Goal: Task Accomplishment & Management: Complete application form

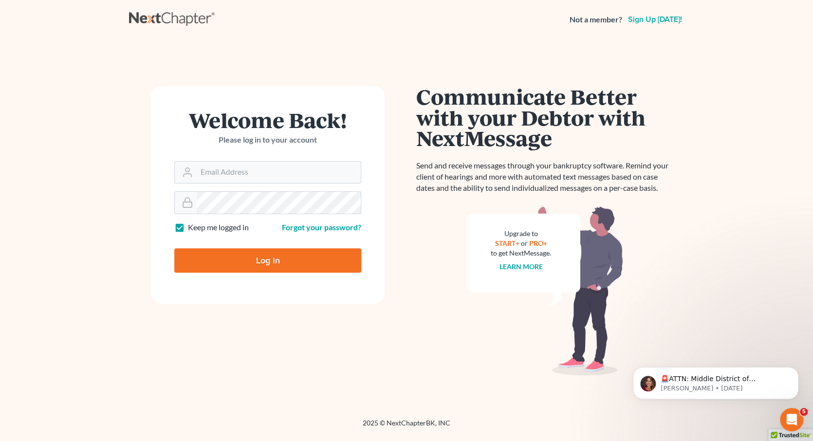
type input "[EMAIL_ADDRESS][DOMAIN_NAME]"
click at [269, 265] on input "Log In" at bounding box center [267, 260] width 187 height 24
type input "Thinking..."
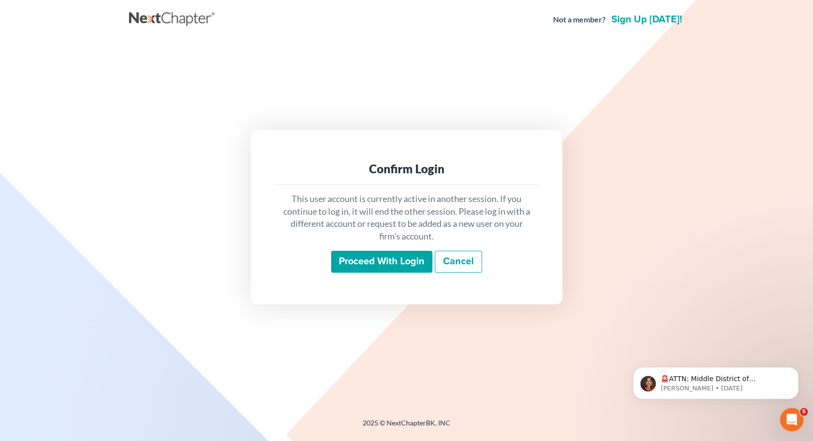
click at [379, 264] on input "Proceed with login" at bounding box center [381, 262] width 101 height 22
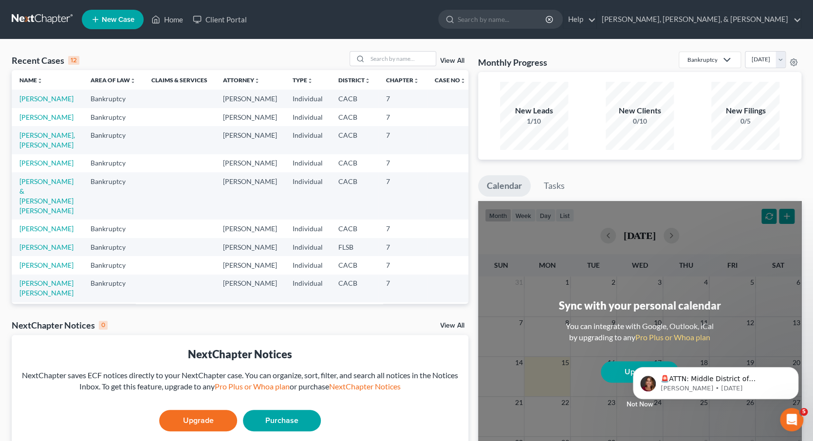
click at [117, 17] on span "New Case" at bounding box center [118, 19] width 33 height 7
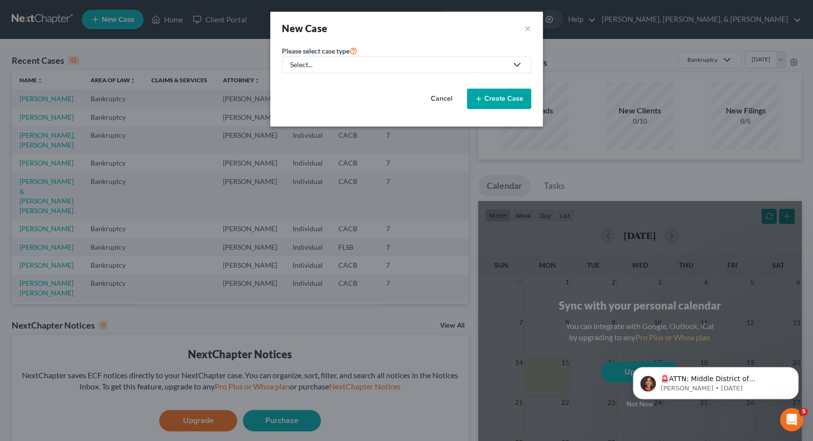
click at [510, 62] on icon at bounding box center [515, 65] width 16 height 12
click at [332, 97] on div "Immigration Law" at bounding box center [316, 99] width 51 height 10
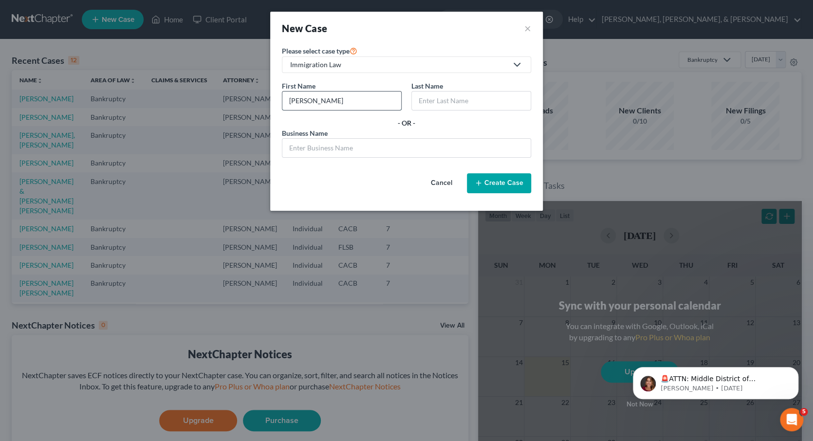
type input "[PERSON_NAME]"
click at [453, 100] on input "text" at bounding box center [471, 101] width 119 height 19
type input "[PERSON_NAME]"
click at [509, 180] on button "Create Case" at bounding box center [499, 183] width 64 height 20
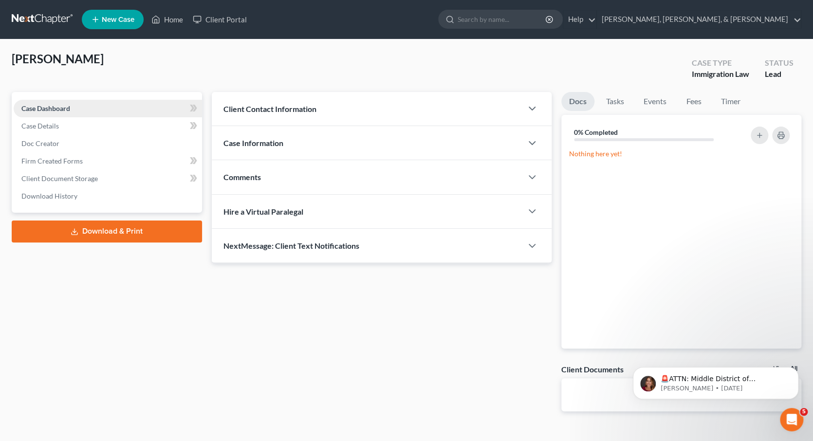
click at [141, 107] on link "Case Dashboard" at bounding box center [108, 109] width 188 height 18
click at [338, 111] on div "Client Contact Information" at bounding box center [367, 109] width 311 height 34
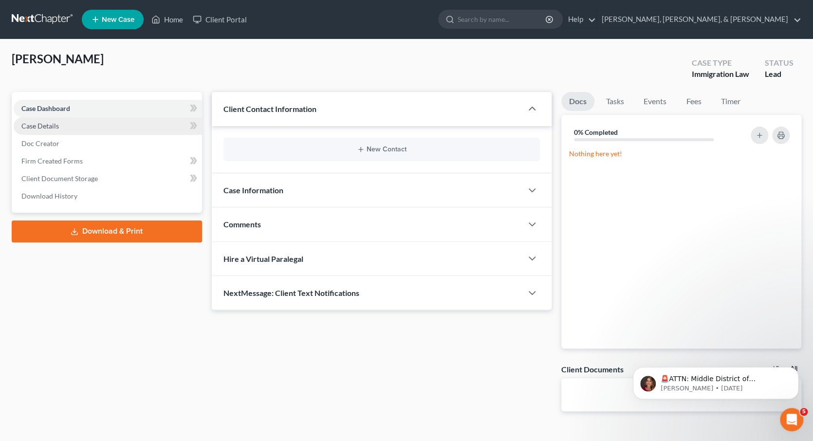
click at [125, 122] on link "Case Details" at bounding box center [108, 126] width 188 height 18
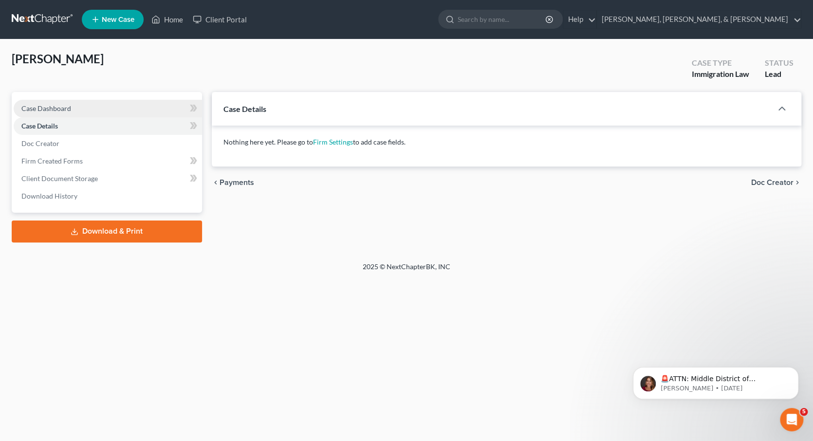
click at [54, 105] on span "Case Dashboard" at bounding box center [46, 108] width 50 height 8
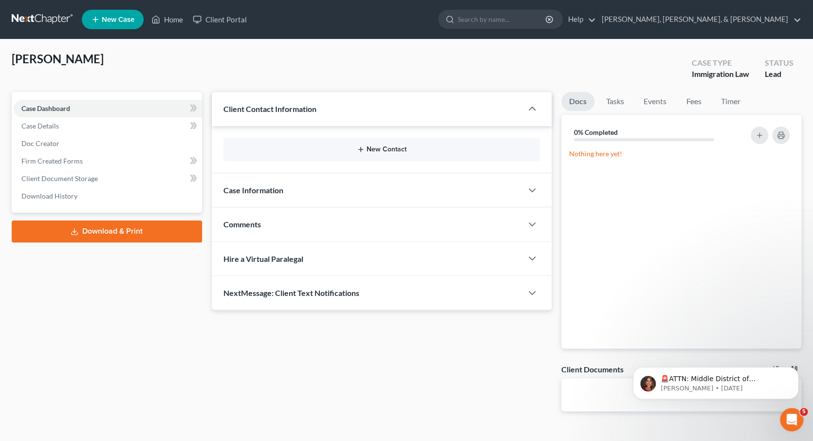
click at [354, 151] on button "New Contact" at bounding box center [381, 150] width 301 height 8
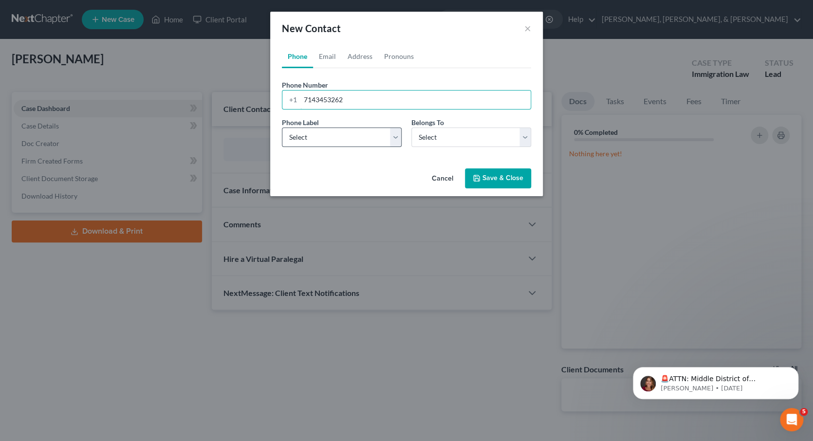
type input "7143453262"
select select "0"
click at [491, 176] on button "Save & Close" at bounding box center [498, 179] width 66 height 20
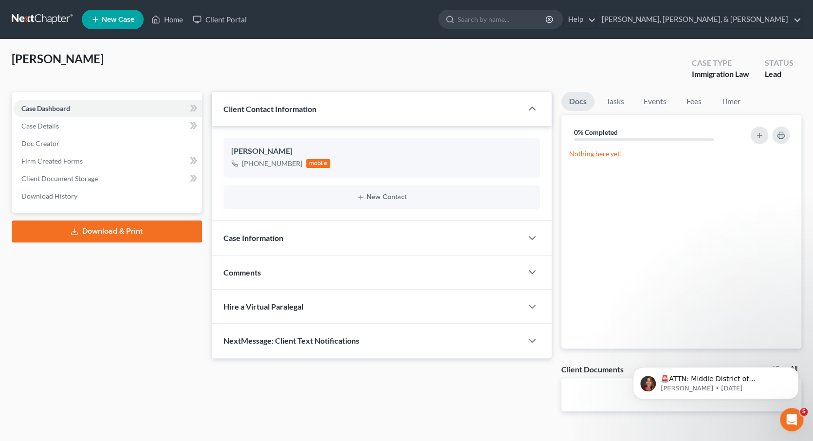
click at [276, 236] on span "Case Information" at bounding box center [254, 237] width 60 height 9
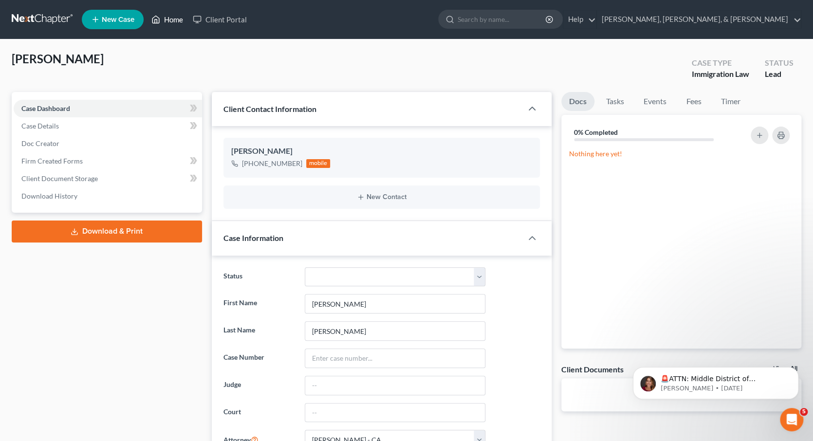
click at [162, 19] on link "Home" at bounding box center [167, 20] width 41 height 18
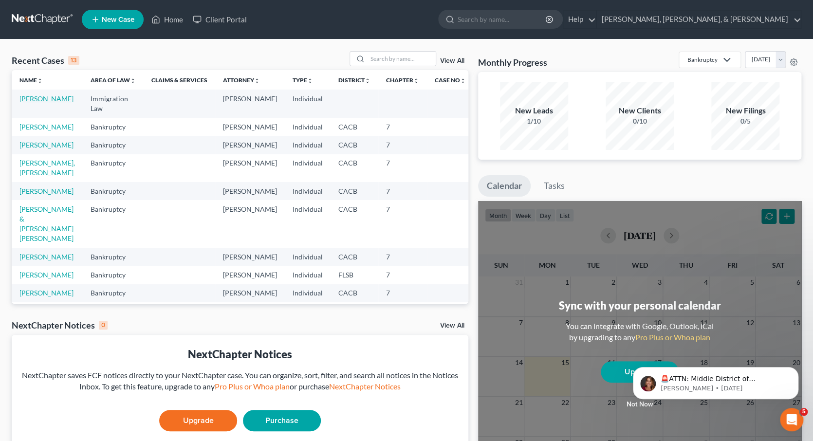
click at [49, 100] on link "[PERSON_NAME]" at bounding box center [46, 98] width 54 height 8
select select "0"
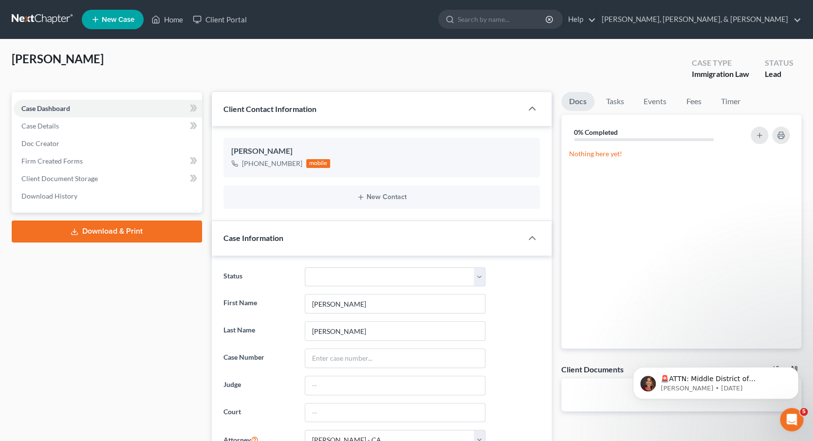
click at [714, 66] on div "Case Type" at bounding box center [720, 62] width 57 height 11
click at [175, 25] on link "Home" at bounding box center [167, 20] width 41 height 18
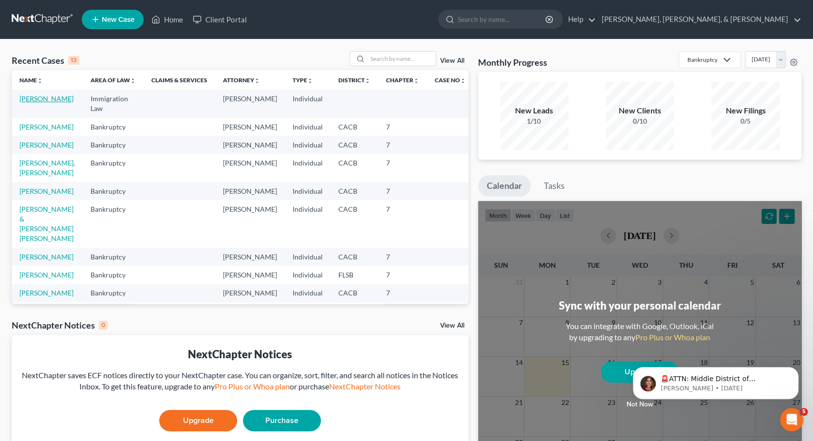
click at [61, 97] on link "[PERSON_NAME]" at bounding box center [46, 98] width 54 height 8
select select "0"
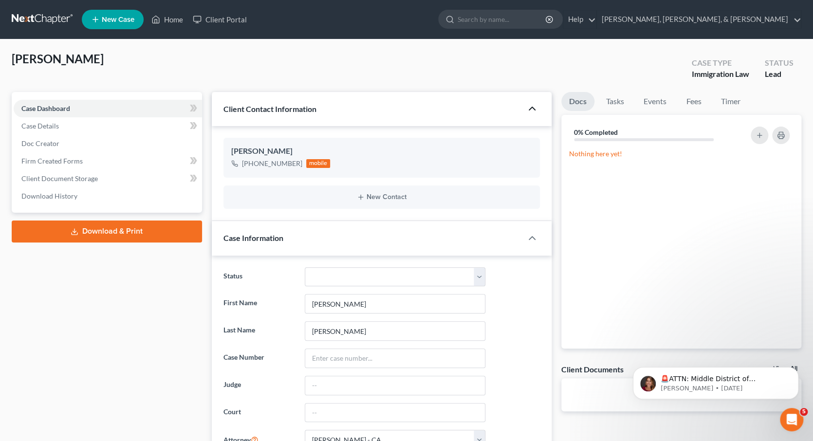
click at [532, 110] on icon "button" at bounding box center [532, 109] width 12 height 12
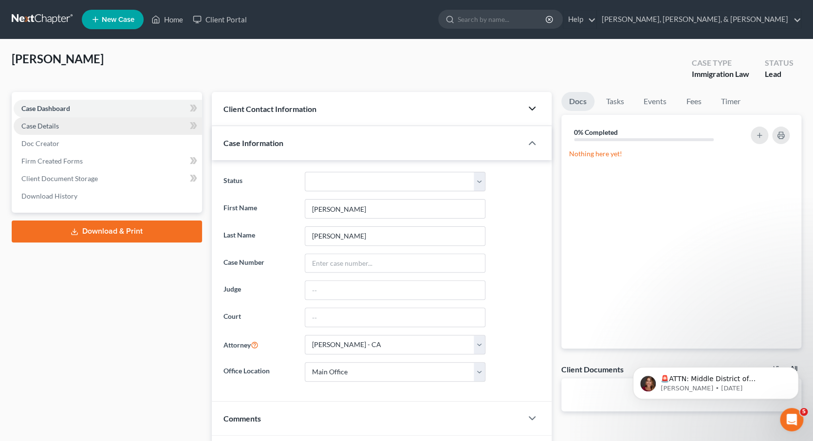
click at [101, 123] on link "Case Details" at bounding box center [108, 126] width 188 height 18
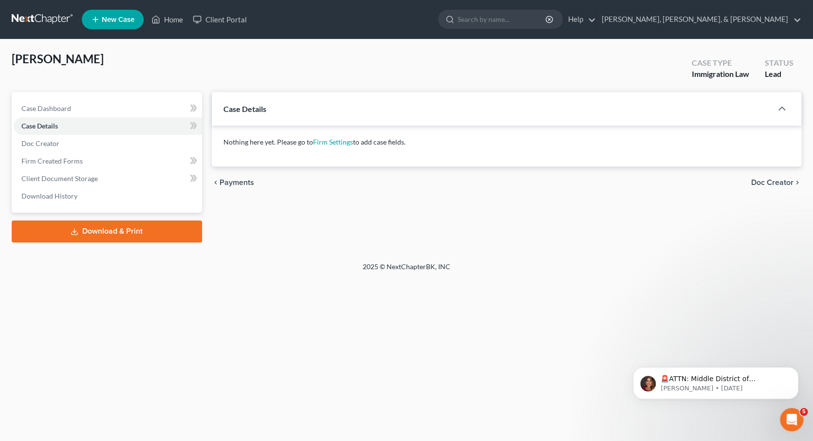
click at [113, 91] on div "[PERSON_NAME] Upgraded Case Type Immigration Law Status Lead" at bounding box center [407, 71] width 790 height 41
click at [114, 21] on span "New Case" at bounding box center [118, 19] width 33 height 7
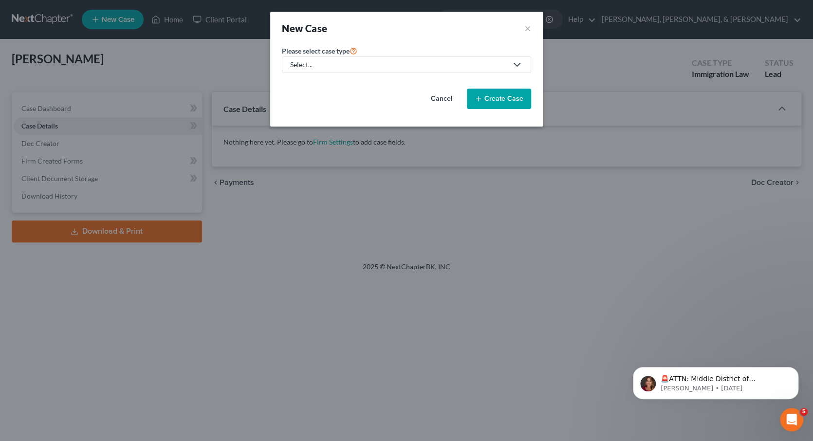
click at [394, 62] on div "Select..." at bounding box center [398, 65] width 217 height 10
click at [330, 84] on div "Bankruptcy" at bounding box center [316, 84] width 51 height 10
select select "7"
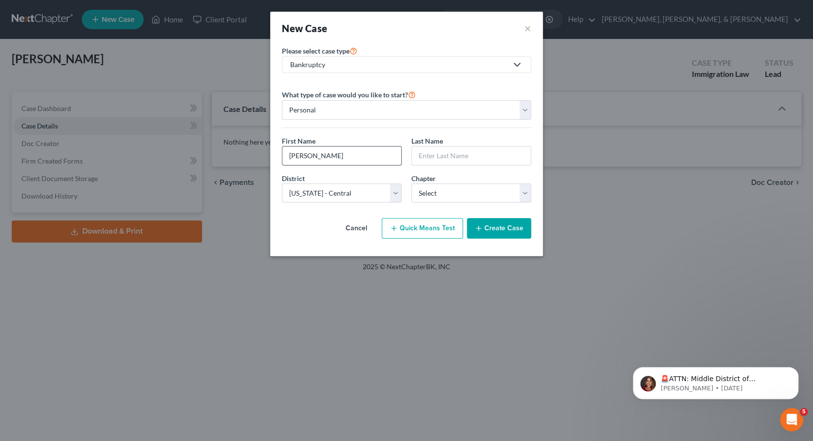
type input "[PERSON_NAME]"
select select "0"
click at [500, 227] on button "Create Case" at bounding box center [499, 228] width 64 height 20
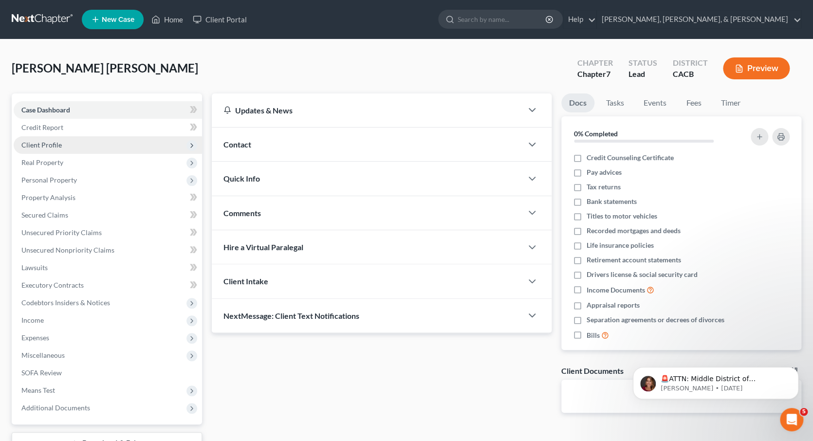
click at [146, 139] on span "Client Profile" at bounding box center [108, 145] width 188 height 18
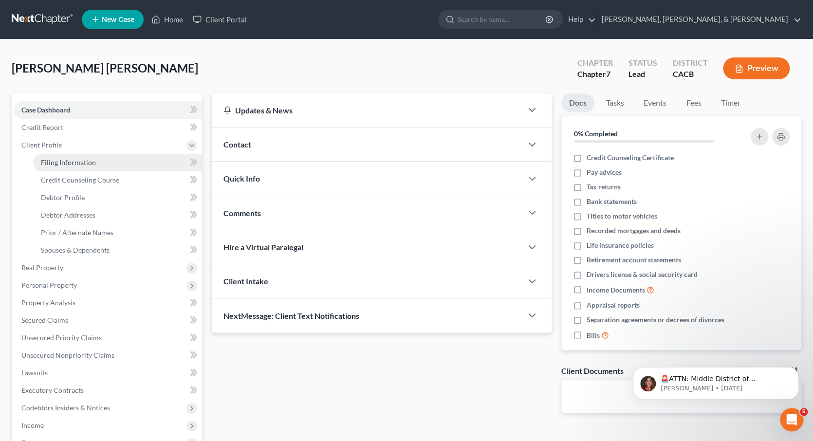
click at [140, 155] on link "Filing Information" at bounding box center [117, 163] width 169 height 18
select select "1"
select select "0"
select select "7"
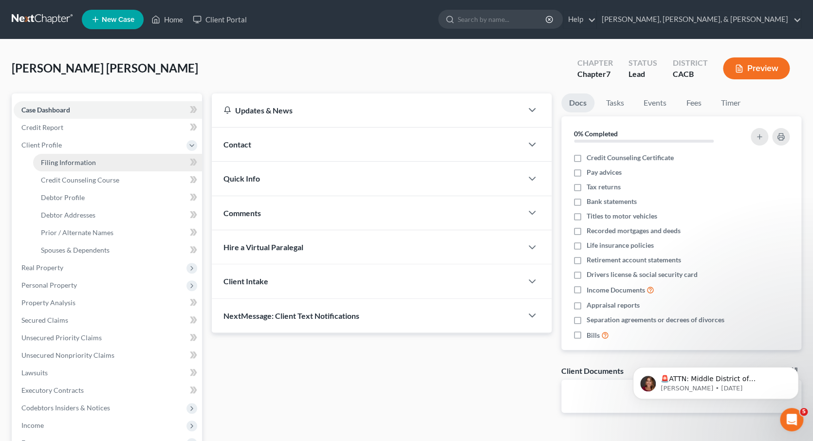
select select "0"
select select "4"
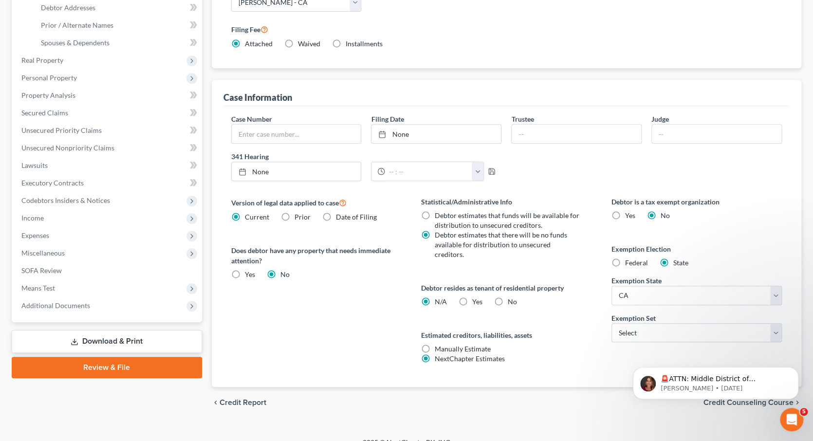
scroll to position [207, 0]
select select "1"
click at [797, 368] on icon "Dismiss notification" at bounding box center [795, 369] width 5 height 5
click at [751, 399] on span "Credit Counseling Course" at bounding box center [749, 403] width 90 height 8
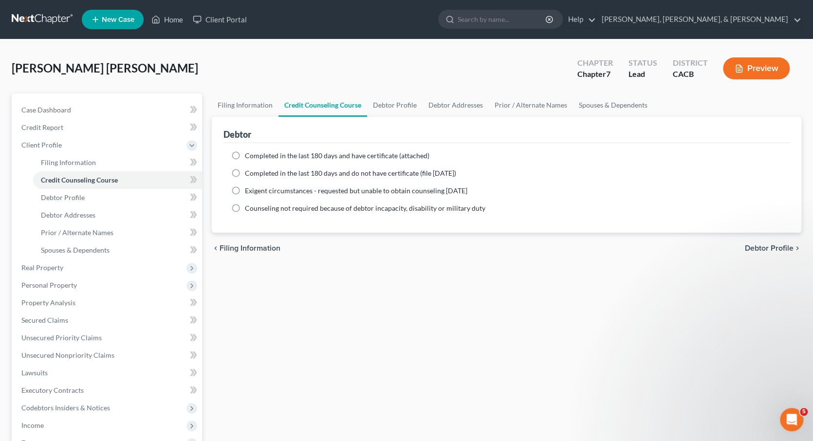
click at [245, 154] on label "Completed in the last 180 days and have certificate (attached)" at bounding box center [337, 156] width 185 height 10
click at [249, 154] on input "Completed in the last 180 days and have certificate (attached)" at bounding box center [252, 154] width 6 height 6
radio input "true"
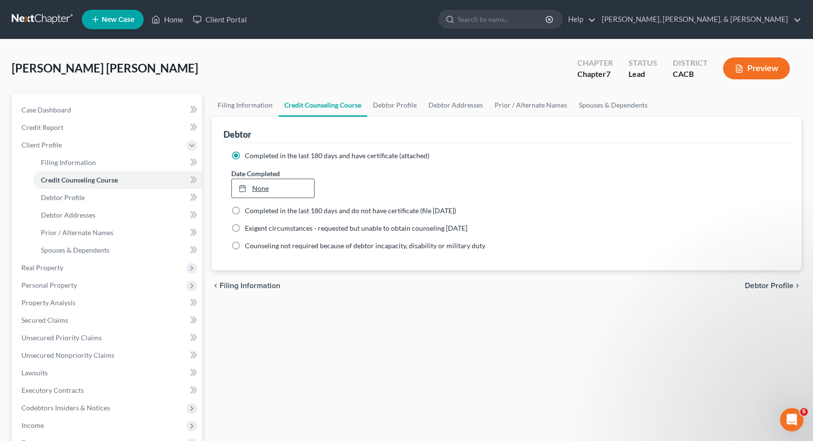
click at [248, 187] on div at bounding box center [246, 188] width 14 height 8
click at [749, 283] on span "Debtor Profile" at bounding box center [769, 286] width 49 height 8
select select "0"
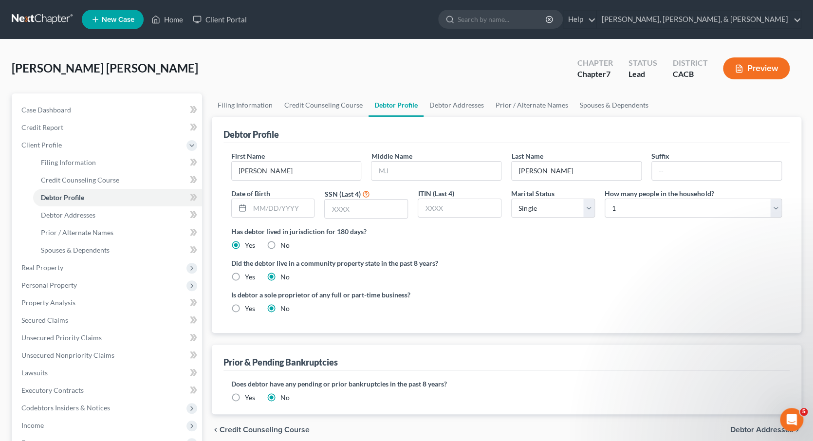
scroll to position [19, 0]
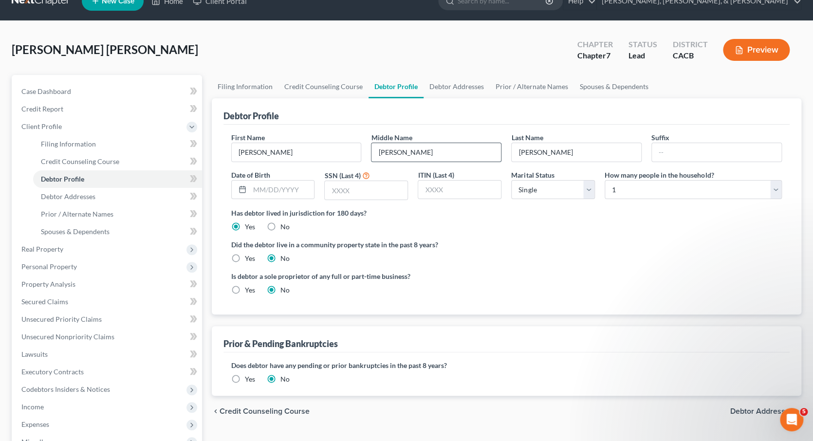
type input "[PERSON_NAME]"
type input "[DATE]"
type input "9079"
select select "1"
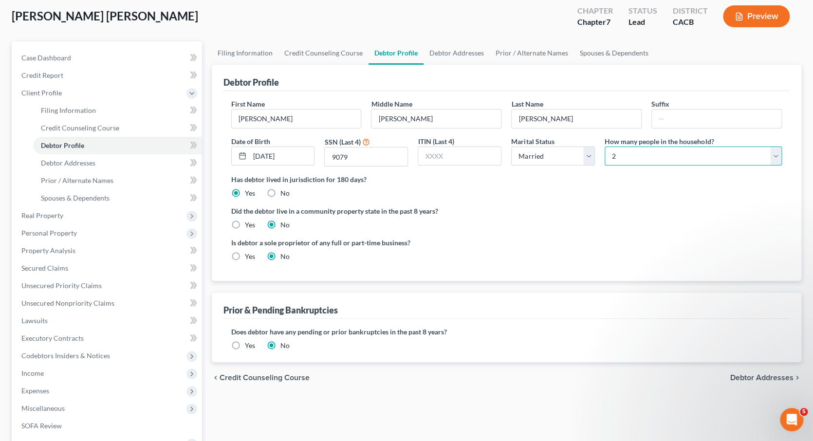
scroll to position [86, 0]
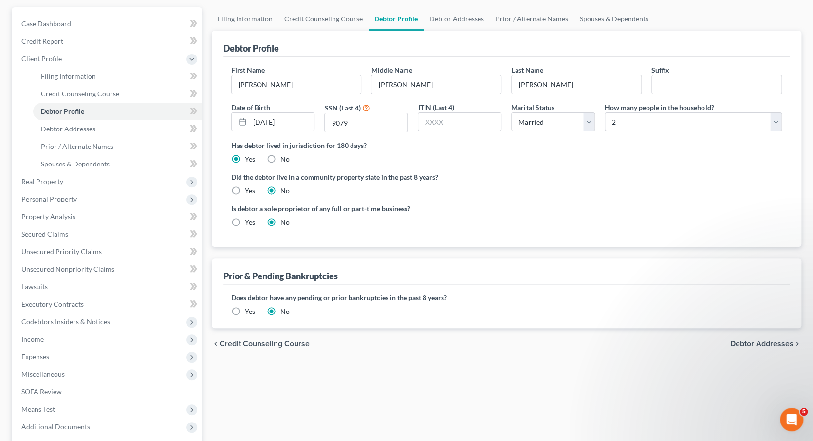
click at [749, 342] on span "Debtor Addresses" at bounding box center [762, 344] width 63 height 8
select select "0"
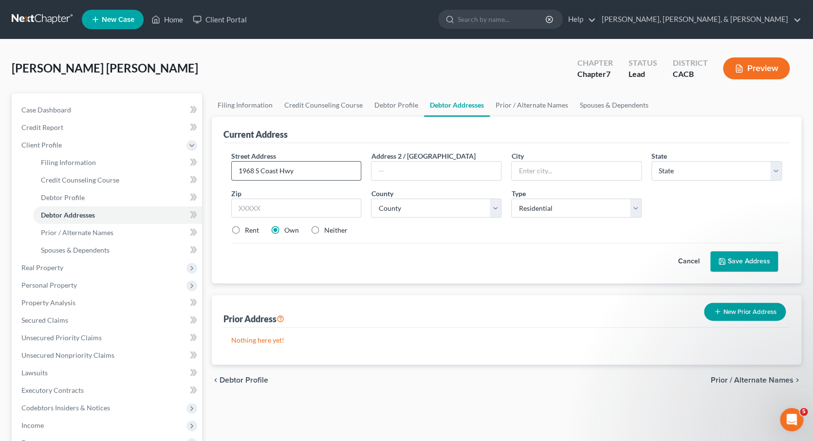
type input "1968 S Coast Hwy"
type input "#5652"
type input "[GEOGRAPHIC_DATA]"
select select "4"
type input "92651"
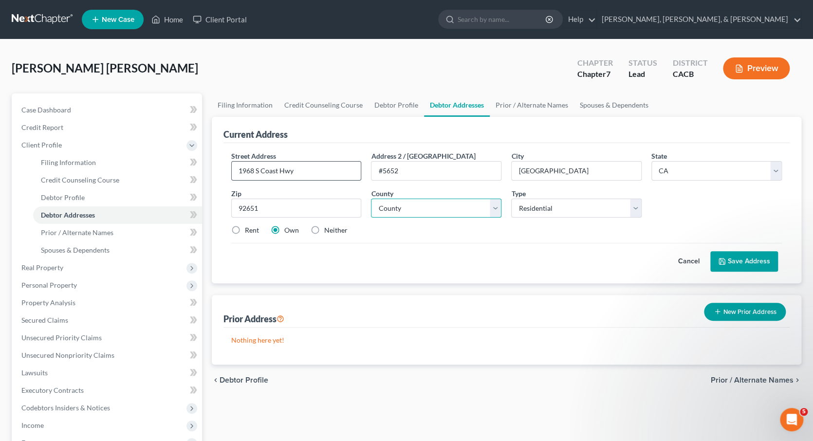
select select "29"
click at [245, 228] on label "Rent" at bounding box center [252, 230] width 14 height 10
click at [249, 228] on input "Rent" at bounding box center [252, 228] width 6 height 6
radio input "true"
click at [751, 262] on button "Save Address" at bounding box center [745, 261] width 68 height 20
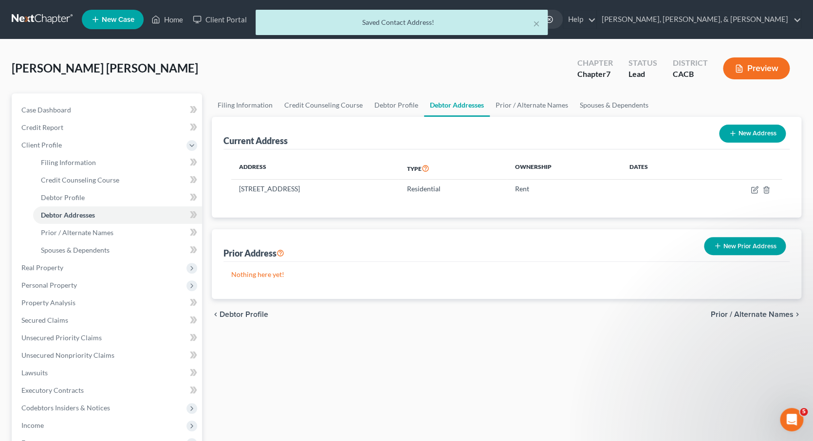
click at [746, 314] on span "Prior / Alternate Names" at bounding box center [752, 315] width 83 height 8
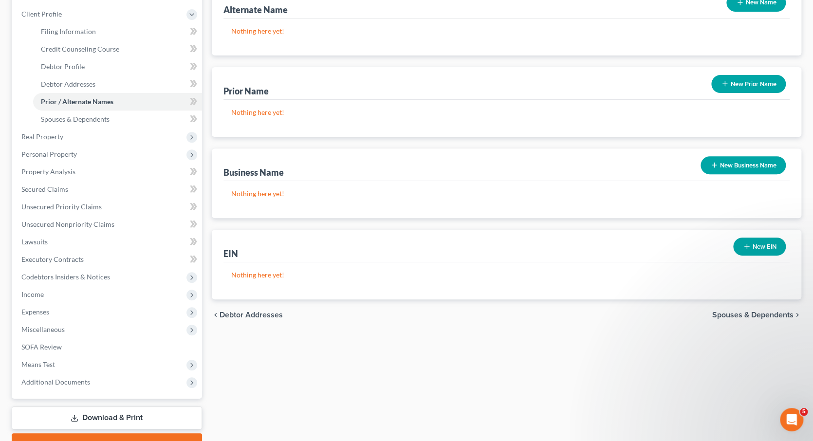
scroll to position [159, 0]
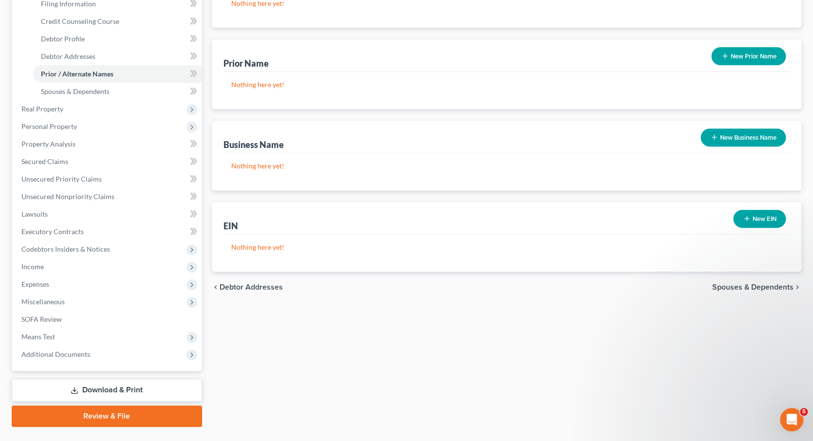
click at [746, 283] on span "Spouses & Dependents" at bounding box center [753, 287] width 81 height 8
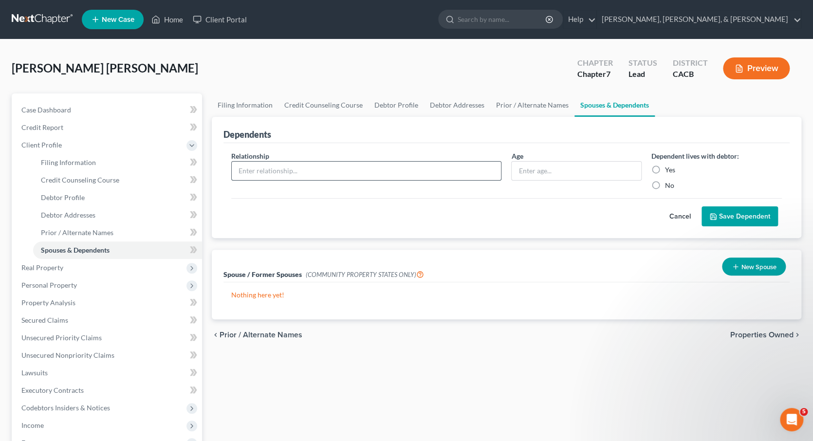
click at [433, 171] on input "text" at bounding box center [367, 171] width 270 height 19
type input "Husband"
click at [724, 215] on button "Save Dependent" at bounding box center [740, 217] width 76 height 20
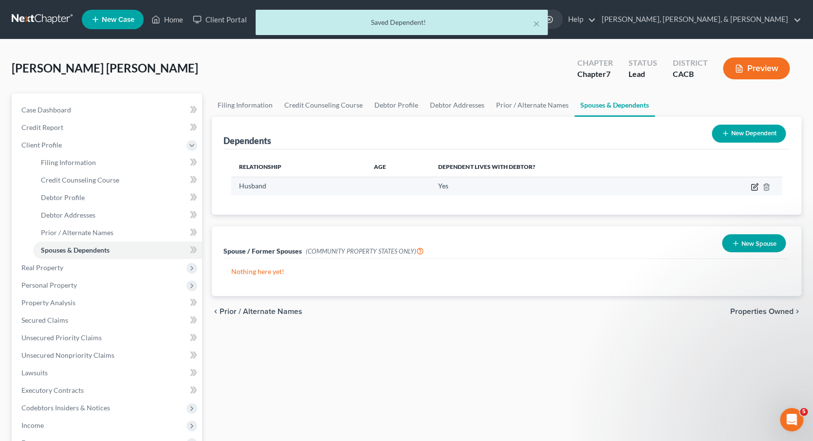
click at [753, 186] on icon "button" at bounding box center [755, 186] width 4 height 4
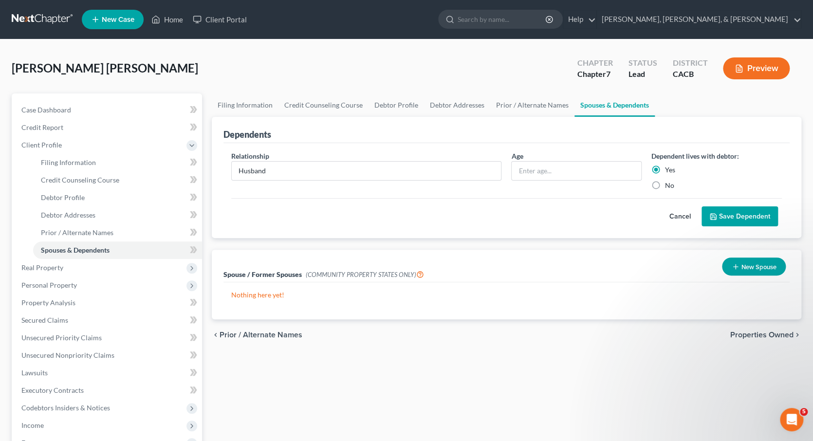
click at [724, 216] on button "Save Dependent" at bounding box center [740, 217] width 76 height 20
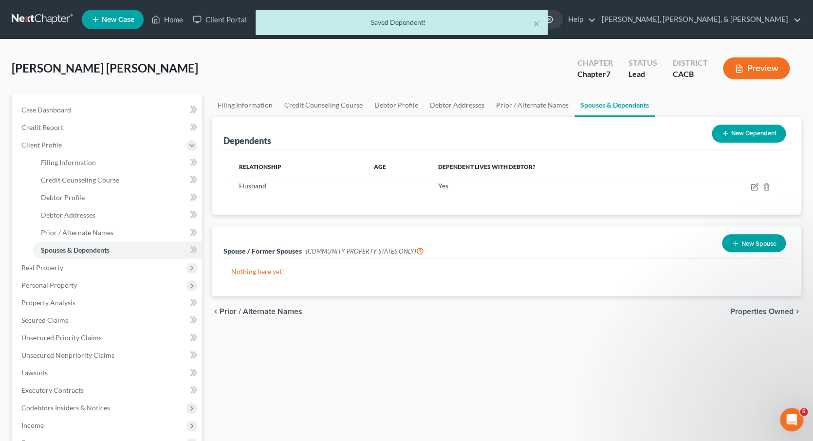
click at [749, 308] on span "Properties Owned" at bounding box center [762, 312] width 63 height 8
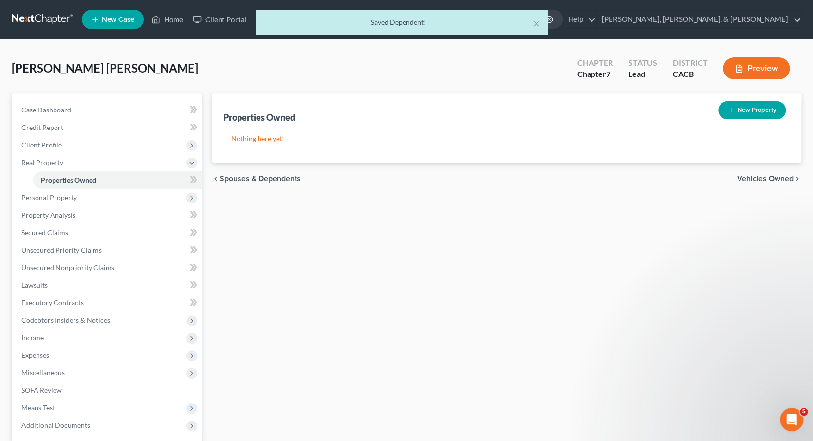
click at [756, 179] on span "Vehicles Owned" at bounding box center [765, 179] width 56 height 8
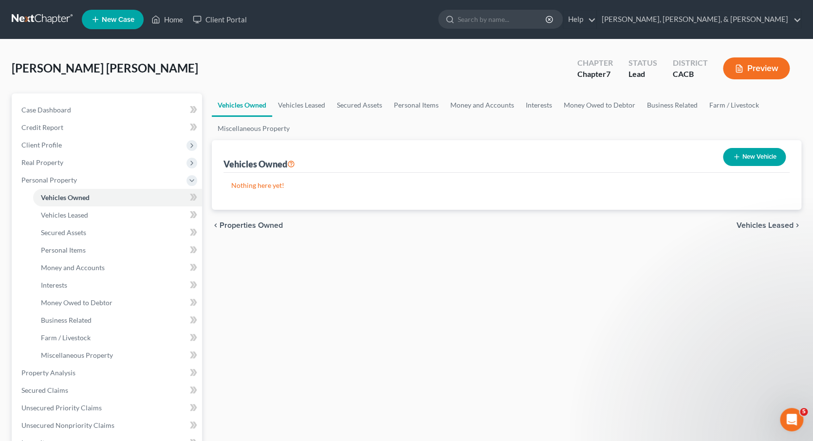
click at [764, 157] on button "New Vehicle" at bounding box center [754, 157] width 63 height 18
select select "0"
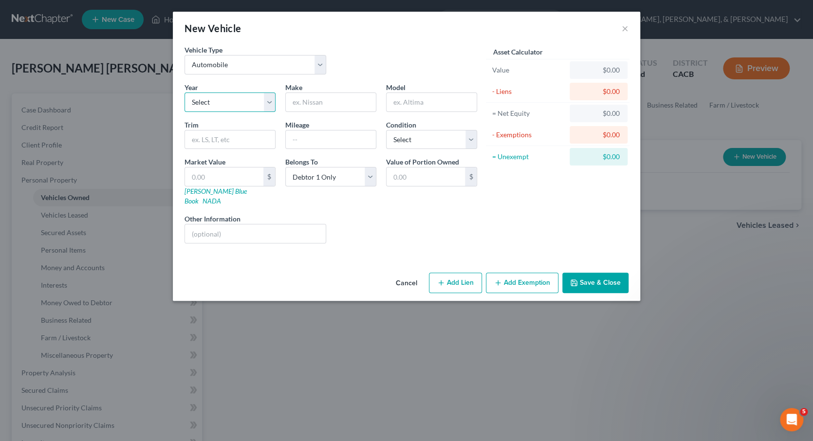
select select "10"
click at [304, 103] on input "text" at bounding box center [331, 102] width 90 height 19
type input "Chevy"
type input "Equinox"
type input "160,000"
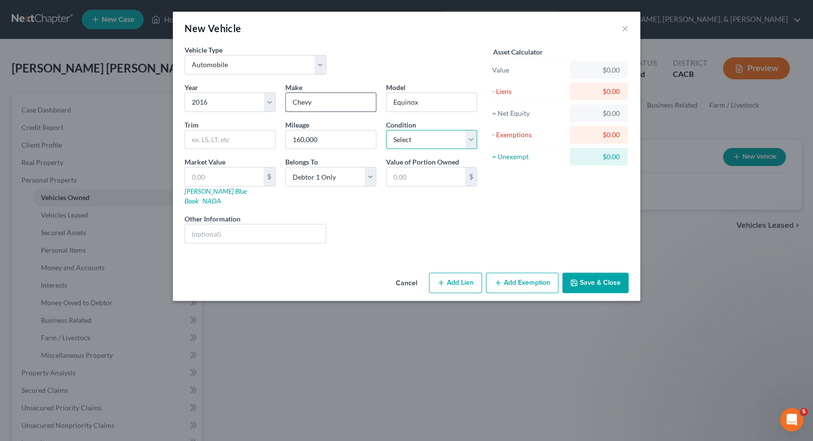
select select "3"
type input "3"
type input "3.00"
type input "37"
type input "37.00"
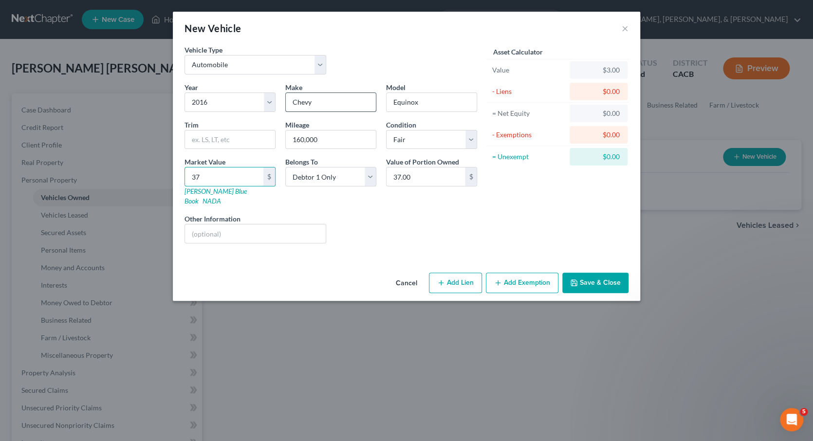
type input "370"
type input "370.00"
type input "3700"
type input "3,700.00"
type input "3,700"
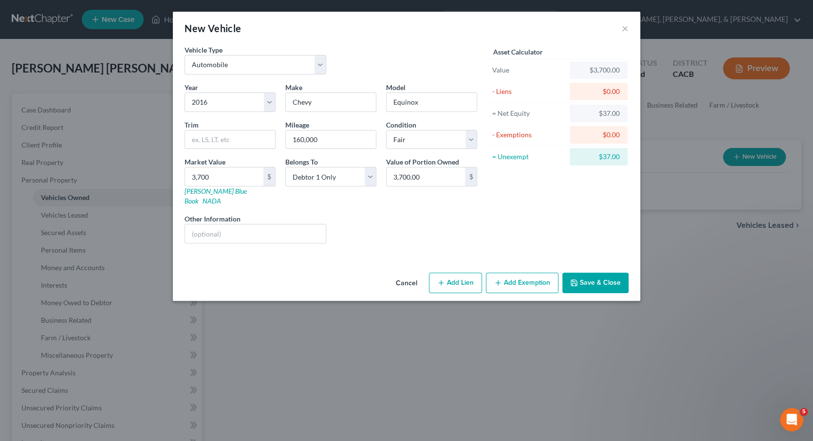
click at [514, 274] on button "Add Exemption" at bounding box center [522, 283] width 73 height 20
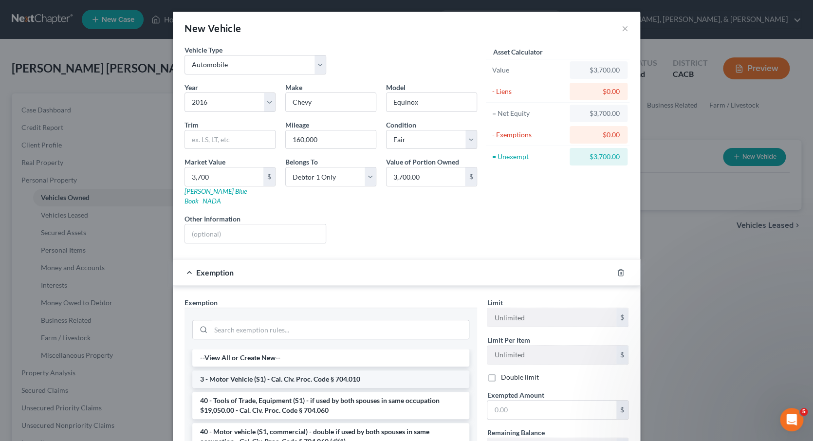
click at [363, 371] on li "3 - Motor Vehicle (S1) - Cal. Civ. Proc. Code § 704.010" at bounding box center [330, 380] width 277 height 18
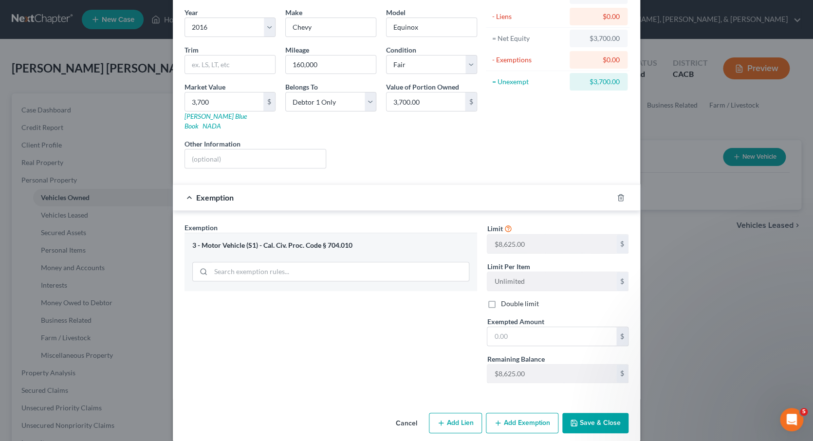
scroll to position [75, 0]
click at [504, 328] on input "text" at bounding box center [552, 337] width 129 height 19
type input "3,700"
click at [597, 413] on button "Save & Close" at bounding box center [596, 423] width 66 height 20
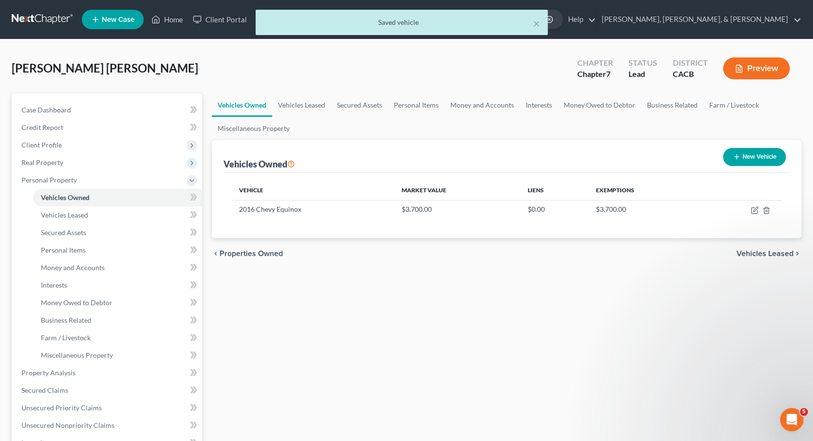
click at [763, 252] on span "Vehicles Leased" at bounding box center [765, 254] width 57 height 8
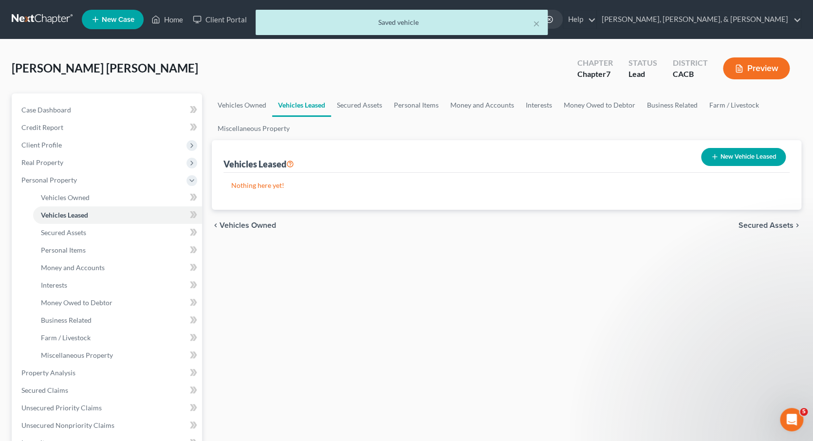
click at [764, 226] on span "Secured Assets" at bounding box center [766, 226] width 55 height 8
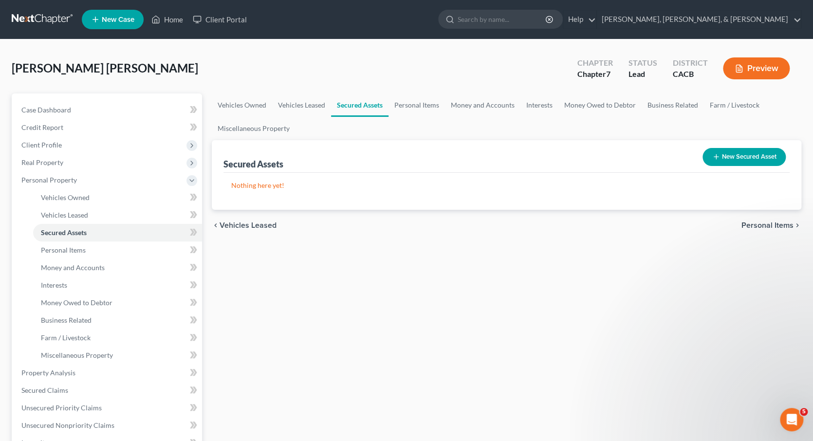
click at [756, 225] on span "Personal Items" at bounding box center [768, 226] width 52 height 8
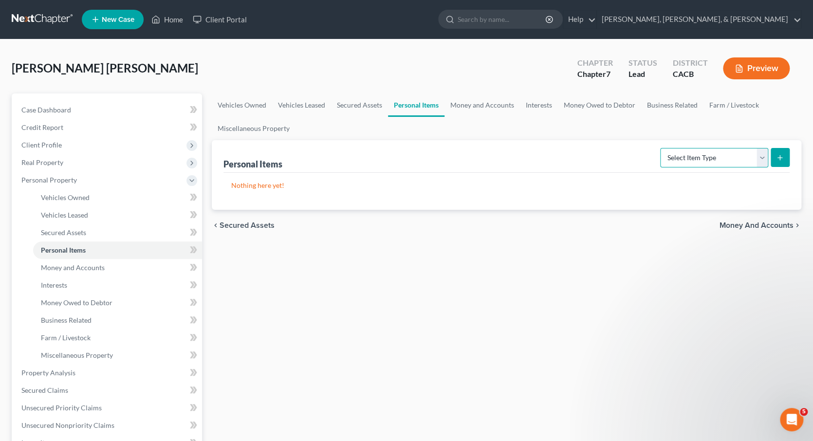
select select "clothing"
click at [780, 156] on line "submit" at bounding box center [780, 157] width 0 height 4
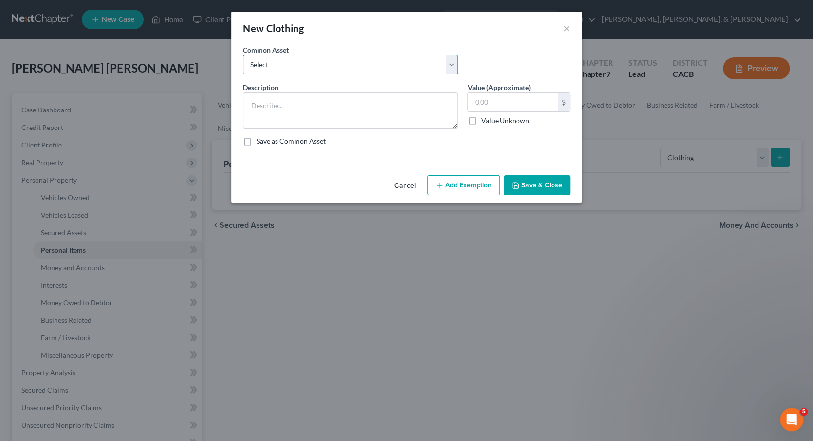
select select "0"
type textarea "Shirts, blouses, pants, underwear, socks, shoes, ect...."
type input "700.00"
click at [473, 188] on button "Add Exemption" at bounding box center [464, 185] width 73 height 20
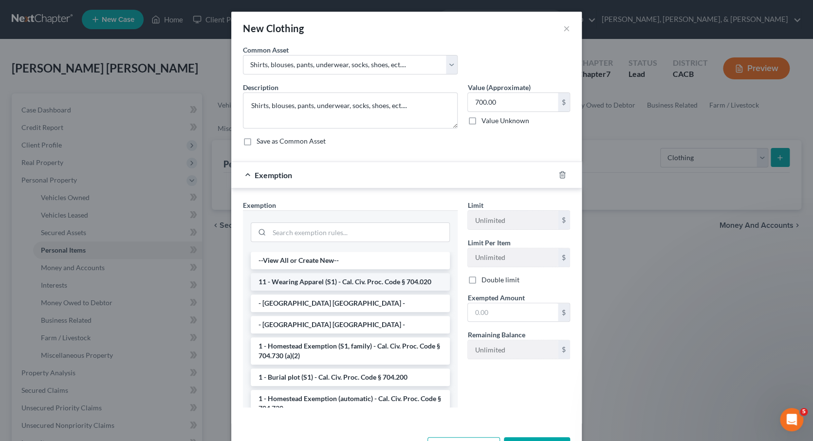
click at [398, 279] on li "11 - Wearing Apparel (S1) - Cal. Civ. Proc. Code § 704.020" at bounding box center [350, 282] width 199 height 18
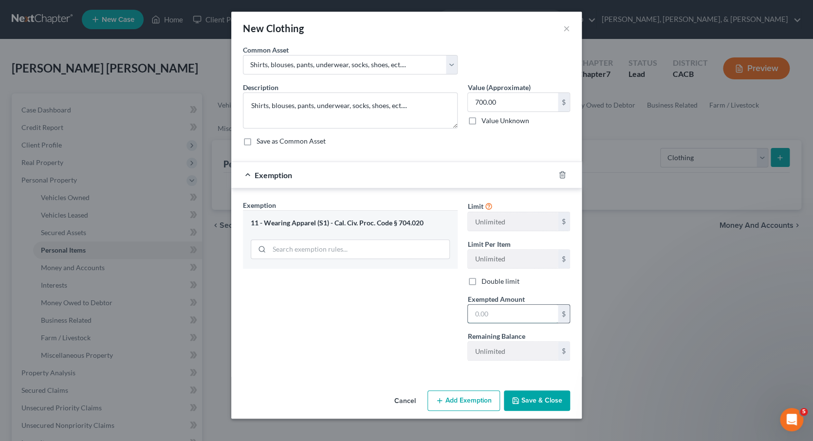
click at [475, 309] on input "text" at bounding box center [513, 314] width 90 height 19
type input "6"
type input "700"
click at [548, 398] on button "Save & Close" at bounding box center [537, 401] width 66 height 20
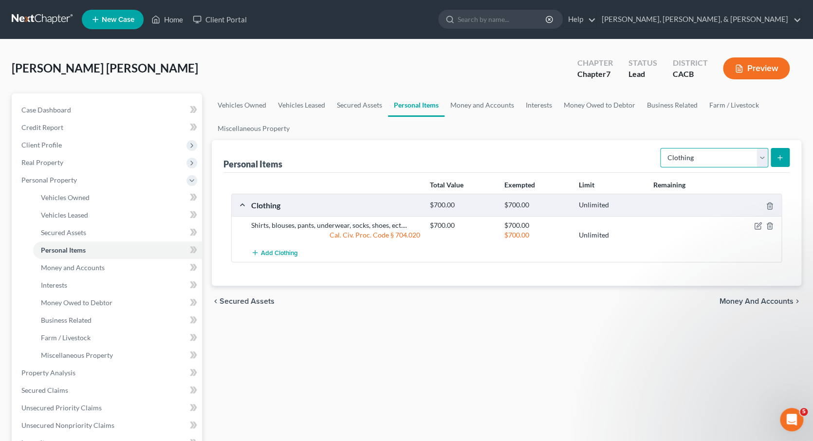
select select "electronics"
click at [779, 159] on icon "submit" at bounding box center [780, 158] width 8 height 8
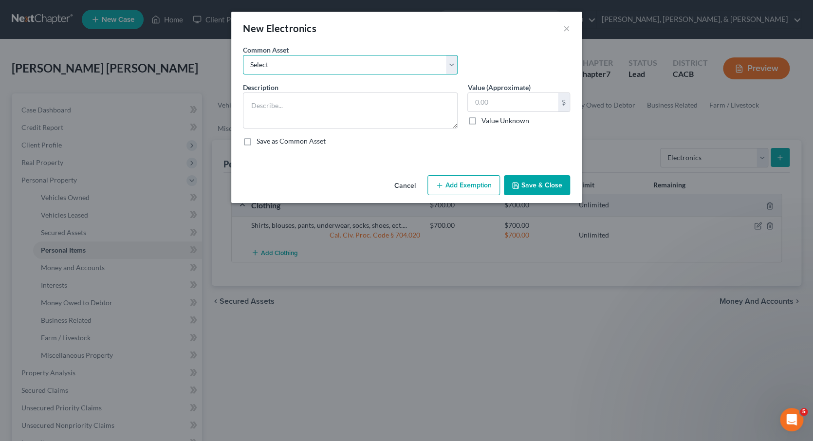
select select "1"
type textarea "Mobile phone, tablet, laptop, etc.."
type input "900.00"
click at [336, 106] on textarea "Mobile phone, tablet, laptop, etc.." at bounding box center [350, 111] width 215 height 36
type textarea "Mobile phone, tablet, laptop,TV, etc.."
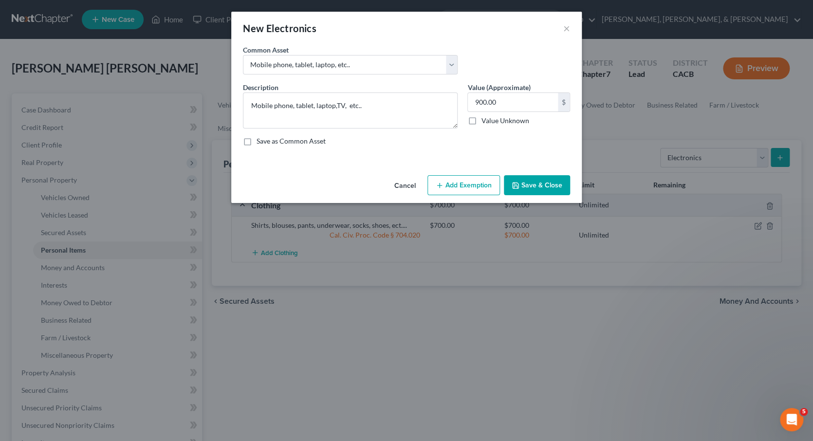
click at [456, 188] on button "Add Exemption" at bounding box center [464, 185] width 73 height 20
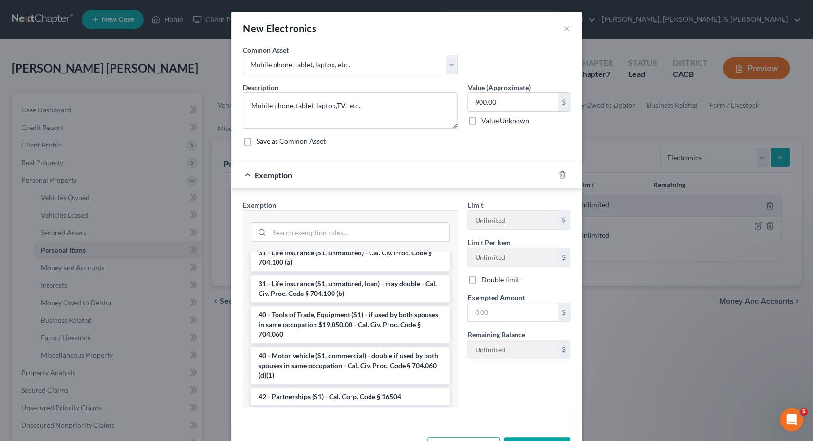
scroll to position [1359, 0]
click at [379, 432] on li "6 - Household Furnishings, Appliances, Provisions (S1) - Cal. Civ. Proc. Code §…" at bounding box center [350, 445] width 199 height 27
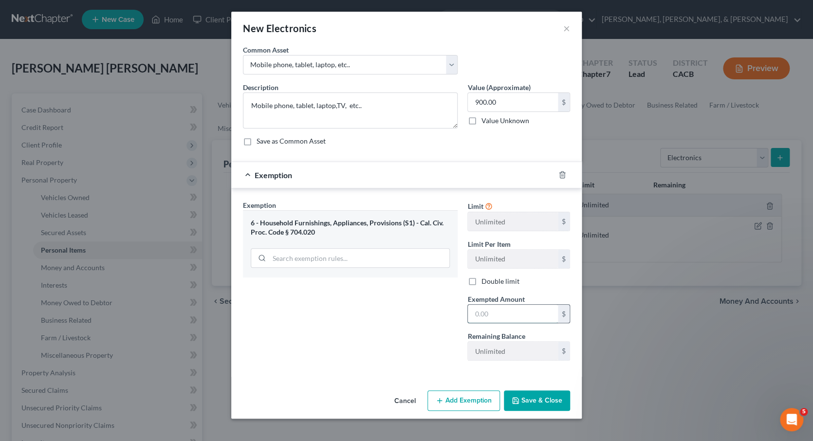
click at [477, 313] on input "text" at bounding box center [513, 314] width 90 height 19
type input "900"
click at [548, 403] on button "Save & Close" at bounding box center [537, 401] width 66 height 20
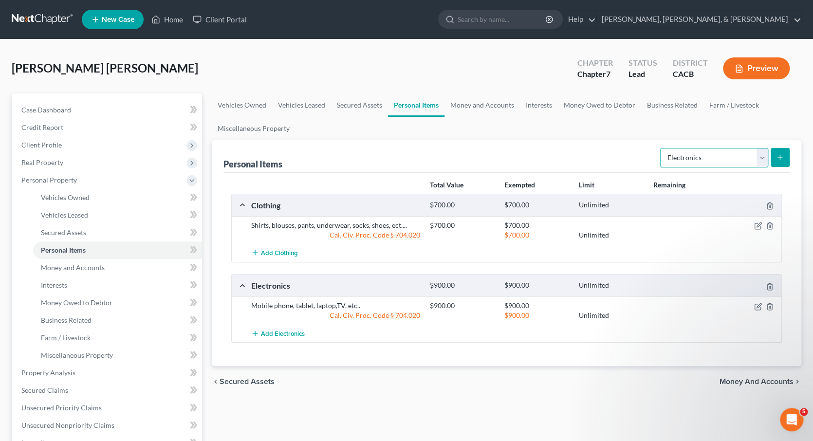
select select "jewelry"
click at [776, 160] on icon "submit" at bounding box center [780, 158] width 8 height 8
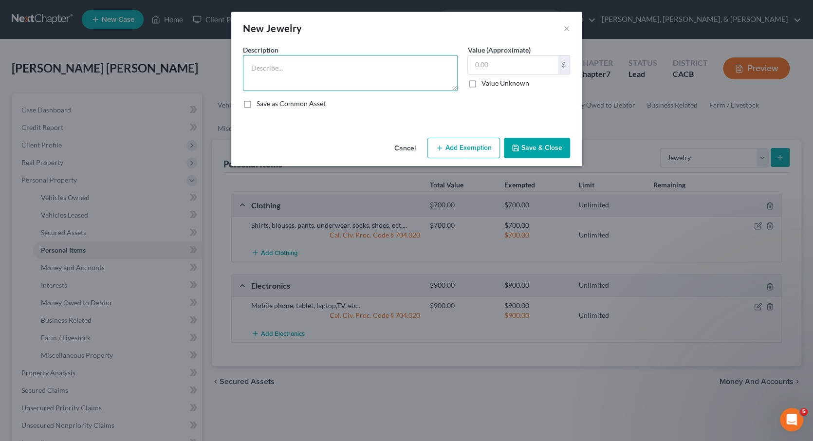
click at [410, 71] on textarea at bounding box center [350, 73] width 215 height 36
type textarea "Bracelet, earrings, necklaces , wedding ring"
click at [518, 62] on input "text" at bounding box center [513, 65] width 90 height 19
type input "2,500"
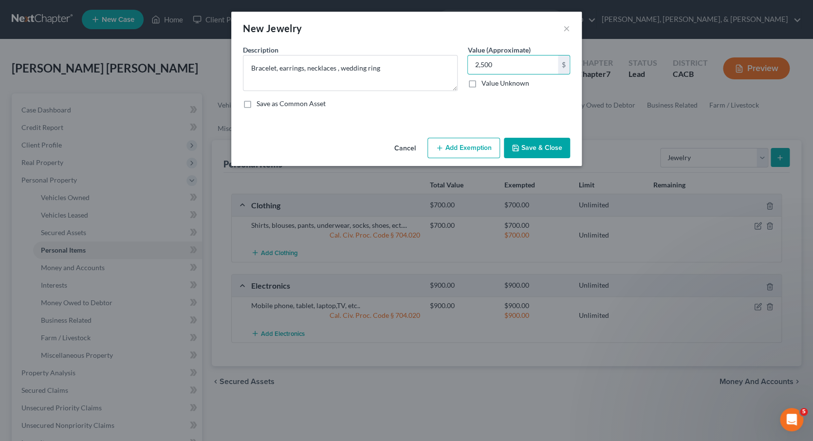
click at [473, 143] on button "Add Exemption" at bounding box center [464, 148] width 73 height 20
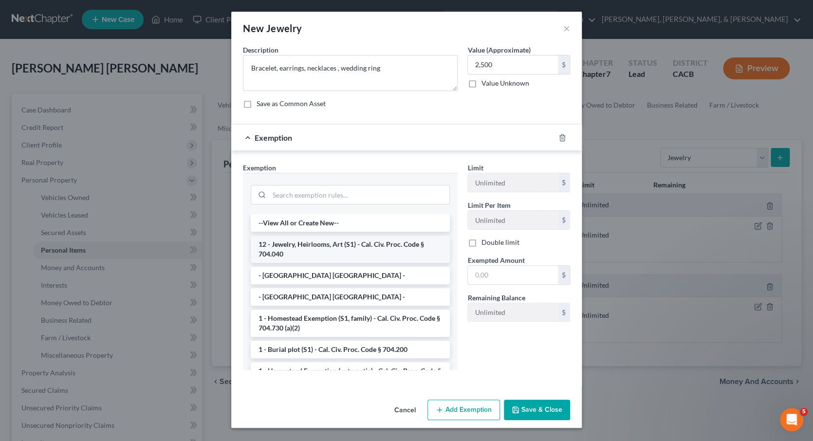
click at [402, 248] on li "12 - Jewelry, Heirlooms, Art (S1) - Cal. Civ. Proc. Code § 704.040" at bounding box center [350, 249] width 199 height 27
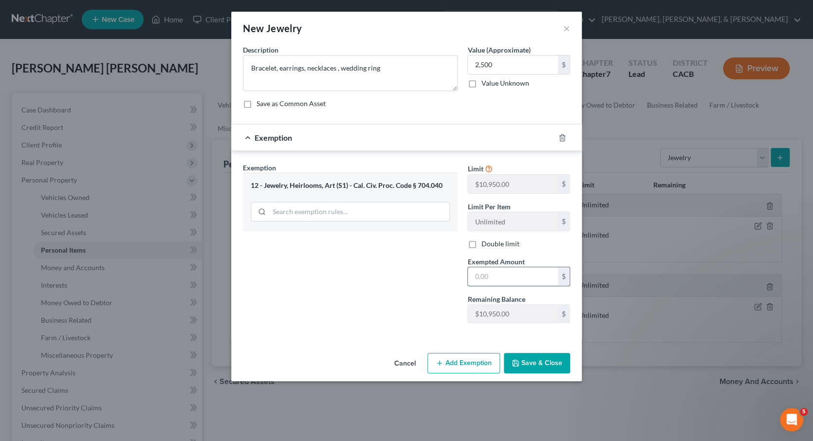
click at [475, 273] on input "text" at bounding box center [513, 276] width 90 height 19
type input "2,500"
click at [552, 364] on button "Save & Close" at bounding box center [537, 363] width 66 height 20
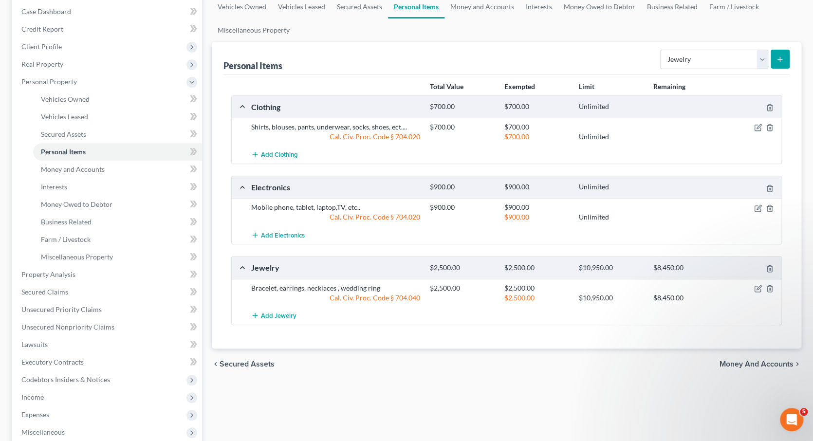
scroll to position [78, 0]
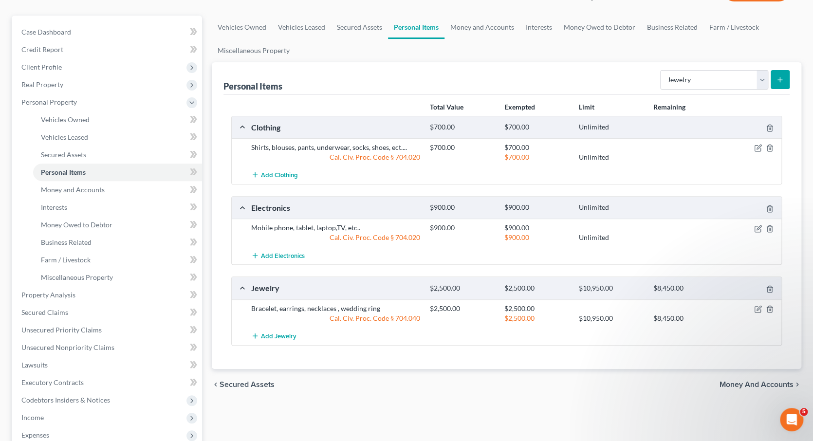
click at [743, 381] on span "Money and Accounts" at bounding box center [757, 385] width 74 height 8
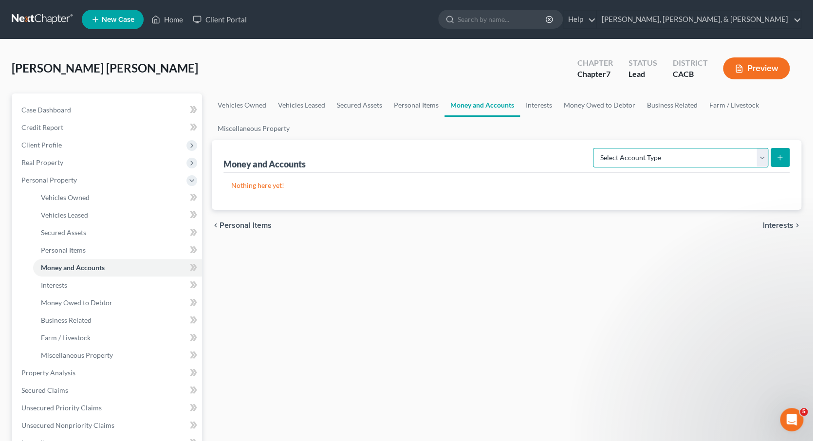
select select "checking"
click at [779, 162] on button "submit" at bounding box center [780, 157] width 19 height 19
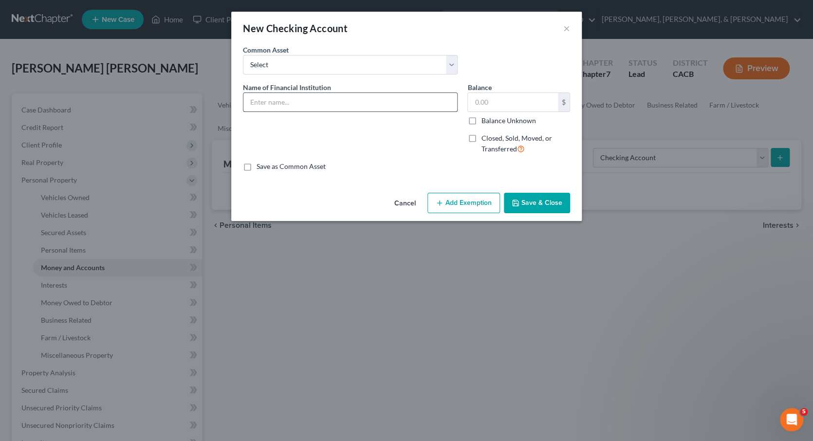
click at [300, 100] on input "text" at bounding box center [351, 102] width 214 height 19
type input "US Bank"
type input "800"
click at [470, 202] on button "Add Exemption" at bounding box center [464, 203] width 73 height 20
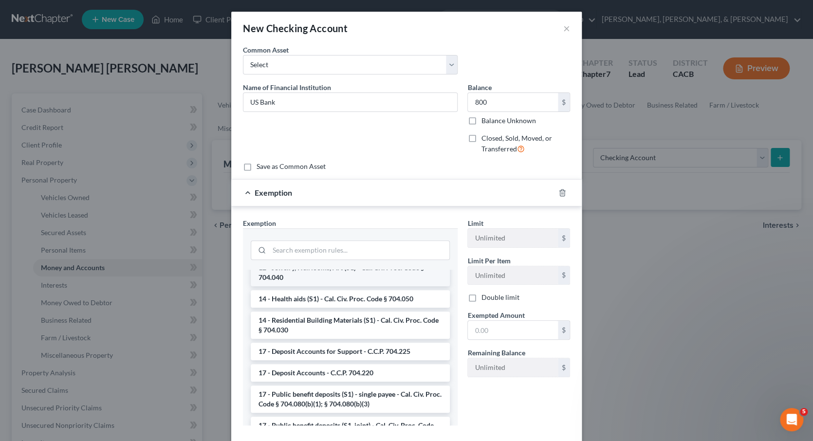
scroll to position [305, 0]
click at [368, 343] on li "17 - Deposit Accounts for Support - C.C.P. 704.225" at bounding box center [350, 352] width 199 height 18
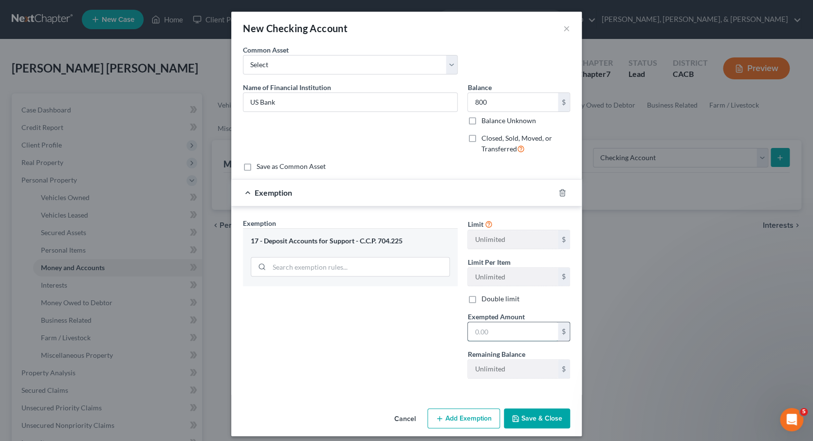
click at [480, 330] on input "text" at bounding box center [513, 331] width 90 height 19
type input "800"
click at [472, 415] on button "Add Exemption" at bounding box center [464, 419] width 73 height 20
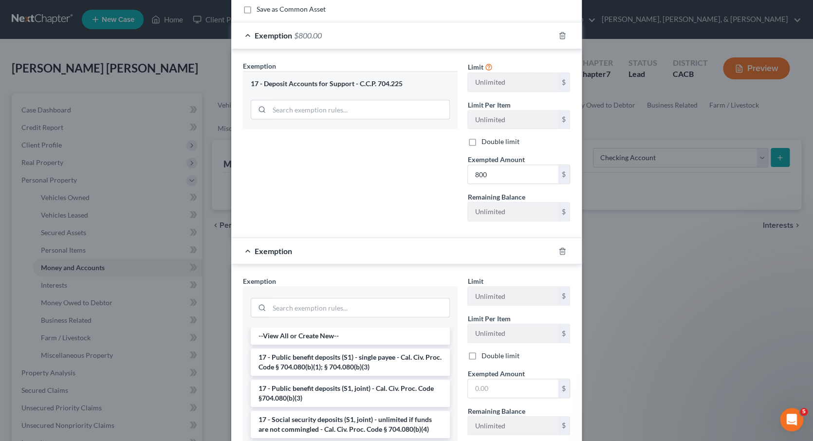
scroll to position [162, 0]
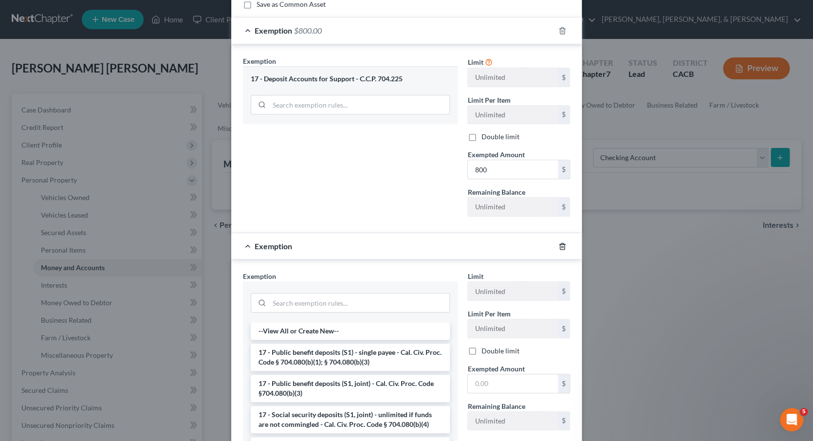
click at [564, 243] on icon "button" at bounding box center [562, 246] width 4 height 6
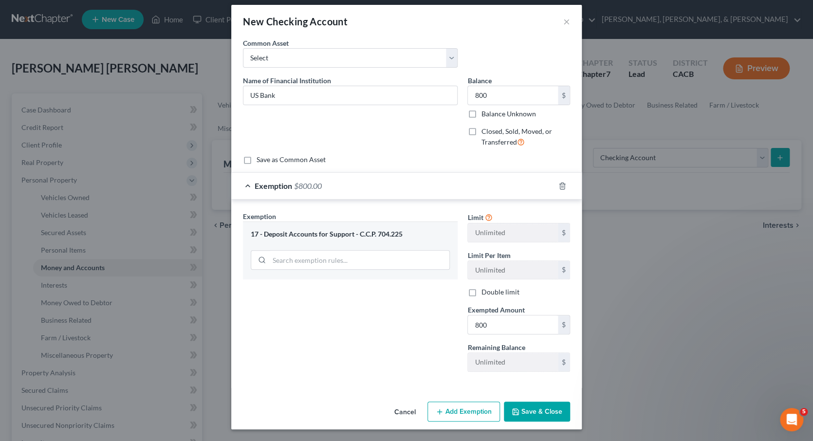
scroll to position [5, 0]
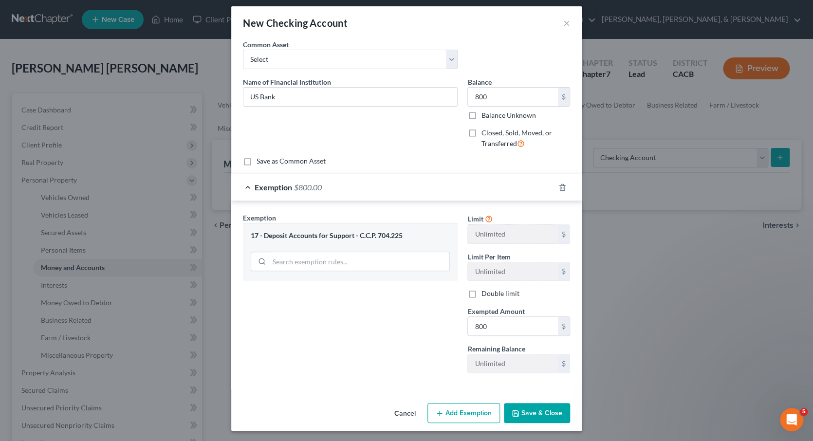
click at [538, 412] on button "Save & Close" at bounding box center [537, 413] width 66 height 20
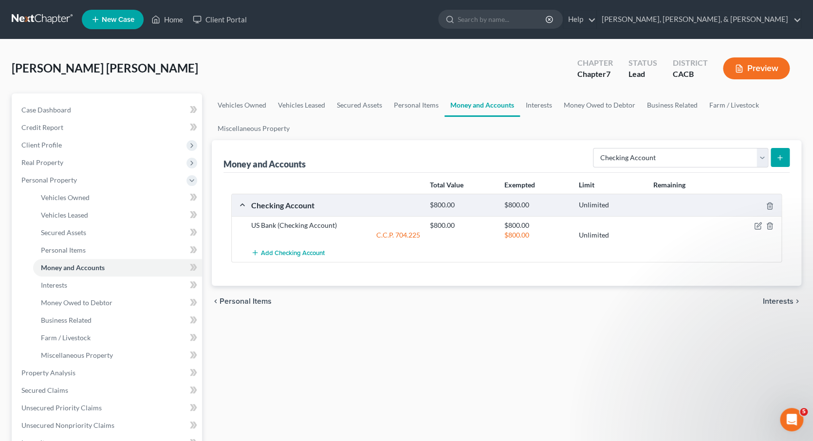
click at [766, 300] on span "Interests" at bounding box center [778, 302] width 31 height 8
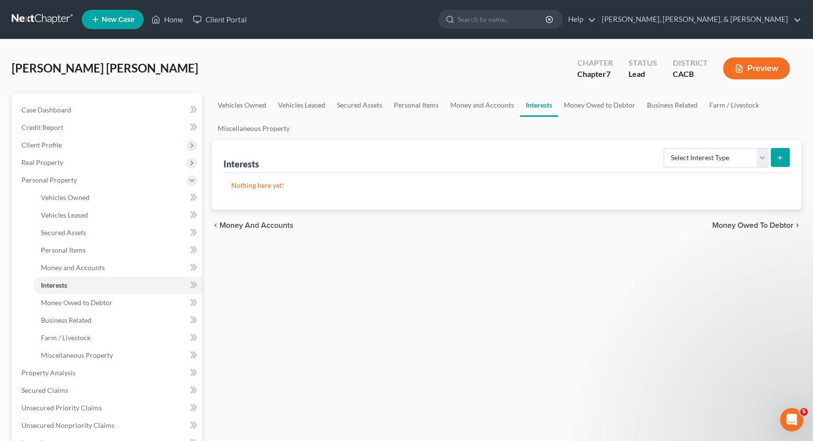
click at [759, 222] on span "Money Owed to Debtor" at bounding box center [753, 226] width 81 height 8
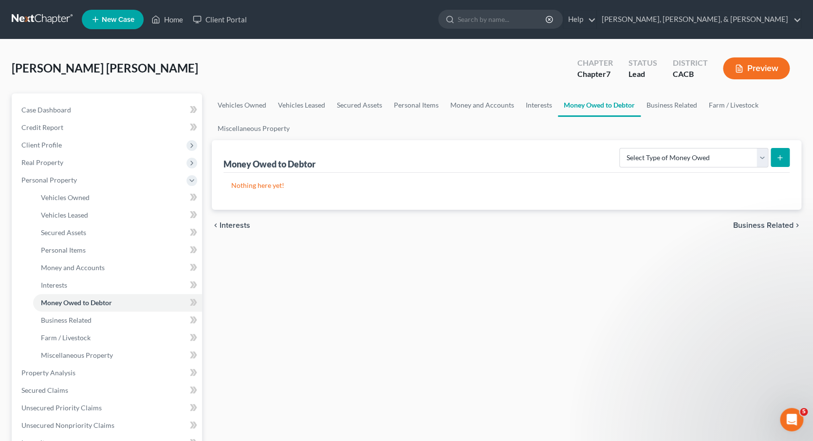
click at [754, 225] on span "Business Related" at bounding box center [763, 226] width 60 height 8
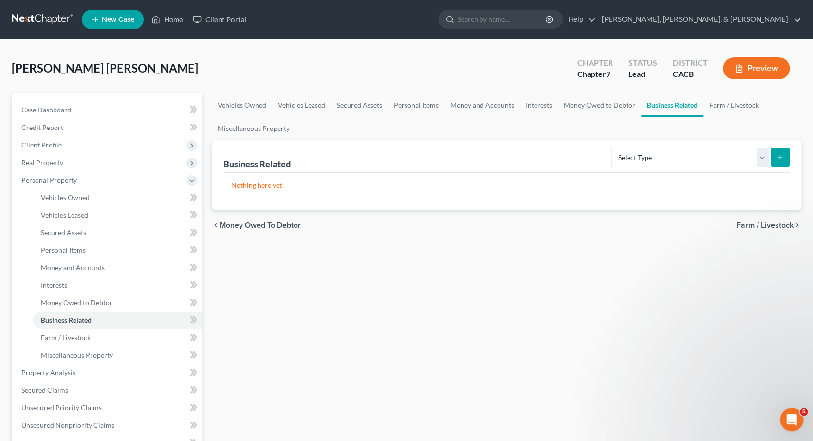
click at [765, 224] on span "Farm / Livestock" at bounding box center [765, 226] width 57 height 8
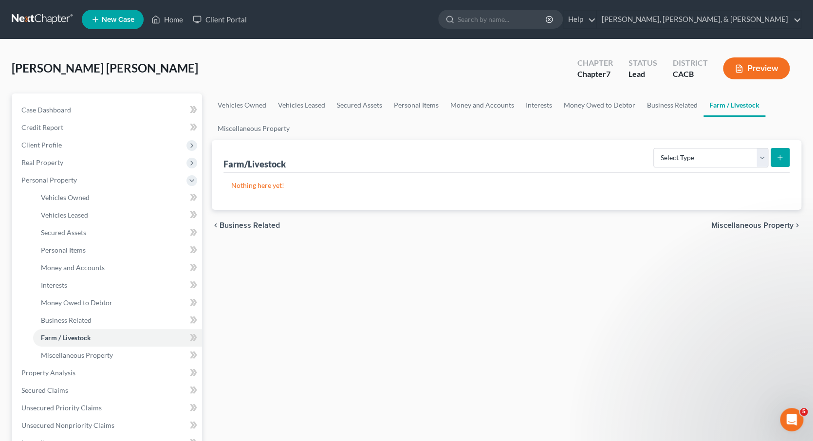
click at [753, 225] on span "Miscellaneous Property" at bounding box center [753, 226] width 82 height 8
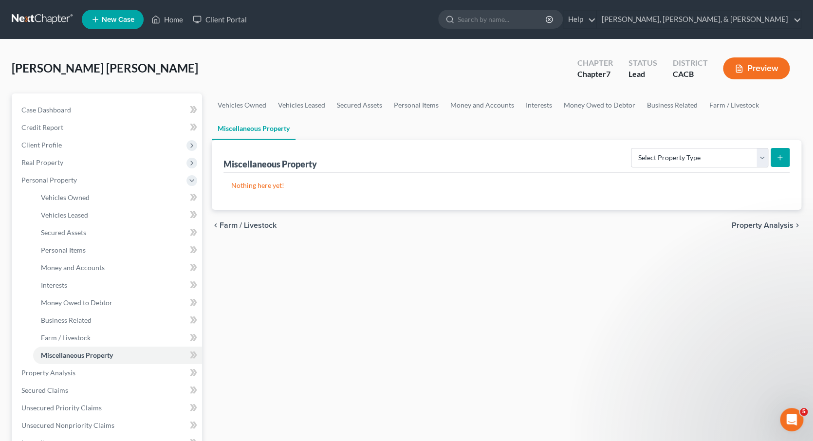
click at [750, 222] on span "Property Analysis" at bounding box center [763, 226] width 62 height 8
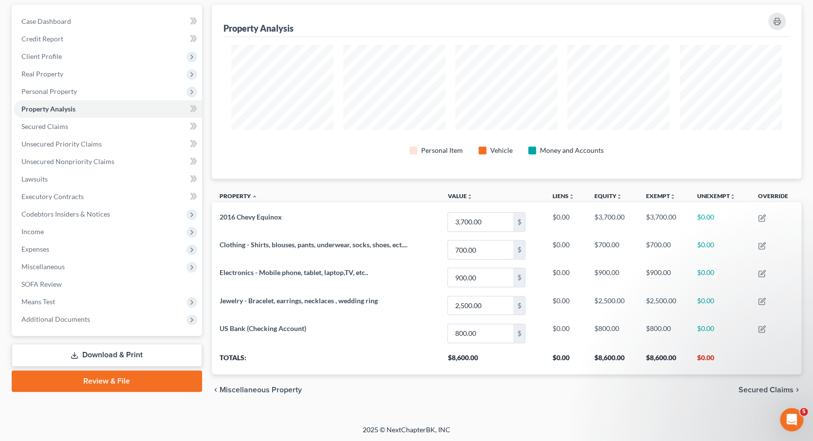
scroll to position [88, 0]
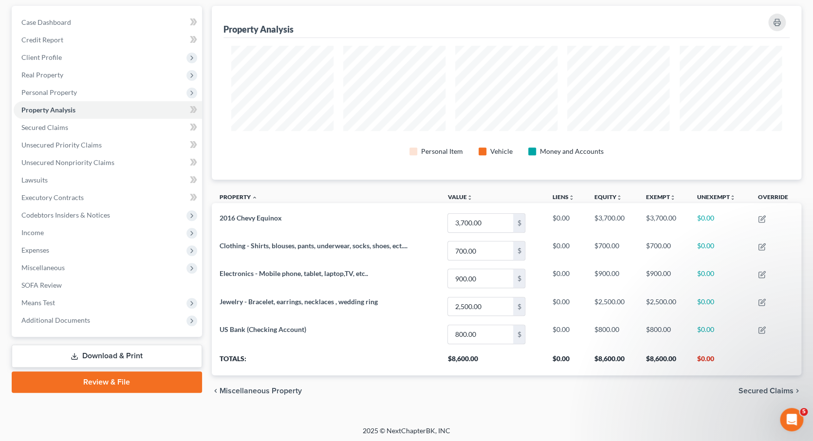
click at [749, 389] on span "Secured Claims" at bounding box center [766, 391] width 55 height 8
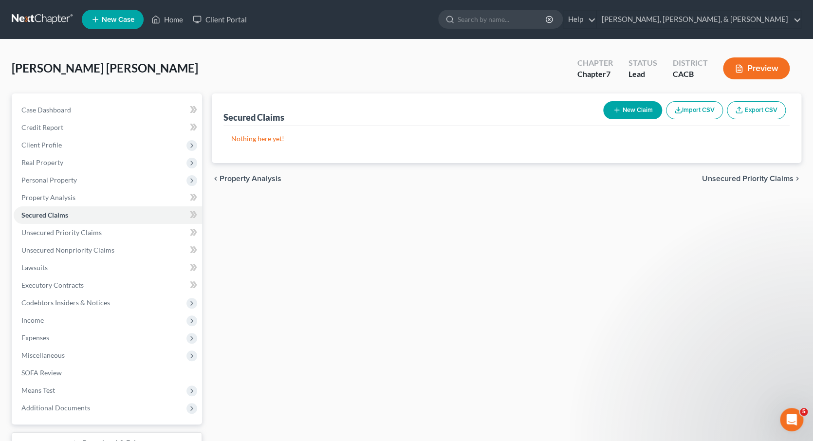
click at [639, 110] on button "New Claim" at bounding box center [632, 110] width 59 height 18
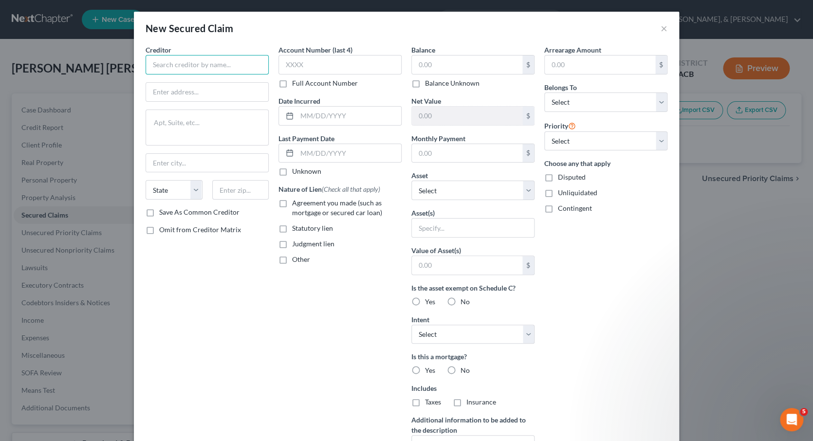
click at [229, 62] on input "text" at bounding box center [207, 64] width 123 height 19
paste input "Alliant Credit Union"
type input "Alliant Credit Union"
click at [159, 213] on label "Save As Common Creditor" at bounding box center [199, 212] width 80 height 10
click at [163, 213] on input "Save As Common Creditor" at bounding box center [166, 210] width 6 height 6
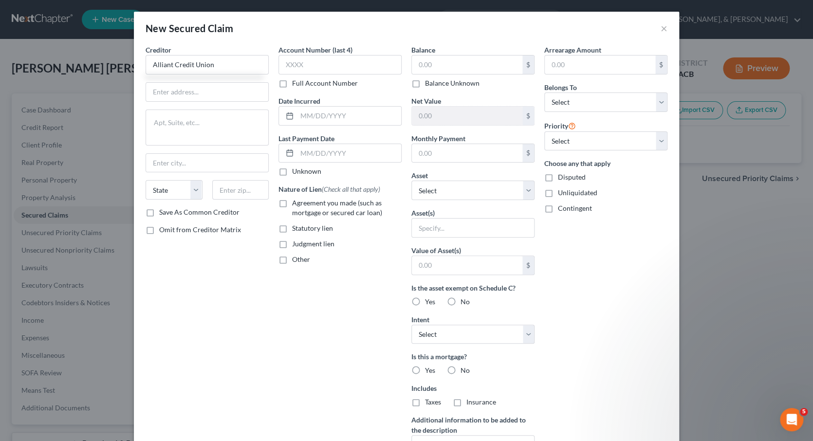
checkbox input "true"
paste input "[STREET_ADDRESS]"
type input "[STREET_ADDRESS]"
type input "60666"
type input "Amf [PERSON_NAME]"
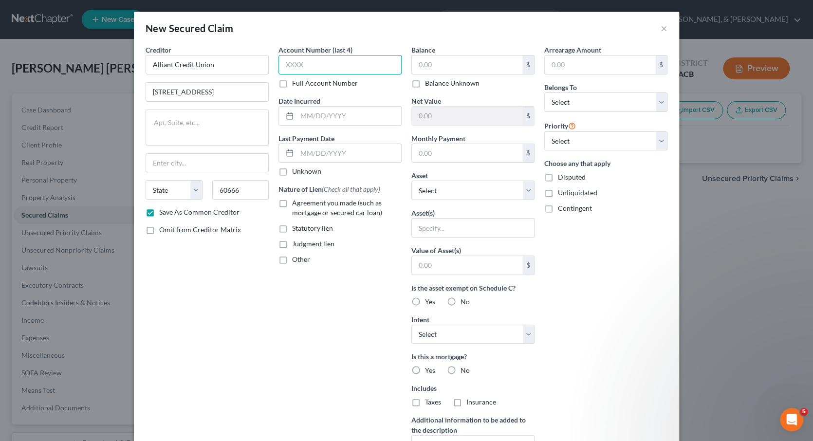
select select "14"
type input "0001"
type input "[DATE]"
type input "0"
click at [427, 65] on input "text" at bounding box center [467, 65] width 111 height 19
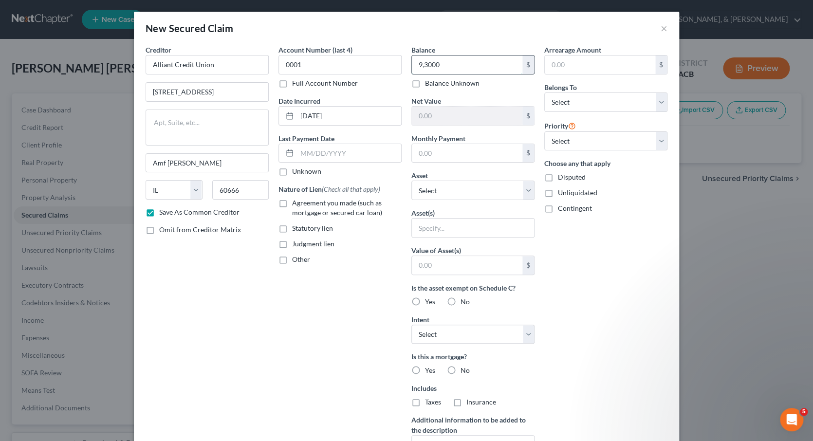
type input "93,000"
click at [423, 147] on input "text" at bounding box center [467, 153] width 111 height 19
type input "811"
select select "0"
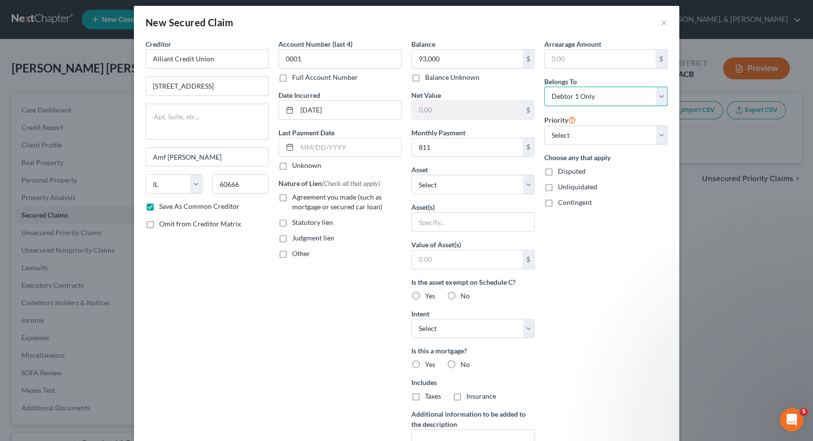
scroll to position [8, 0]
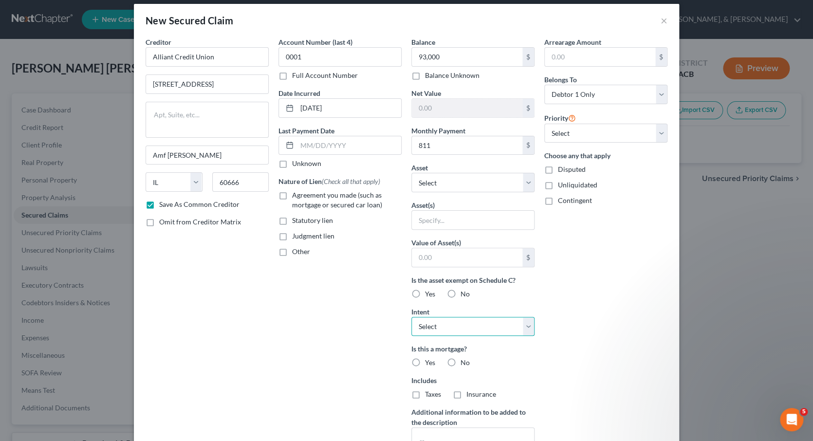
select select "2"
click at [607, 277] on div "Arrearage Amount $ Belongs To * Select Debtor 1 Only Debtor 2 Only Debtor 1 And…" at bounding box center [606, 254] width 133 height 434
click at [445, 220] on input "text" at bounding box center [473, 220] width 122 height 19
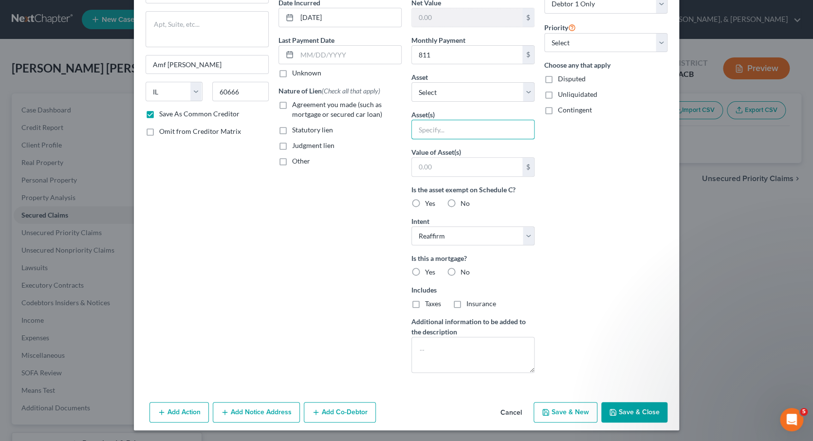
scroll to position [98, 0]
click at [628, 410] on button "Save & Close" at bounding box center [634, 413] width 66 height 20
checkbox input "false"
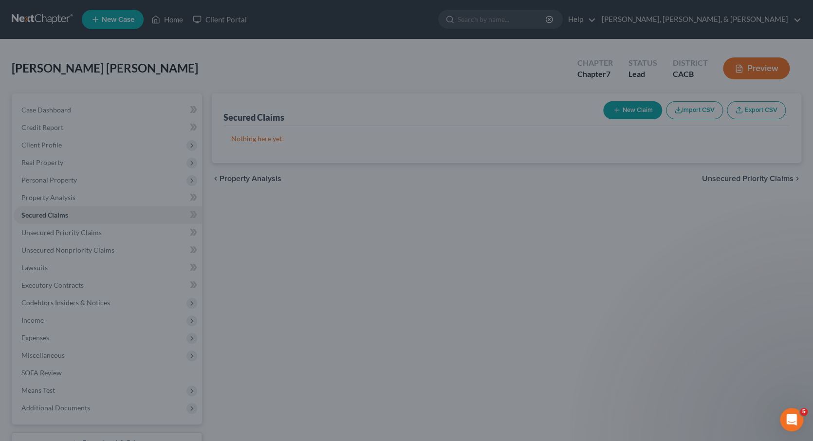
scroll to position [0, 0]
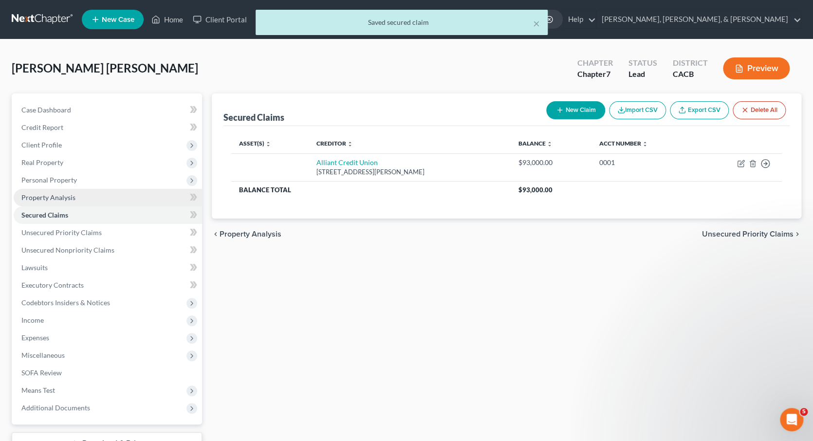
click at [68, 194] on span "Property Analysis" at bounding box center [48, 197] width 54 height 8
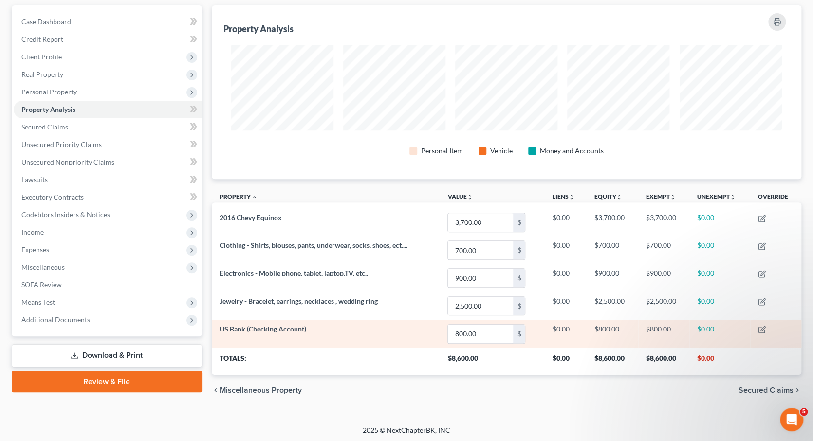
scroll to position [88, 0]
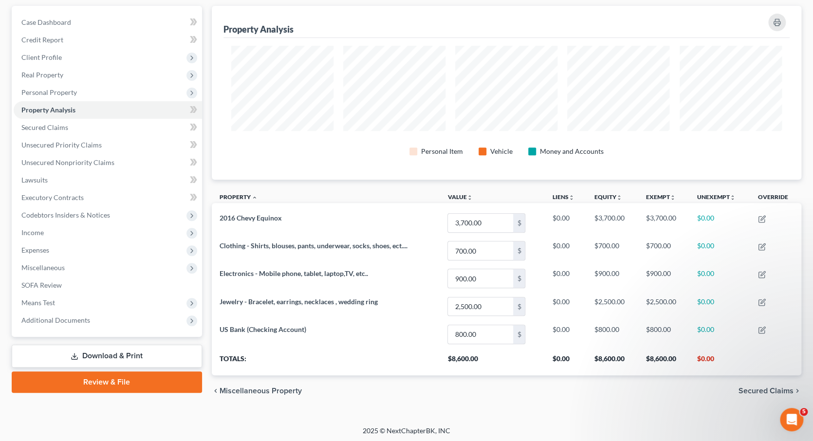
click at [235, 389] on span "Miscellaneous Property" at bounding box center [261, 391] width 82 height 8
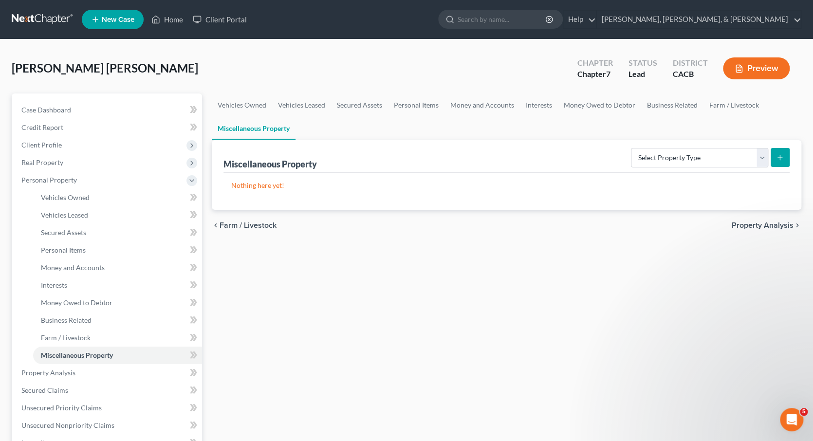
click at [244, 224] on span "Farm / Livestock" at bounding box center [248, 226] width 57 height 8
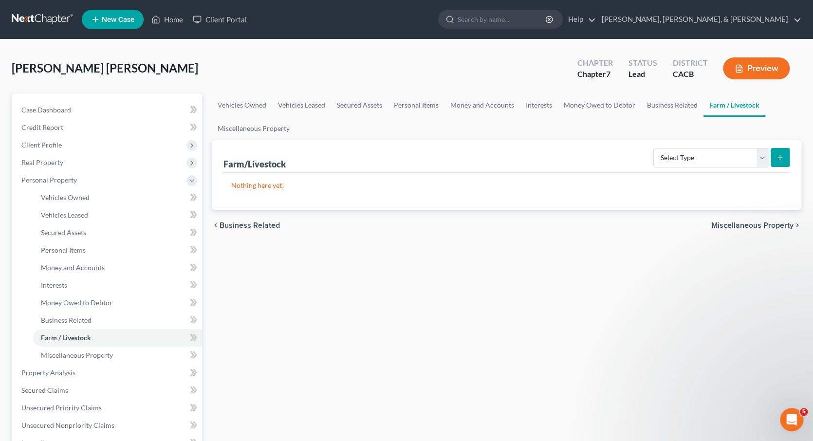
click at [239, 225] on span "Business Related" at bounding box center [250, 226] width 60 height 8
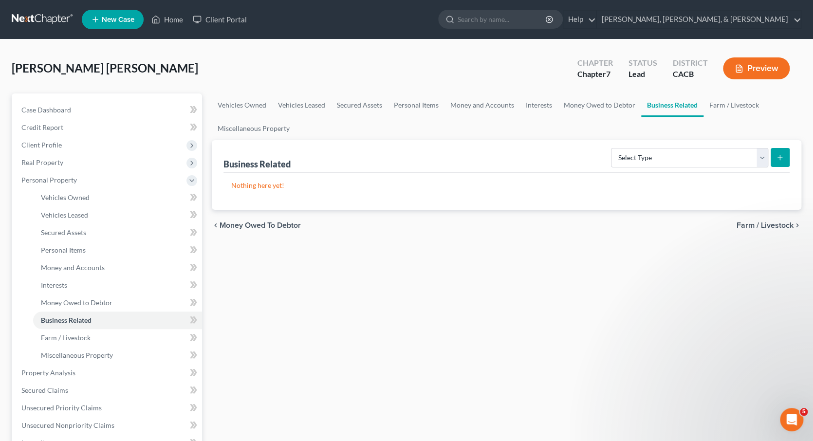
click at [240, 226] on span "Money Owed to Debtor" at bounding box center [260, 226] width 81 height 8
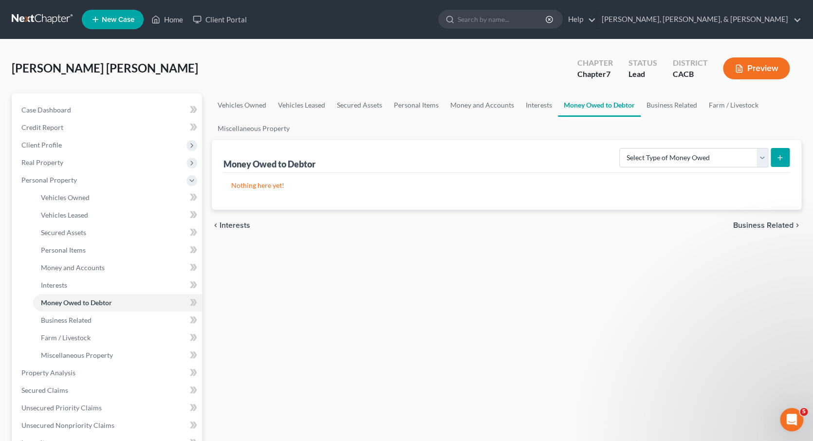
click at [232, 226] on span "Interests" at bounding box center [235, 226] width 31 height 8
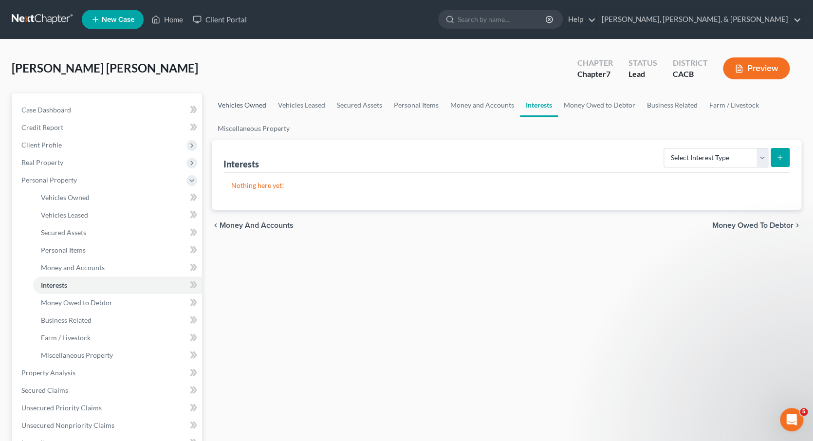
click at [256, 104] on link "Vehicles Owned" at bounding box center [242, 105] width 60 height 23
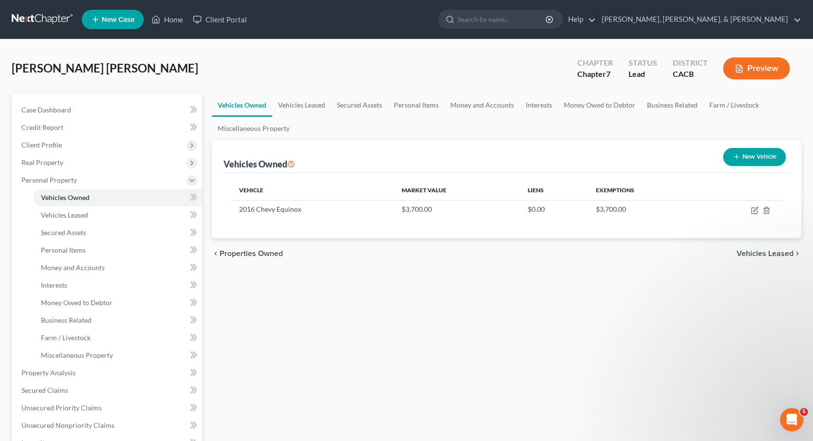
click at [754, 158] on button "New Vehicle" at bounding box center [754, 157] width 63 height 18
select select "0"
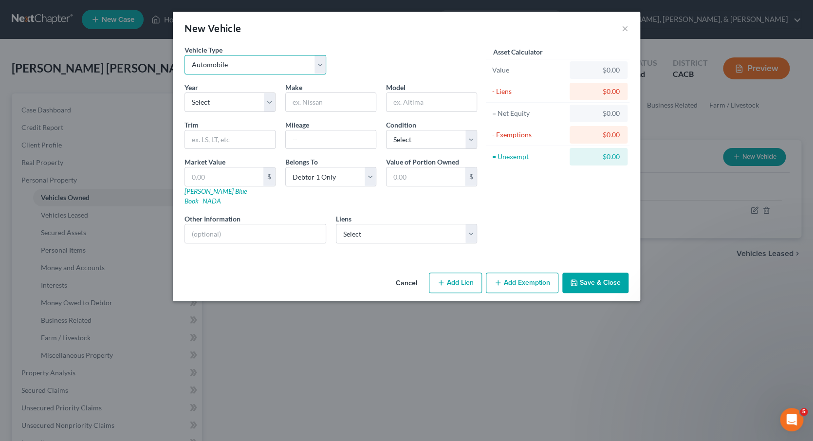
select select "5"
select select "2"
click at [299, 105] on input "text" at bounding box center [331, 102] width 90 height 19
type input "Hurricand"
type input "3YJ"
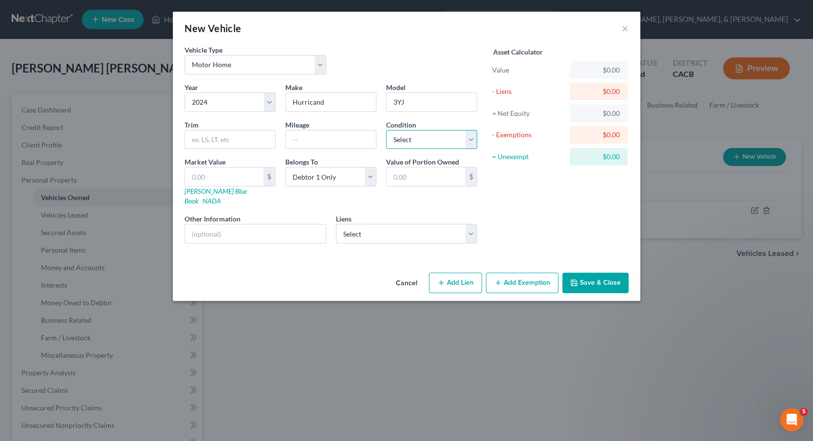
select select "3"
click at [250, 173] on input "text" at bounding box center [224, 177] width 78 height 19
type input "8"
type input "8.00"
type input "80"
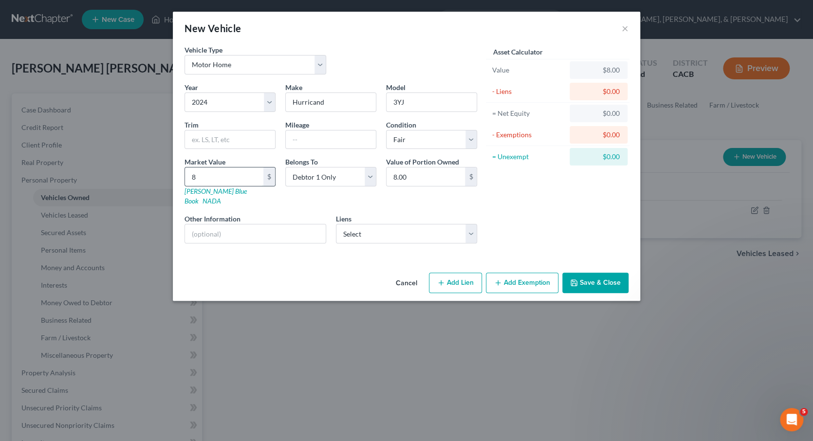
type input "80.00"
type input "8"
type input "8.00"
type input "7"
type input "7.00"
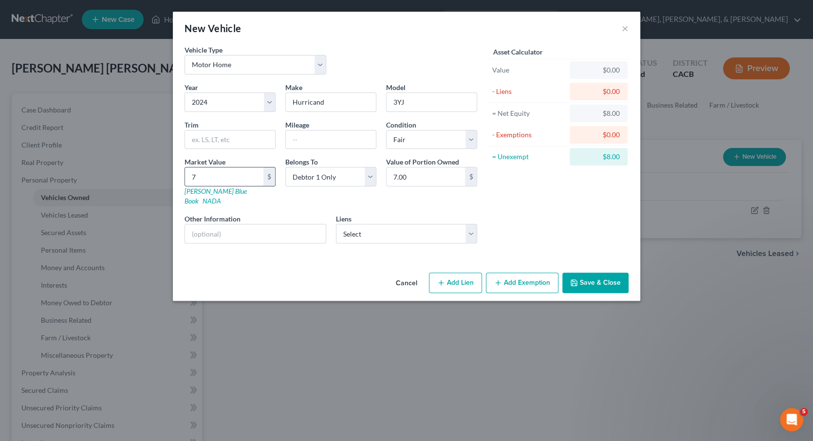
type input "78"
type input "78.00"
type input "780"
type input "780.00"
type input "7800"
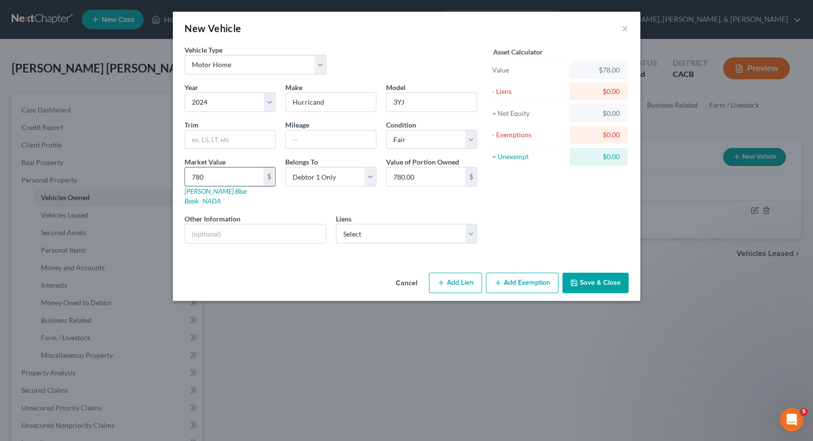
type input "7,800.00"
type input "7,8000"
type input "78,000.00"
type input "78,000"
select select "14"
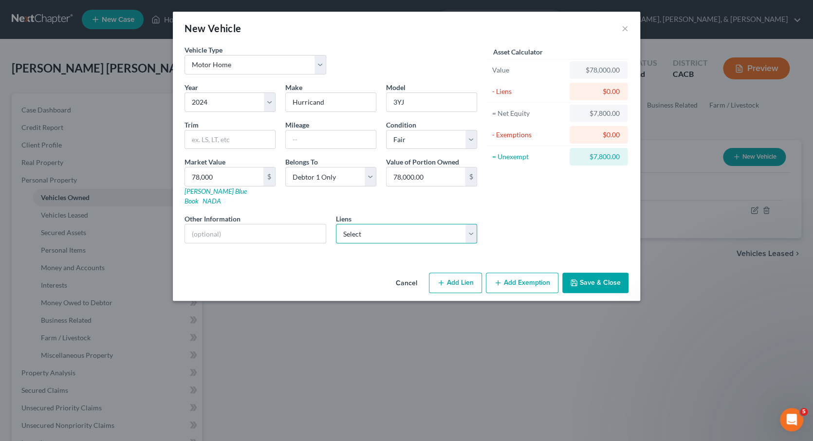
select select "0"
select select "2"
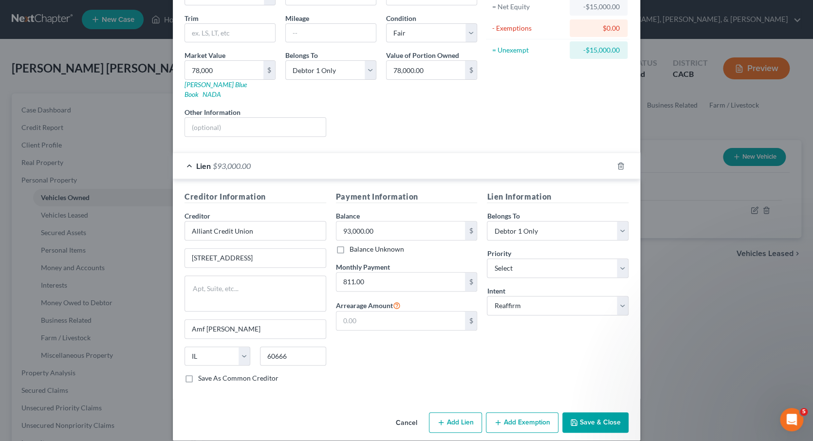
scroll to position [106, 0]
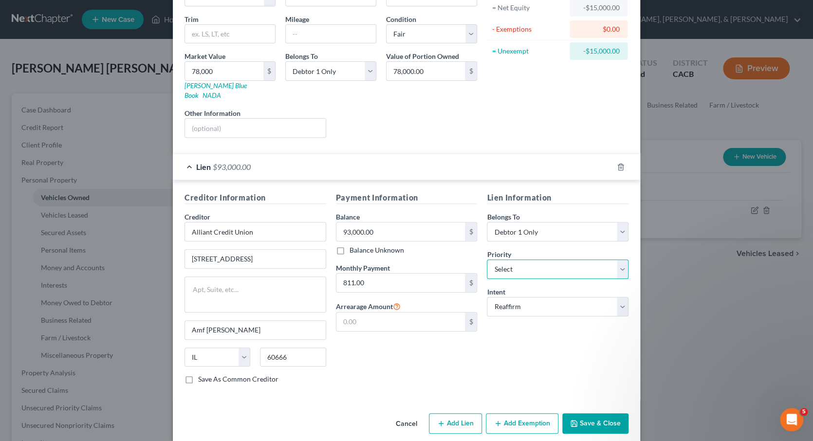
select select "0"
click at [593, 413] on button "Save & Close" at bounding box center [596, 423] width 66 height 20
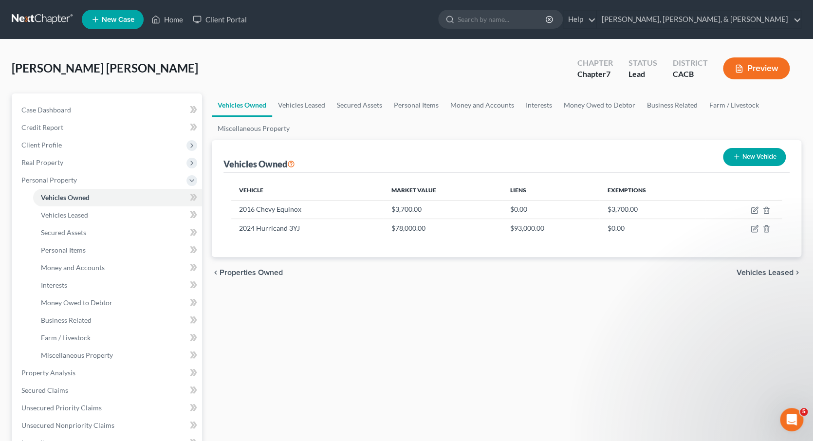
click at [760, 269] on span "Vehicles Leased" at bounding box center [765, 273] width 57 height 8
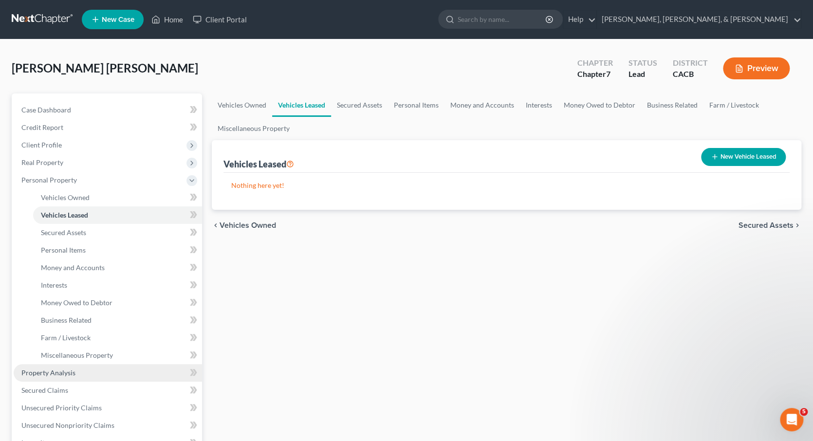
click at [66, 369] on span "Property Analysis" at bounding box center [48, 373] width 54 height 8
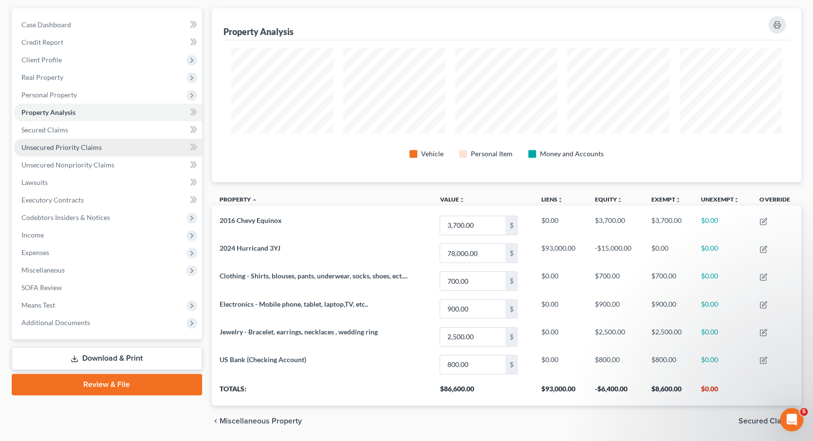
click at [83, 146] on span "Unsecured Priority Claims" at bounding box center [61, 147] width 80 height 8
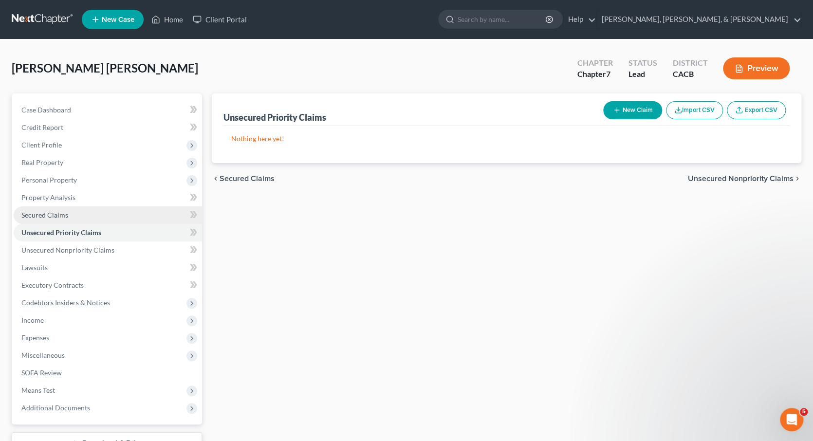
click at [48, 211] on span "Secured Claims" at bounding box center [44, 215] width 47 height 8
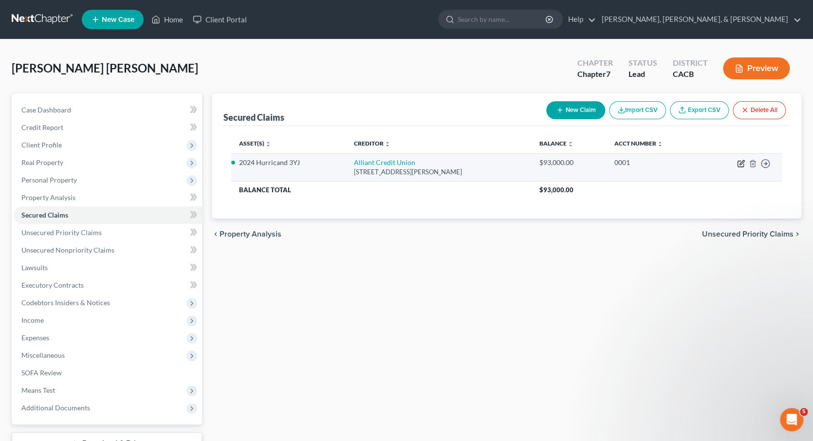
click at [740, 162] on icon "button" at bounding box center [742, 162] width 4 height 4
select select "14"
select select "2"
select select "0"
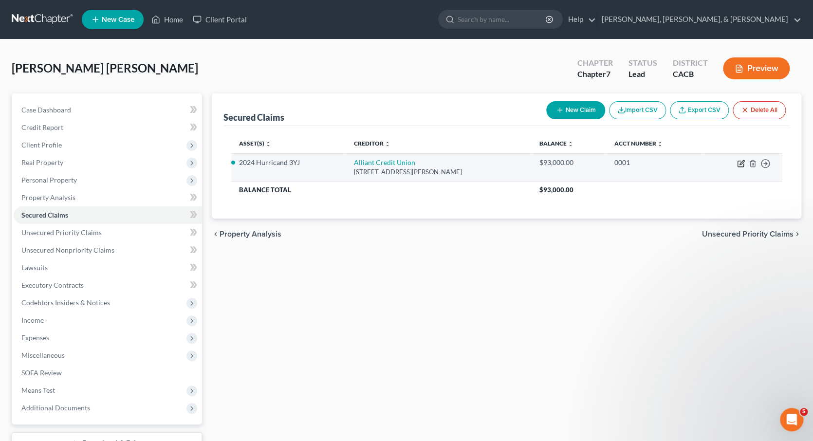
select select "0"
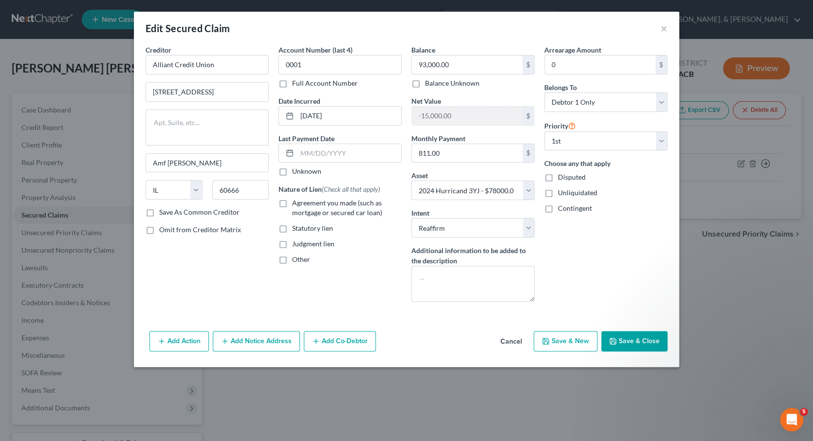
click at [159, 214] on label "Save As Common Creditor" at bounding box center [199, 212] width 80 height 10
click at [163, 214] on input "Save As Common Creditor" at bounding box center [166, 210] width 6 height 6
checkbox input "true"
click at [441, 271] on textarea at bounding box center [473, 284] width 123 height 36
type textarea "Main Residence"
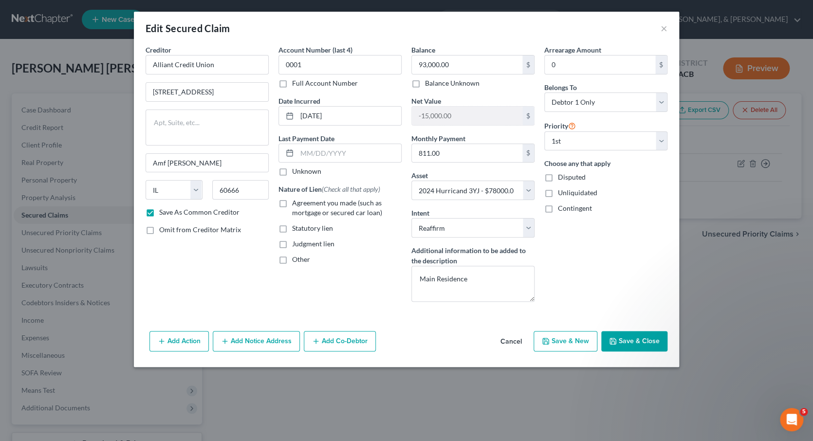
click at [638, 338] on button "Save & Close" at bounding box center [634, 341] width 66 height 20
checkbox input "false"
select select
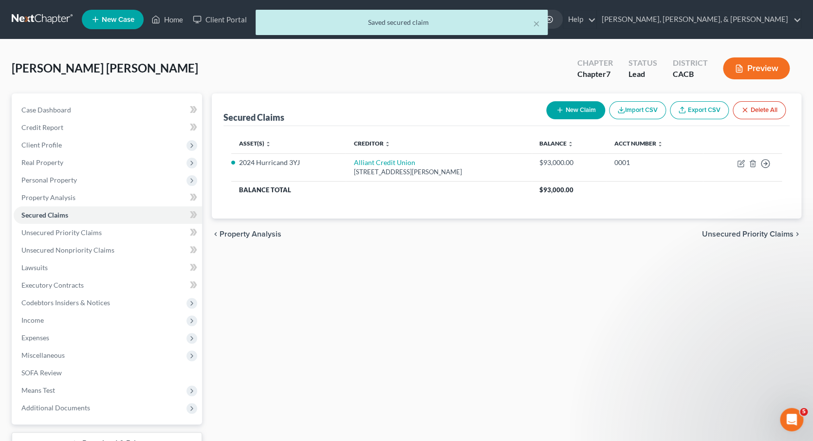
click at [725, 230] on span "Unsecured Priority Claims" at bounding box center [748, 234] width 92 height 8
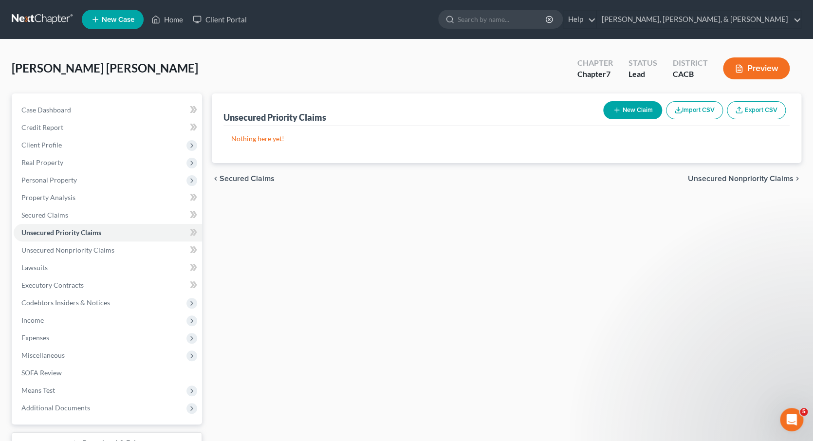
click at [730, 178] on span "Unsecured Nonpriority Claims" at bounding box center [741, 179] width 106 height 8
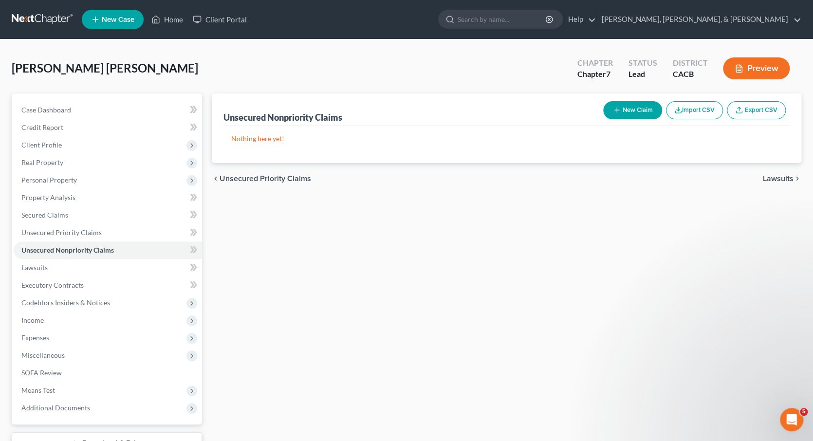
click at [630, 111] on button "New Claim" at bounding box center [632, 110] width 59 height 18
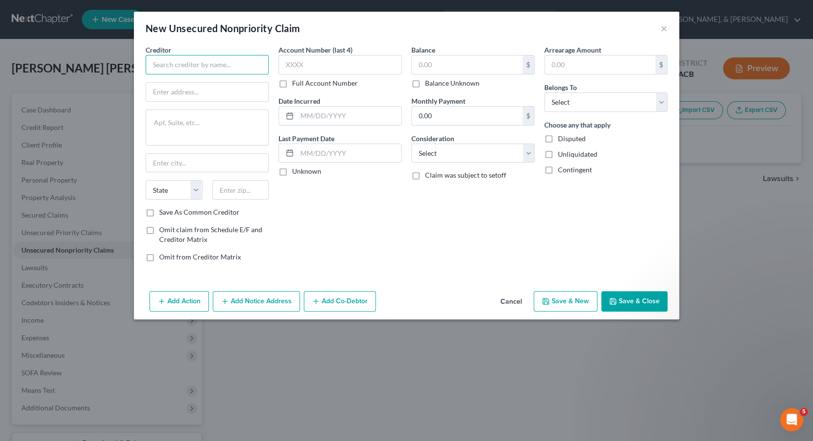
click at [197, 67] on input "text" at bounding box center [207, 64] width 123 height 19
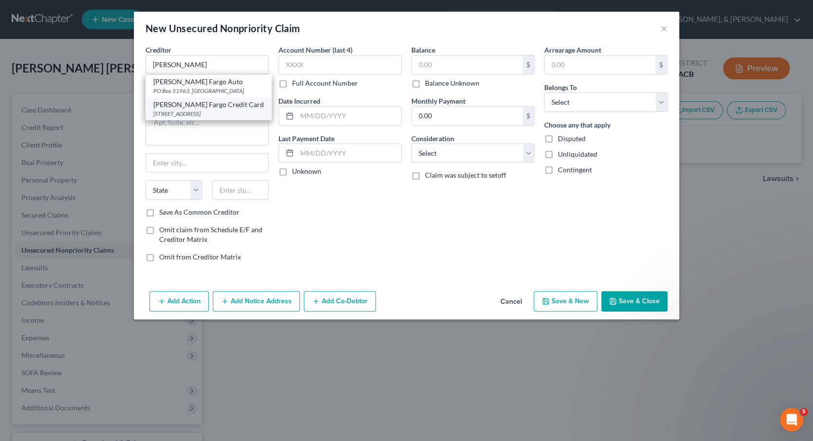
click at [234, 103] on div "[PERSON_NAME] Fargo Credit Card" at bounding box center [208, 105] width 111 height 10
type input "[PERSON_NAME] Fargo Credit Card"
type input "PO Box 51193"
type input "[GEOGRAPHIC_DATA]"
select select "4"
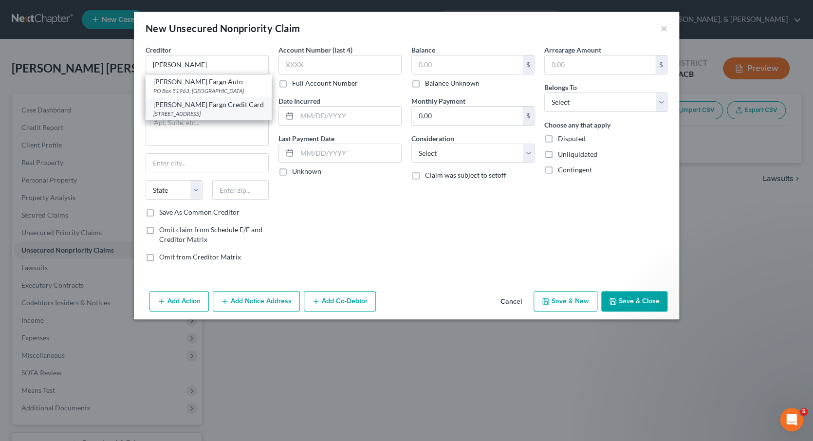
type input "90051"
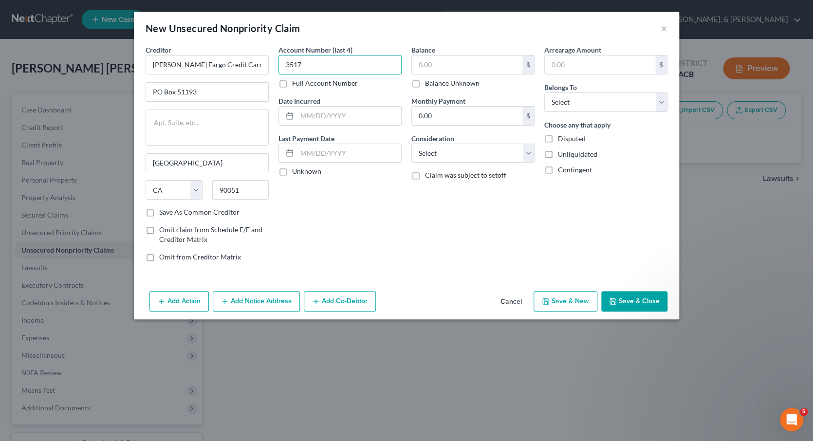
type input "3517"
click at [435, 61] on input "text" at bounding box center [467, 65] width 111 height 19
type input "11,000"
select select "0"
click at [640, 300] on button "Save & Close" at bounding box center [634, 301] width 66 height 20
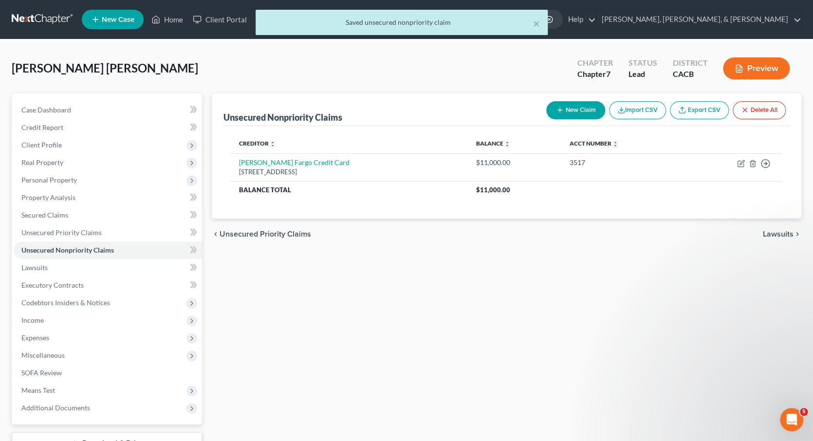
click at [566, 106] on button "New Claim" at bounding box center [575, 110] width 59 height 18
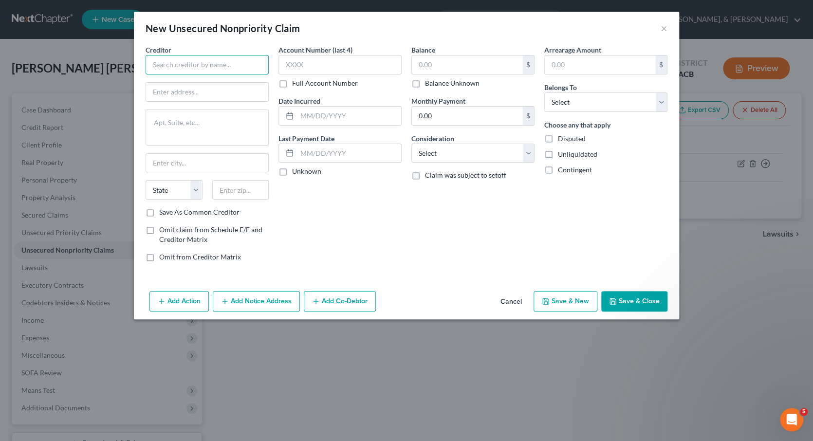
click at [240, 69] on input "text" at bounding box center [207, 64] width 123 height 19
type input "US Bank"
paste input "PO Box 790408"
type input "PO Box 790408"
type input "63179"
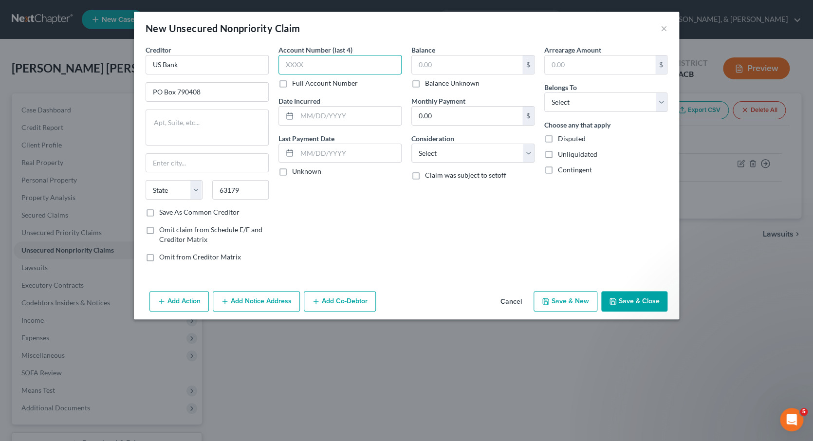
type input "Saint Louis"
select select "26"
type input "0151"
click at [448, 64] on input "text" at bounding box center [467, 65] width 111 height 19
type input "10,000"
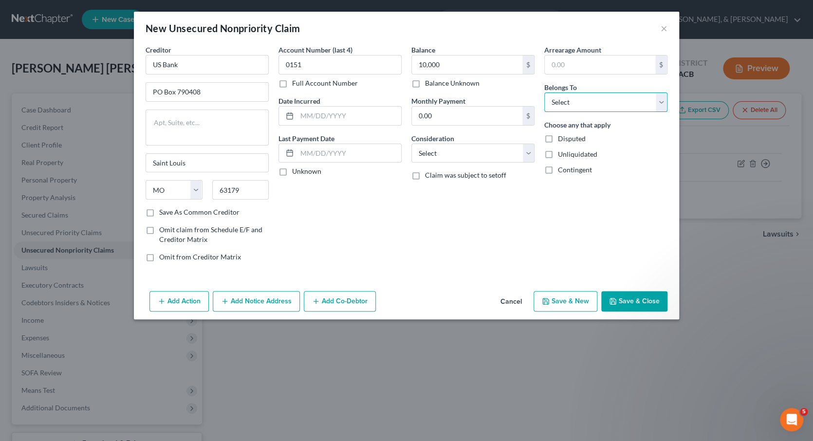
select select "0"
click at [159, 212] on label "Save As Common Creditor" at bounding box center [199, 212] width 80 height 10
click at [163, 212] on input "Save As Common Creditor" at bounding box center [166, 210] width 6 height 6
click at [577, 296] on button "Save & New" at bounding box center [566, 301] width 64 height 20
checkbox input "false"
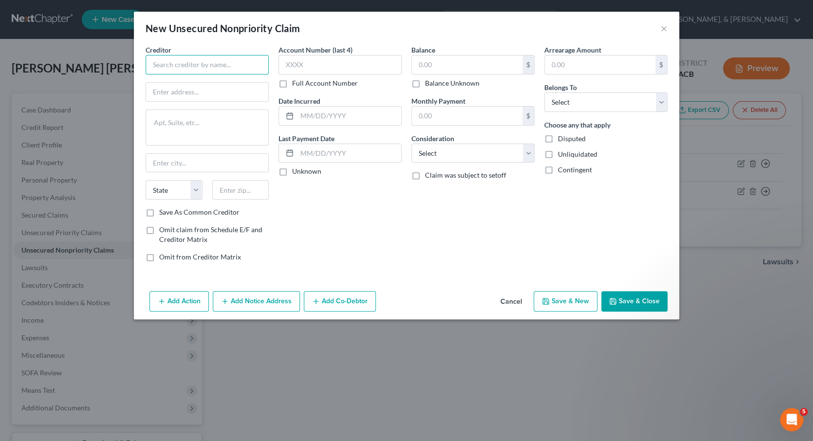
click at [198, 71] on input "text" at bounding box center [207, 64] width 123 height 19
type input "Barclays Credit Card"
paste input "P.O. Box 60517"
type input "P.O. Box 60517"
type input "91716"
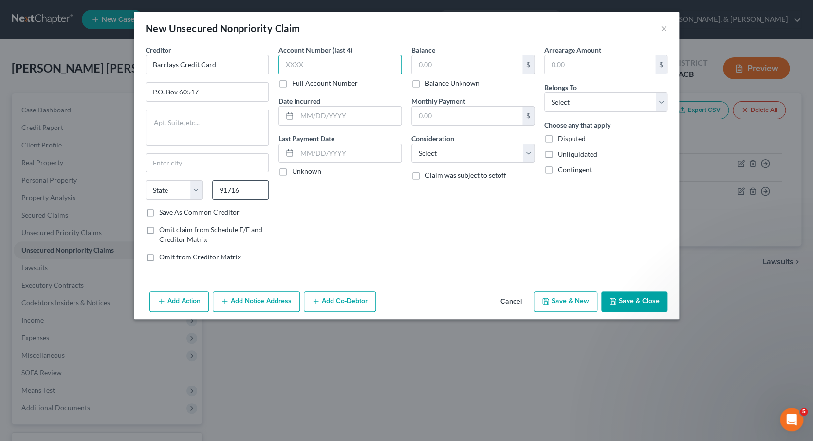
type input "City Of Industry"
select select "4"
click at [159, 212] on label "Save As Common Creditor" at bounding box center [199, 212] width 80 height 10
click at [163, 212] on input "Save As Common Creditor" at bounding box center [166, 210] width 6 height 6
checkbox input "true"
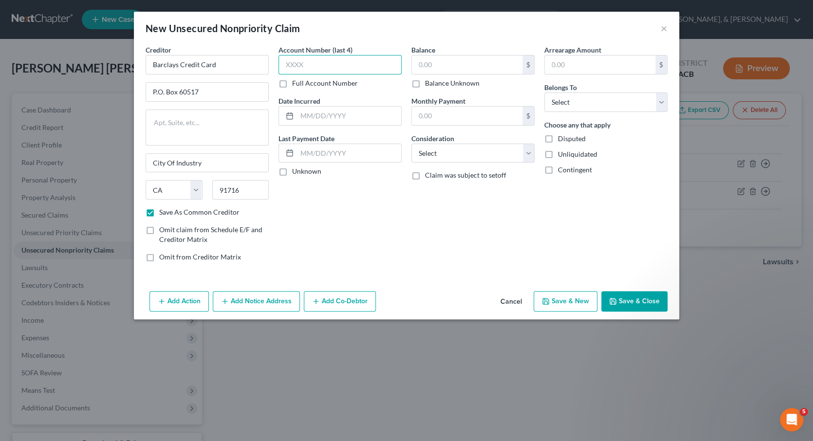
click at [317, 67] on input "text" at bounding box center [340, 64] width 123 height 19
type input "0267"
click at [419, 68] on input "text" at bounding box center [467, 65] width 111 height 19
type input "9,000"
select select "0"
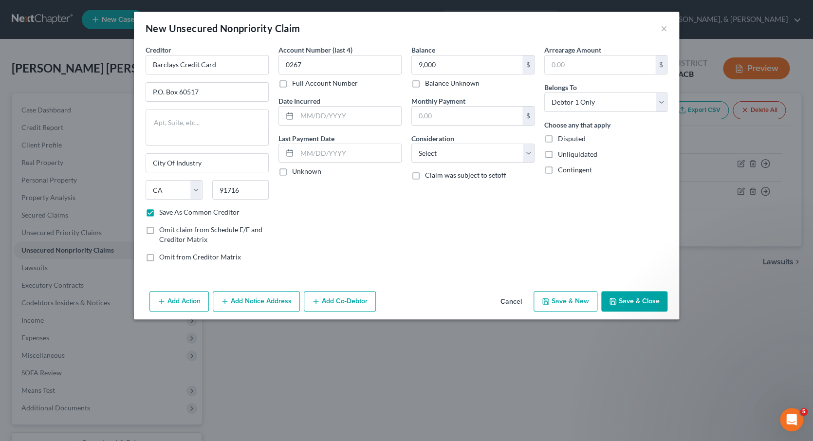
click at [565, 299] on button "Save & New" at bounding box center [566, 301] width 64 height 20
click at [216, 59] on input "text" at bounding box center [207, 64] width 123 height 19
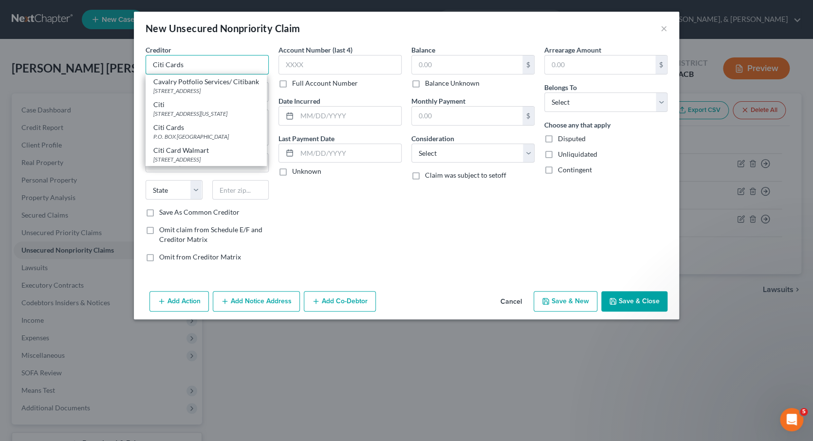
type input "Citi Card Walmart"
click at [191, 110] on div "Citi" at bounding box center [206, 105] width 106 height 10
type input "[STREET_ADDRESS]"
type input "[US_STATE]"
select select "35"
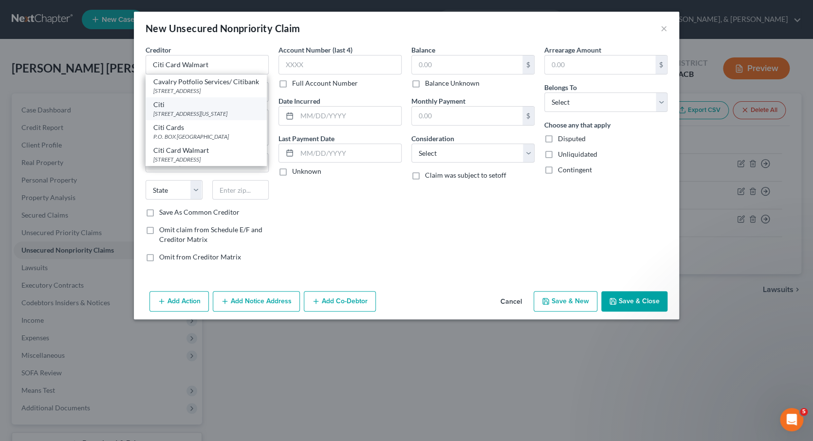
type input "10013"
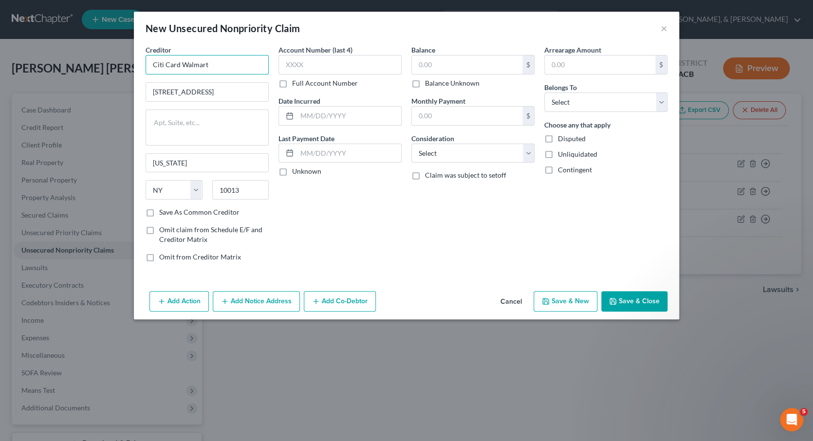
click at [240, 68] on input "Citi Card Walmart" at bounding box center [207, 64] width 123 height 19
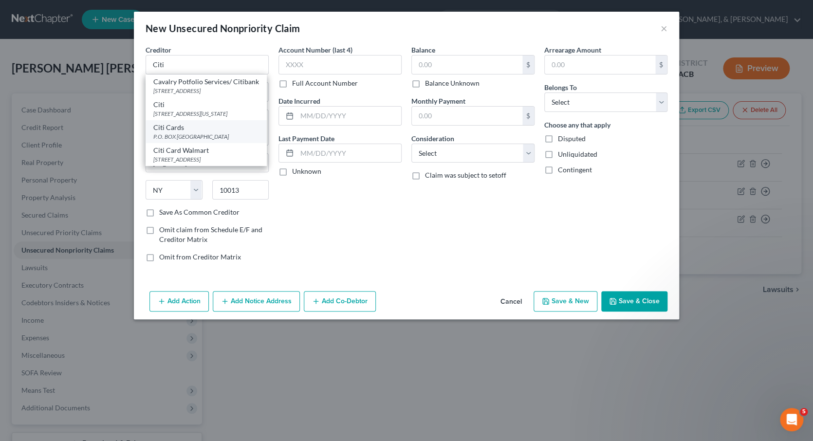
click at [198, 132] on div "Citi Cards" at bounding box center [206, 128] width 106 height 10
type input "Citi Cards"
type input "P.O. BOX 9001037"
type input "[GEOGRAPHIC_DATA]"
select select "18"
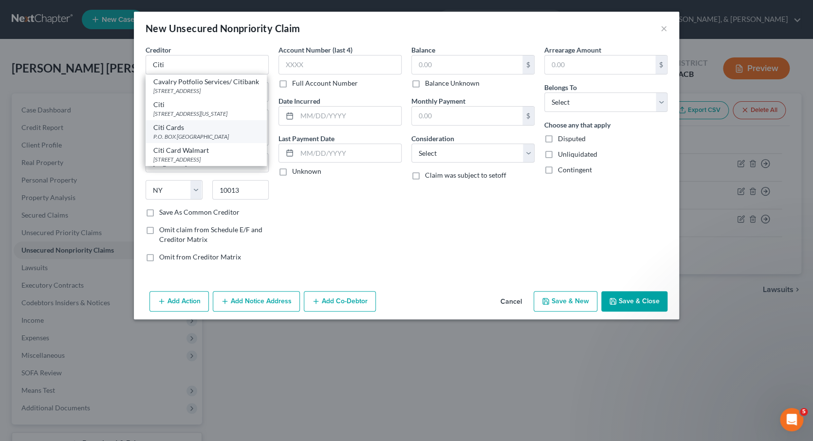
type input "40290"
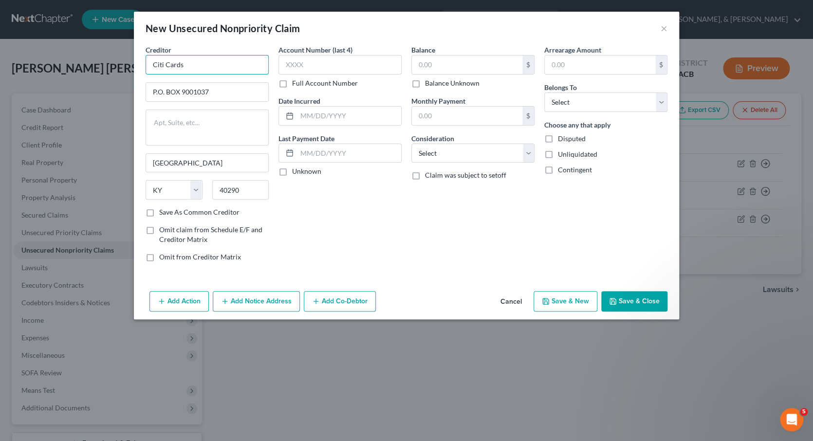
click at [221, 66] on input "Citi Cards" at bounding box center [207, 64] width 123 height 19
type input "Citibank National"
paste input "[STREET_ADDRESS][PERSON_NAME]"
type input "[STREET_ADDRESS][PERSON_NAME]"
type input "4"
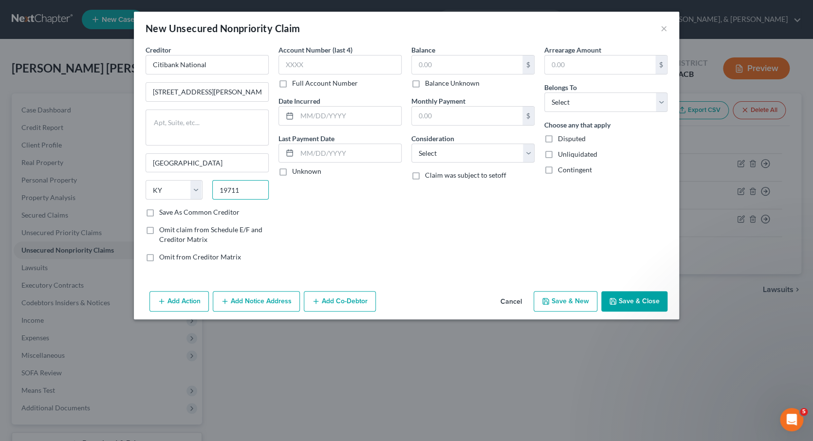
type input "19711"
type input "[GEOGRAPHIC_DATA]"
select select "7"
click at [159, 211] on label "Save As Common Creditor" at bounding box center [199, 212] width 80 height 10
click at [163, 211] on input "Save As Common Creditor" at bounding box center [166, 210] width 6 height 6
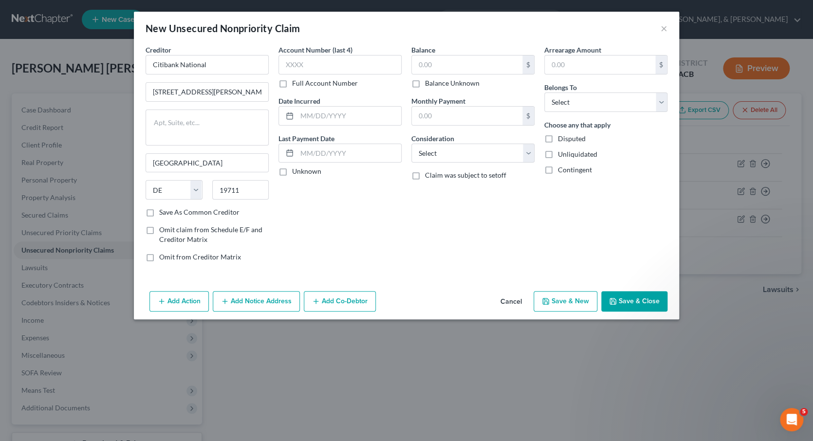
checkbox input "true"
click at [290, 62] on input "text" at bounding box center [340, 64] width 123 height 19
type input "2751"
type input "1,400"
select select "0"
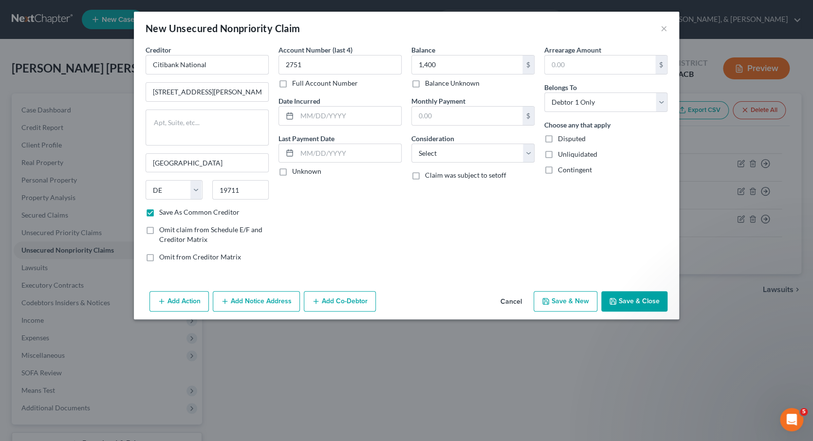
click at [567, 299] on button "Save & New" at bounding box center [566, 301] width 64 height 20
paste input "PO Box 809044"
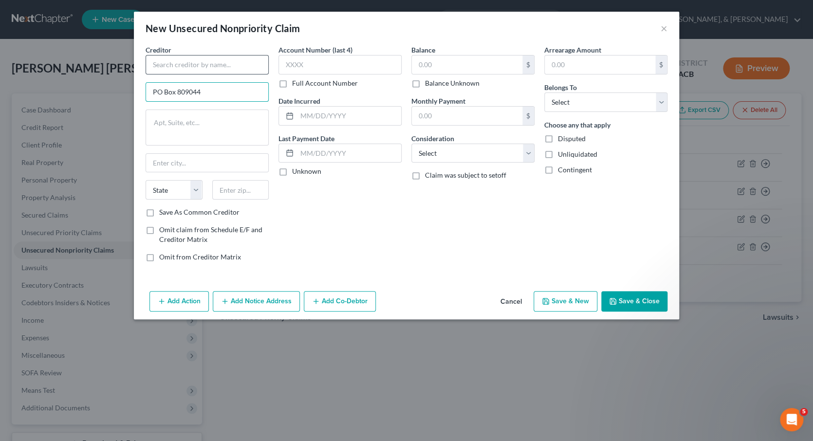
type input "PO Box 809044"
click at [191, 65] on input "text" at bounding box center [207, 64] width 123 height 19
click at [167, 63] on input "Prefferred Credit card" at bounding box center [207, 64] width 123 height 19
click at [235, 67] on input "Preferred Credit card" at bounding box center [207, 64] width 123 height 19
type input "Preferred Credit card"
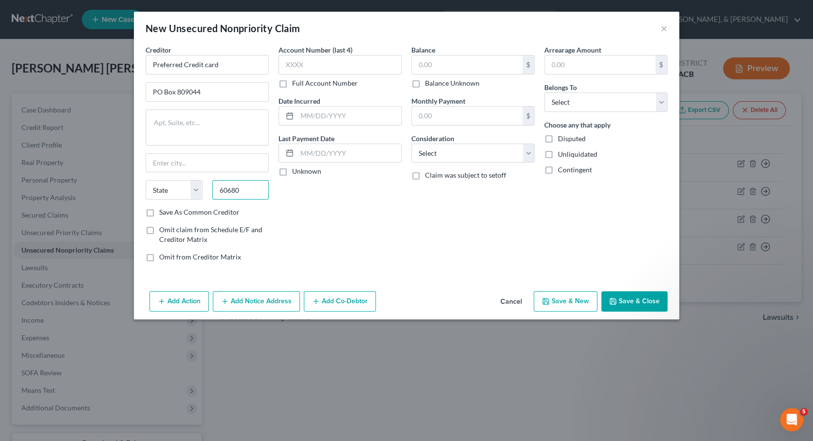
type input "60680"
type input "[GEOGRAPHIC_DATA]"
select select "14"
click at [159, 211] on label "Save As Common Creditor" at bounding box center [199, 212] width 80 height 10
click at [163, 211] on input "Save As Common Creditor" at bounding box center [166, 210] width 6 height 6
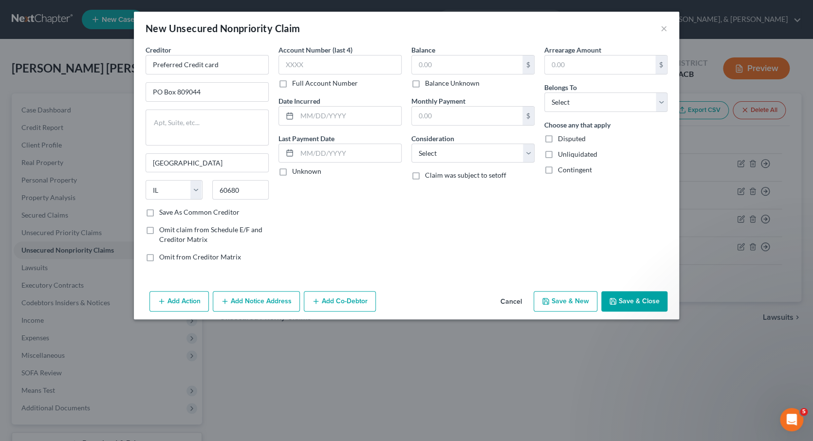
checkbox input "true"
click at [360, 68] on input "text" at bounding box center [340, 64] width 123 height 19
type input "2667"
click at [432, 61] on input "text" at bounding box center [467, 65] width 111 height 19
type input "1,000"
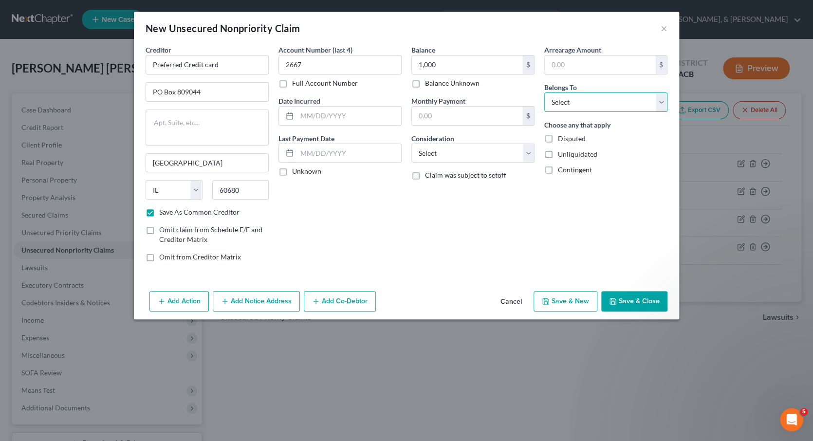
select select "0"
click at [571, 294] on button "Save & New" at bounding box center [566, 301] width 64 height 20
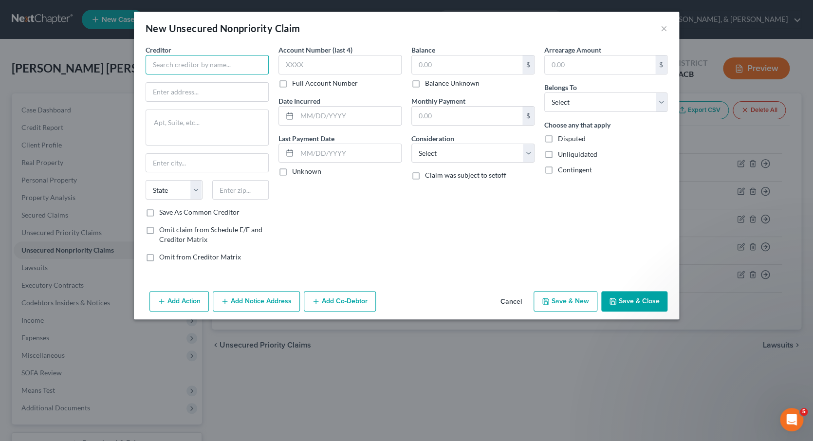
click at [237, 65] on input "text" at bounding box center [207, 64] width 123 height 19
paste input "Synchrony Bank, Amazon"
type input "Synchrony Bank, Amazon"
paste input "PO Box 71711"
type input "PO Box 71711"
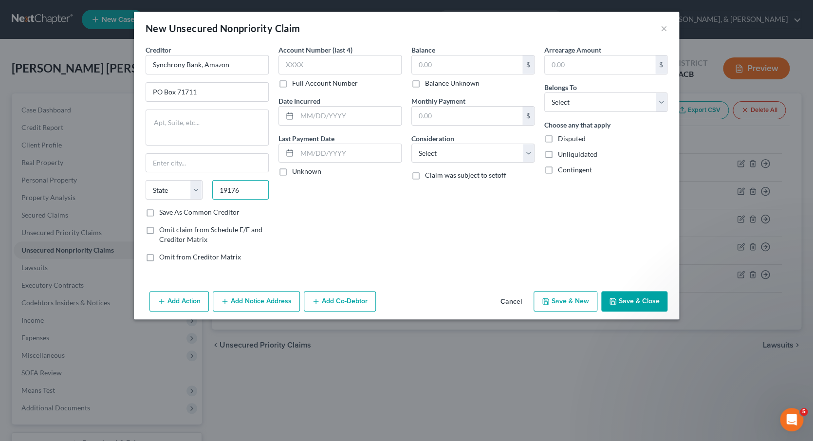
type input "19176"
click at [159, 210] on label "Save As Common Creditor" at bounding box center [199, 212] width 80 height 10
click at [163, 210] on input "Save As Common Creditor" at bounding box center [166, 210] width 6 height 6
checkbox input "true"
click at [303, 68] on input "text" at bounding box center [340, 64] width 123 height 19
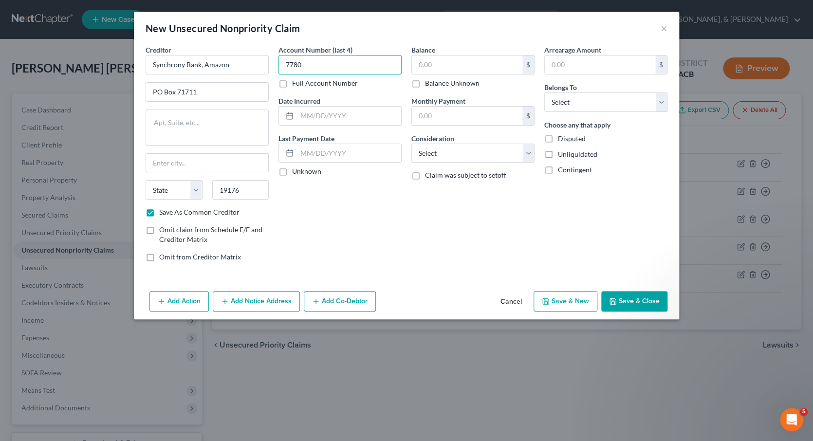
type input "7780"
click at [426, 67] on input "text" at bounding box center [467, 65] width 111 height 19
type input "600"
select select "0"
click at [579, 298] on button "Save & New" at bounding box center [566, 301] width 64 height 20
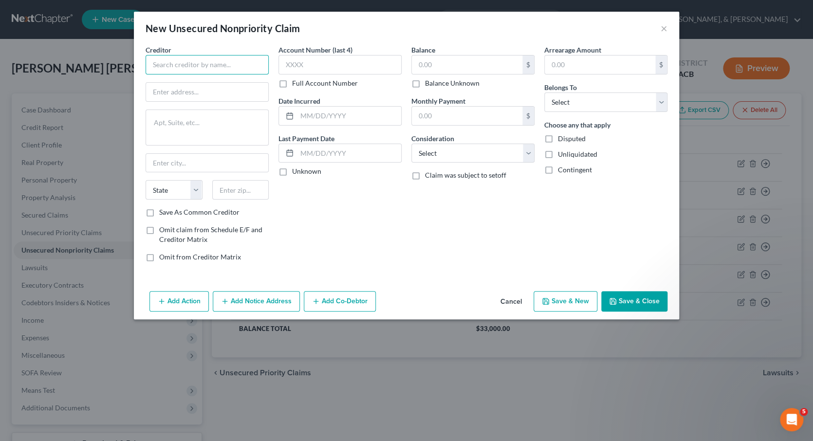
click at [226, 65] on input "text" at bounding box center [207, 64] width 123 height 19
paste input "Home Depot Credit Services"
type input "Home Depot Credit Services"
paste input "PO Box 70600,"
type input "PO Box 70600,"
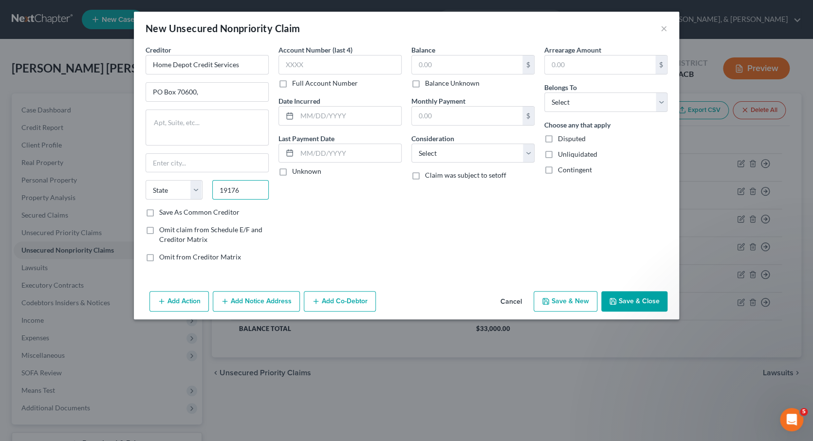
type input "19176"
click at [244, 191] on input "19176" at bounding box center [240, 189] width 57 height 19
paste input "[GEOGRAPHIC_DATA]"
type input "[GEOGRAPHIC_DATA]"
select select "39"
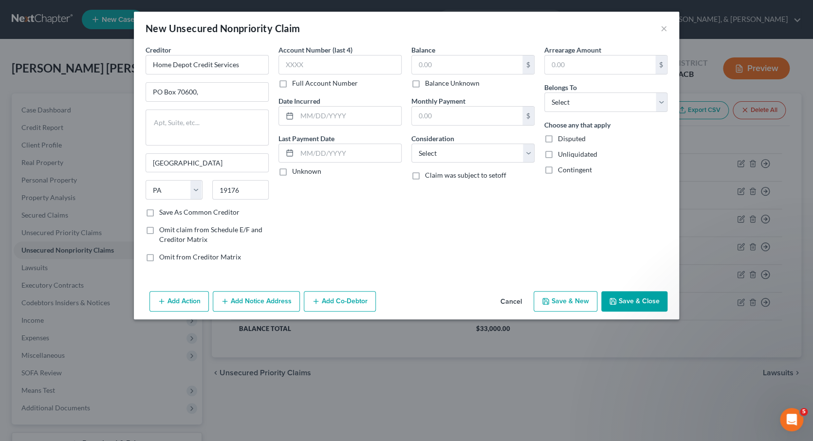
click at [159, 211] on label "Save As Common Creditor" at bounding box center [199, 212] width 80 height 10
click at [163, 211] on input "Save As Common Creditor" at bounding box center [166, 210] width 6 height 6
checkbox input "true"
click at [326, 68] on input "text" at bounding box center [340, 64] width 123 height 19
type input "6985"
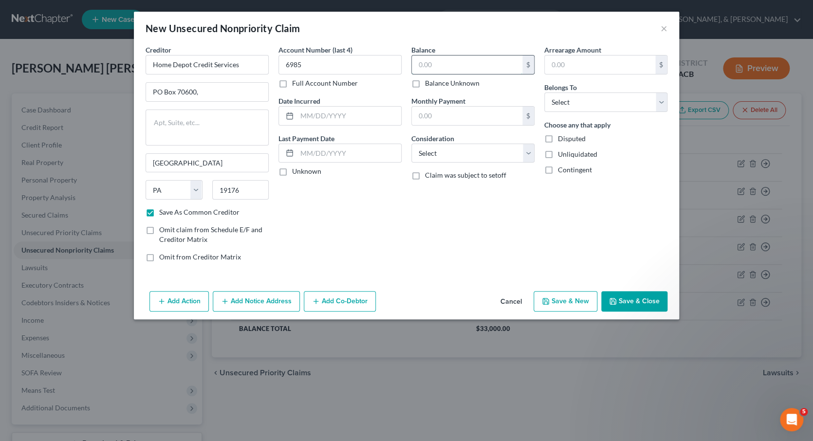
click at [458, 64] on input "text" at bounding box center [467, 65] width 111 height 19
type input "300"
select select "0"
click at [568, 295] on button "Save & New" at bounding box center [566, 301] width 64 height 20
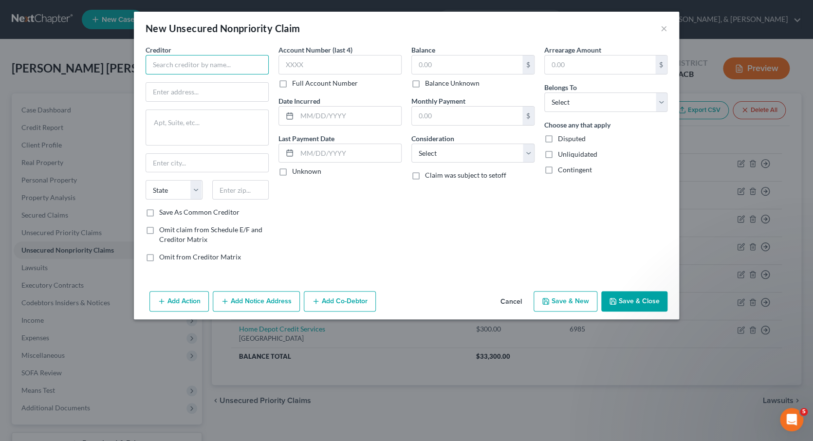
click at [219, 65] on input "text" at bounding box center [207, 64] width 123 height 19
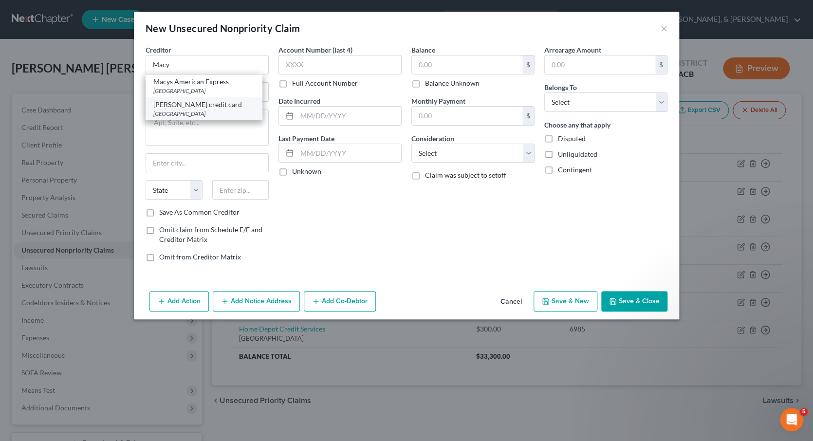
click at [221, 102] on div "[PERSON_NAME] credit card" at bounding box center [203, 105] width 101 height 10
type input "[PERSON_NAME] credit card"
type input "PO Box 9001108"
type input "[GEOGRAPHIC_DATA]"
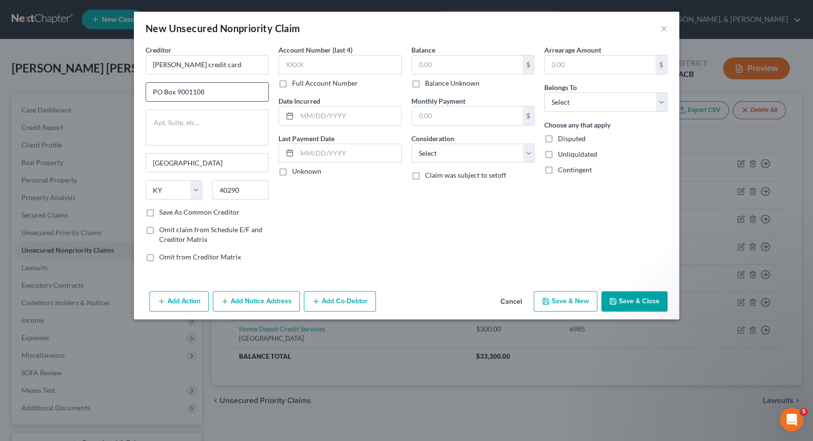
click at [221, 92] on input "PO Box 9001108" at bounding box center [207, 92] width 122 height 19
paste input ".O. Box 8113"
click at [247, 184] on input "40290" at bounding box center [240, 189] width 57 height 19
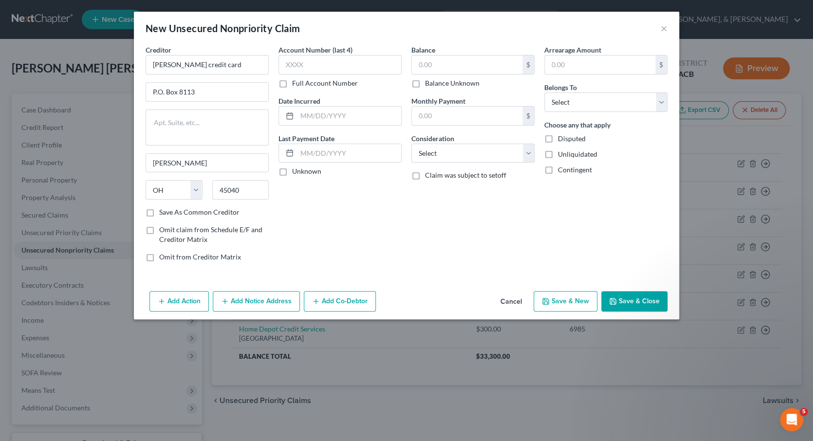
click at [159, 211] on label "Save As Common Creditor" at bounding box center [199, 212] width 80 height 10
click at [163, 211] on input "Save As Common Creditor" at bounding box center [166, 210] width 6 height 6
click at [238, 68] on input "[PERSON_NAME] credit card" at bounding box center [207, 64] width 123 height 19
click at [316, 67] on input "text" at bounding box center [340, 64] width 123 height 19
click at [426, 64] on input "text" at bounding box center [467, 65] width 111 height 19
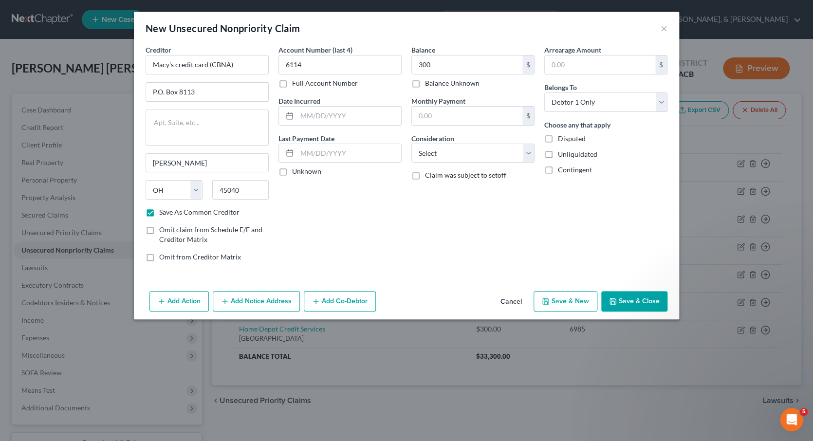
click at [575, 300] on button "Save & New" at bounding box center [566, 301] width 64 height 20
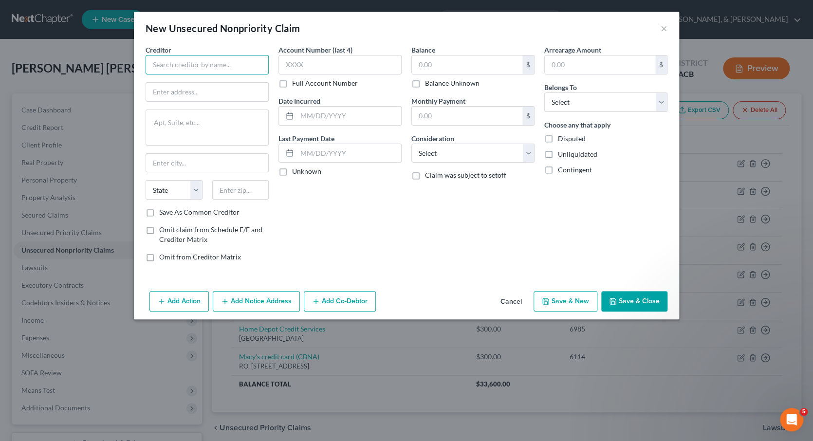
click at [190, 62] on input "text" at bounding box center [207, 64] width 123 height 19
paste input "Self Financial"
paste input "[STREET_ADDRESS]"
click at [159, 214] on label "Save As Common Creditor" at bounding box center [199, 212] width 80 height 10
click at [163, 214] on input "Save As Common Creditor" at bounding box center [166, 210] width 6 height 6
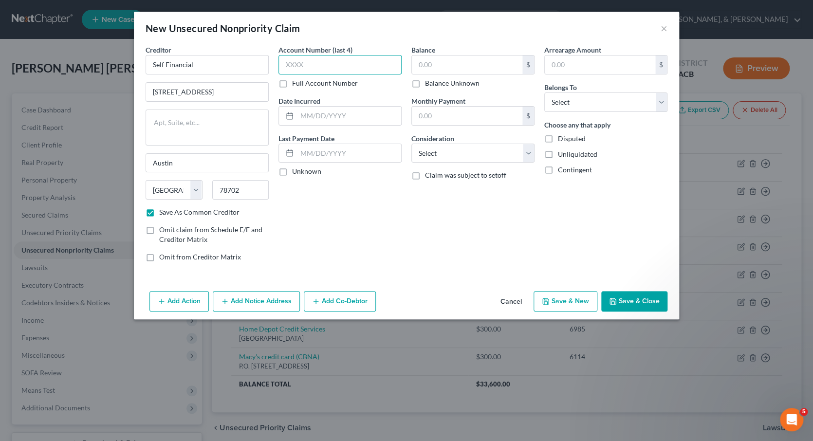
click at [347, 67] on input "text" at bounding box center [340, 64] width 123 height 19
click at [566, 294] on button "Save & New" at bounding box center [566, 301] width 64 height 20
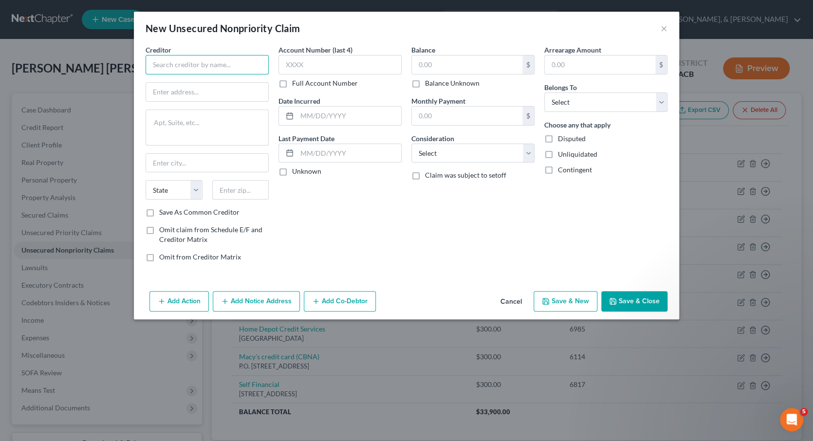
click at [257, 65] on input "text" at bounding box center [207, 64] width 123 height 19
paste input "JPMorgan Chase Card Services"
paste input "PO Box 15299"
click at [159, 212] on label "Save As Common Creditor" at bounding box center [199, 212] width 80 height 10
click at [163, 212] on input "Save As Common Creditor" at bounding box center [166, 210] width 6 height 6
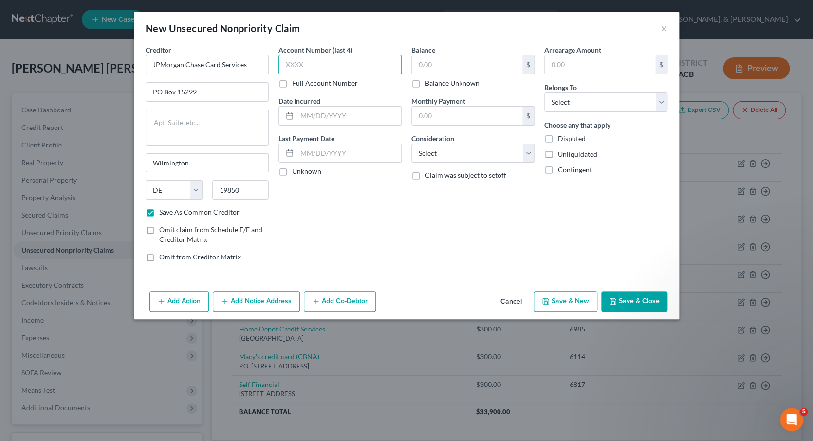
click at [318, 61] on input "text" at bounding box center [340, 64] width 123 height 19
click at [429, 61] on input "text" at bounding box center [467, 65] width 111 height 19
click at [569, 304] on button "Save & New" at bounding box center [566, 301] width 64 height 20
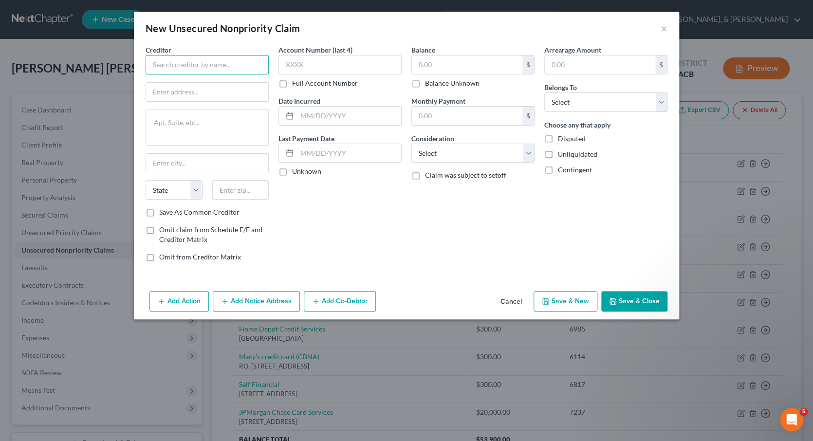
click at [211, 62] on input "text" at bounding box center [207, 64] width 123 height 19
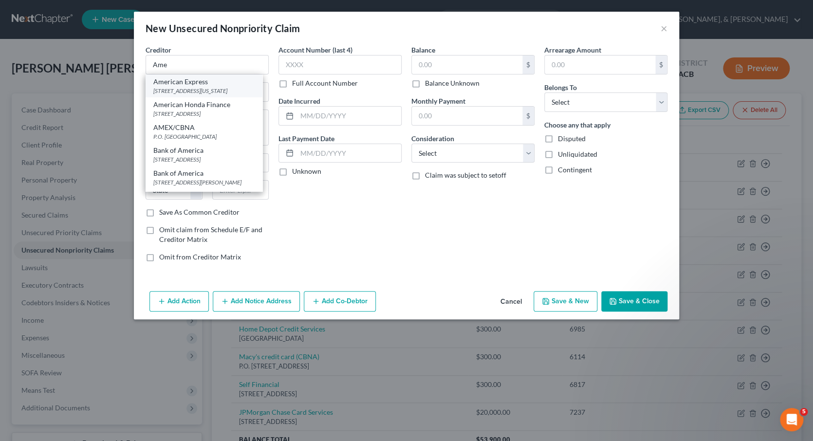
click at [217, 84] on div "American Express" at bounding box center [203, 82] width 101 height 10
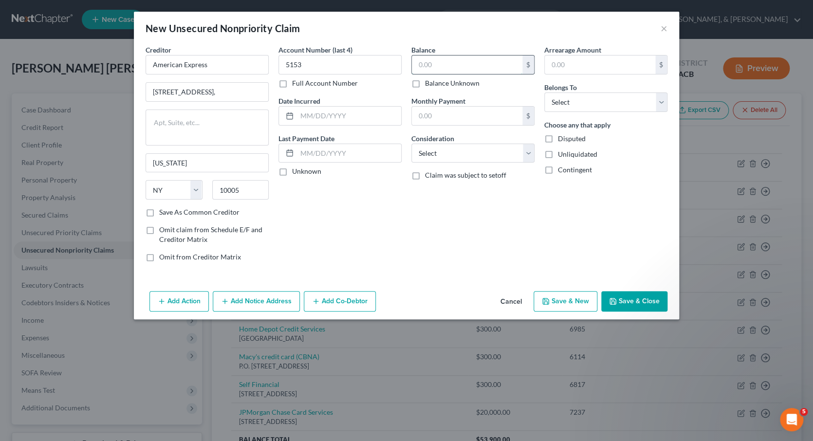
click at [423, 67] on input "text" at bounding box center [467, 65] width 111 height 19
click at [574, 300] on button "Save & New" at bounding box center [566, 301] width 64 height 20
click at [170, 62] on input "text" at bounding box center [207, 64] width 123 height 19
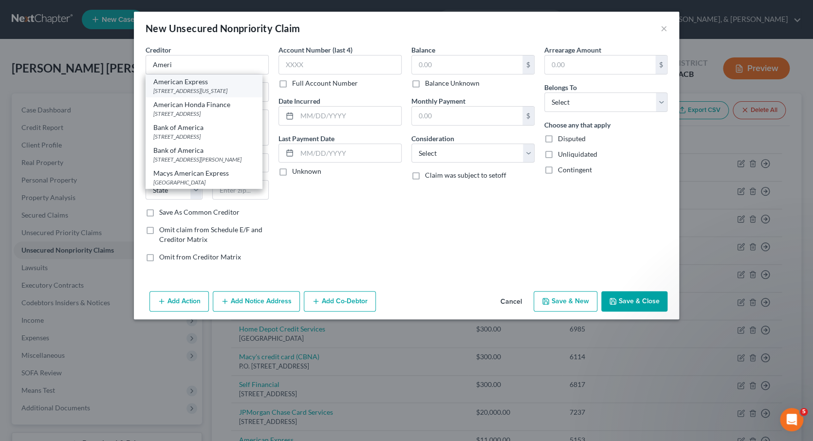
click at [182, 80] on div "American Express" at bounding box center [203, 82] width 101 height 10
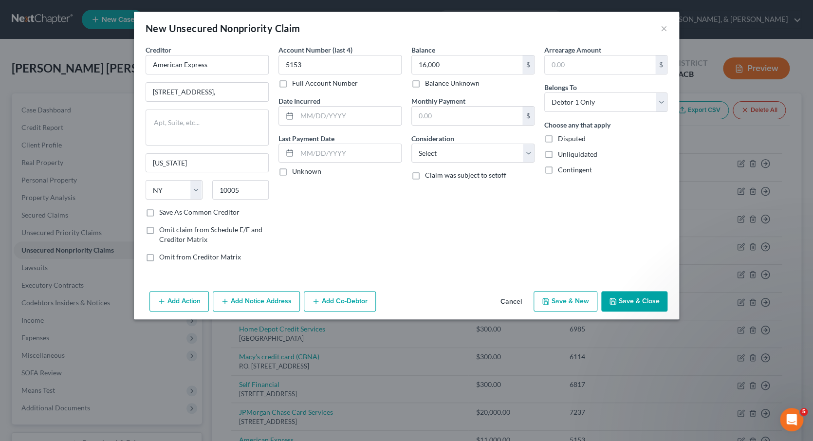
click at [567, 299] on button "Save & New" at bounding box center [566, 301] width 64 height 20
click at [166, 72] on input "text" at bounding box center [207, 64] width 123 height 19
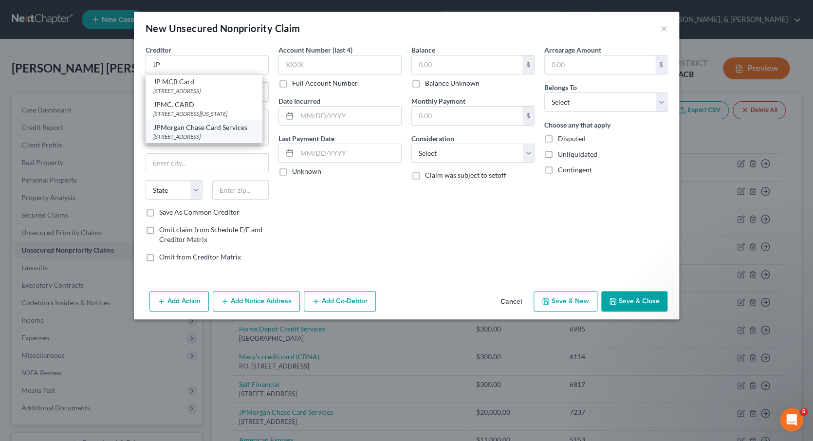
click at [198, 124] on div "JPMorgan Chase Card Services" at bounding box center [203, 128] width 101 height 10
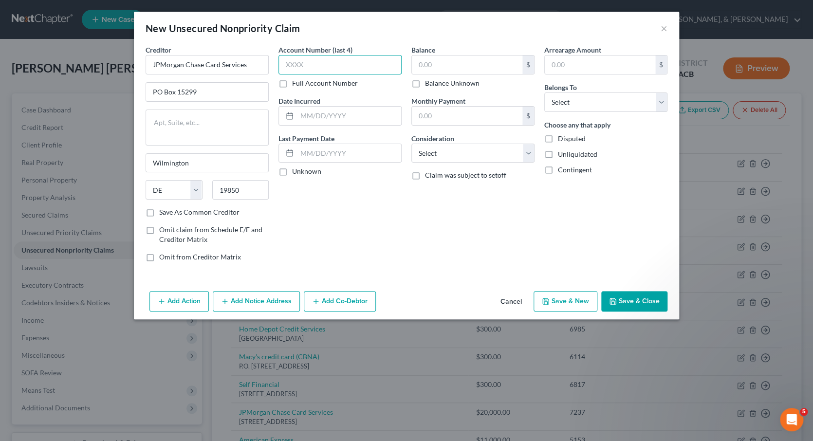
click at [318, 60] on input "text" at bounding box center [340, 64] width 123 height 19
click at [427, 61] on input "text" at bounding box center [467, 65] width 111 height 19
click at [569, 296] on button "Save & New" at bounding box center [566, 301] width 64 height 20
click at [198, 71] on input "text" at bounding box center [207, 64] width 123 height 19
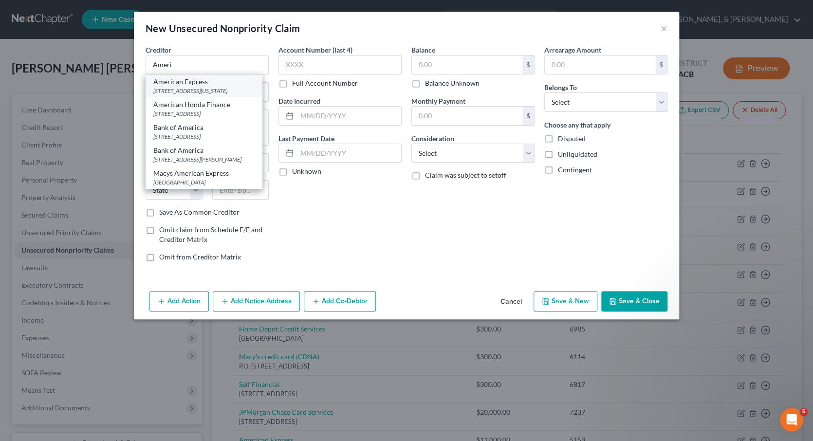
click at [199, 83] on div "American Express" at bounding box center [203, 82] width 101 height 10
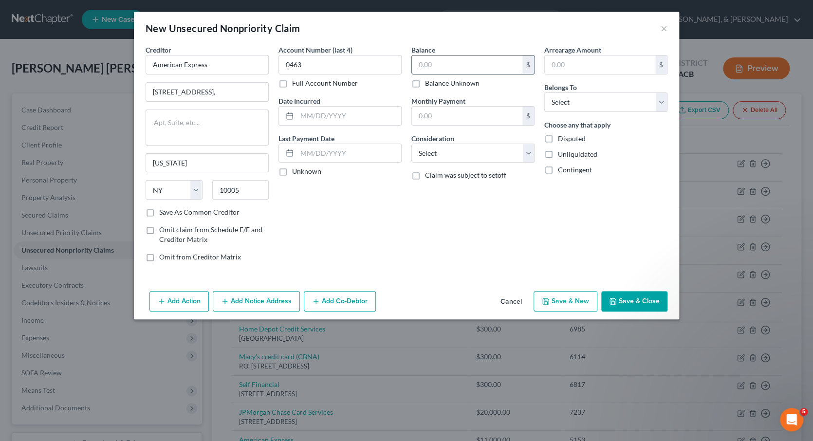
click at [421, 68] on input "text" at bounding box center [467, 65] width 111 height 19
click at [566, 299] on button "Save & New" at bounding box center [566, 301] width 64 height 20
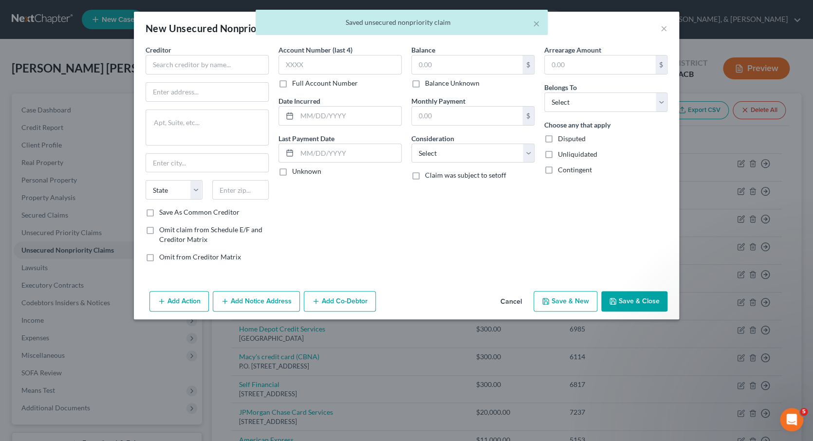
click at [630, 299] on button "Save & Close" at bounding box center [634, 301] width 66 height 20
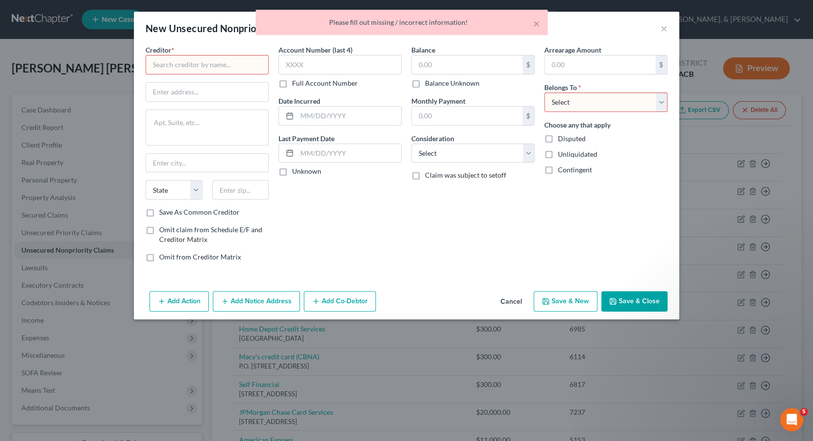
click at [513, 298] on button "Cancel" at bounding box center [511, 301] width 37 height 19
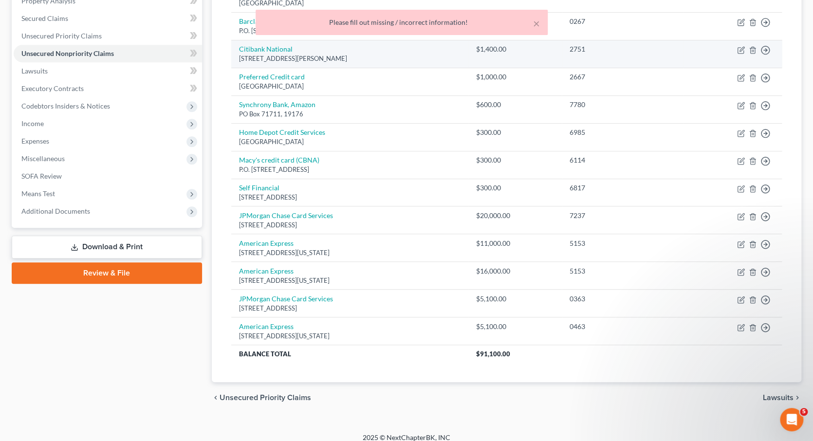
scroll to position [196, 0]
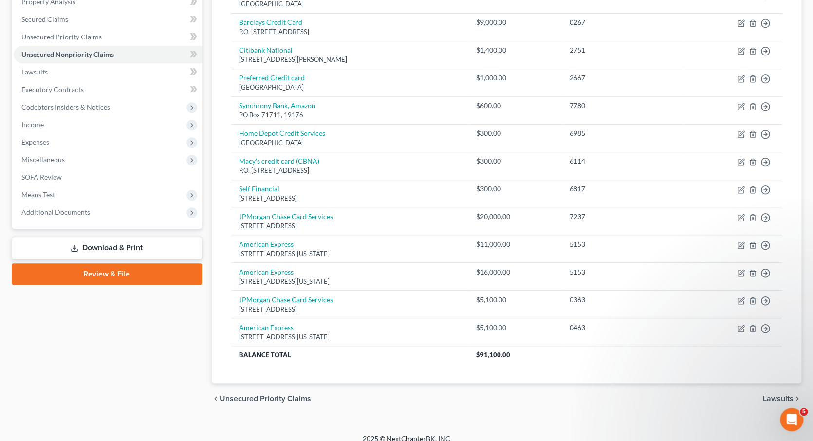
click at [770, 395] on span "Lawsuits" at bounding box center [778, 399] width 31 height 8
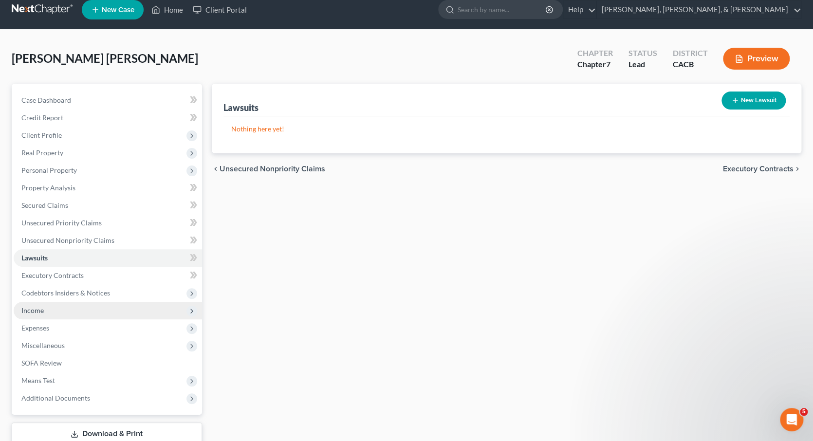
scroll to position [10, 0]
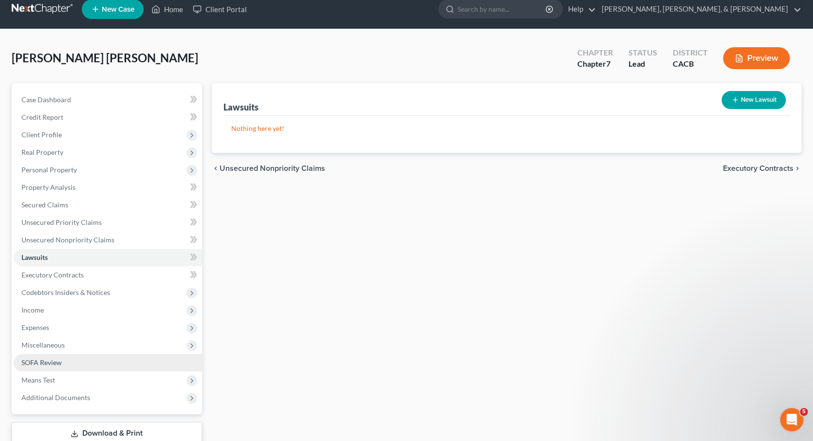
click at [105, 354] on link "SOFA Review" at bounding box center [108, 363] width 188 height 18
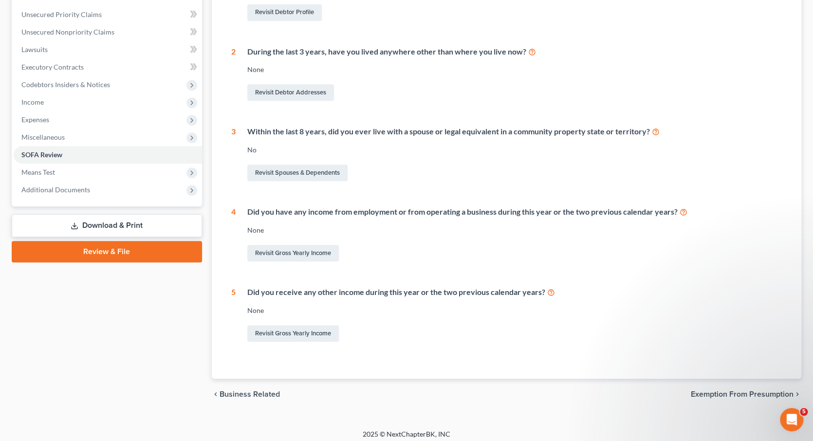
scroll to position [218, 0]
click at [286, 328] on link "Revisit Gross Yearly Income" at bounding box center [293, 334] width 92 height 17
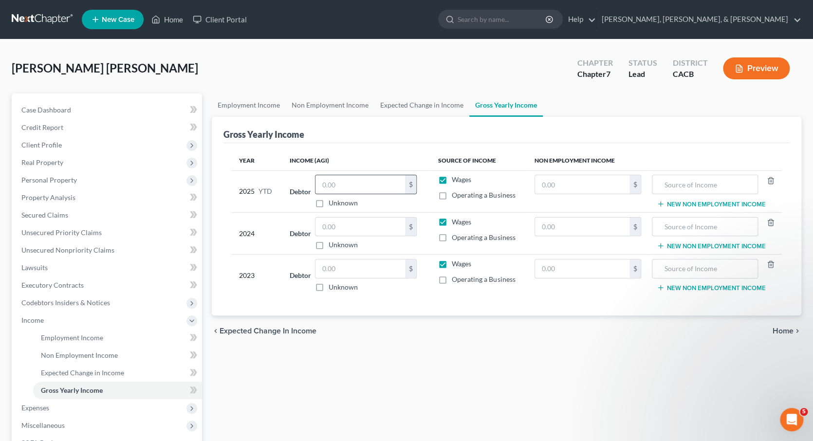
click at [393, 183] on input "text" at bounding box center [361, 184] width 90 height 19
click at [366, 224] on input "text" at bounding box center [361, 227] width 90 height 19
click at [557, 342] on div "chevron_left Expected Change in Income Home chevron_right" at bounding box center [507, 331] width 590 height 31
click at [784, 328] on span "Home" at bounding box center [783, 331] width 21 height 8
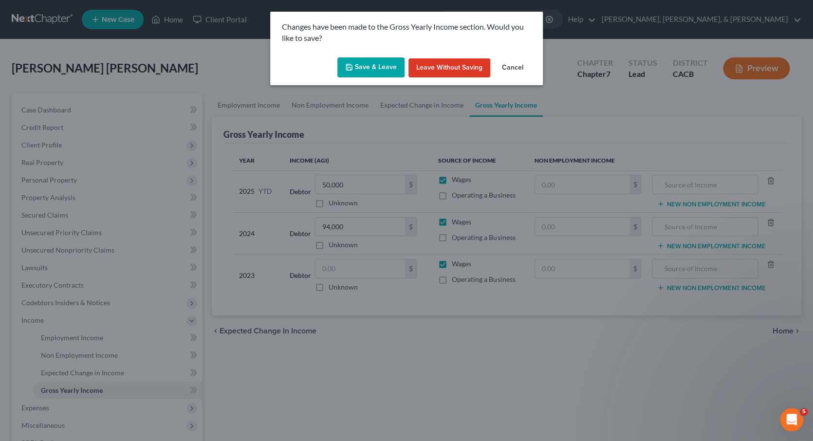
click at [380, 68] on button "Save & Leave" at bounding box center [371, 67] width 67 height 20
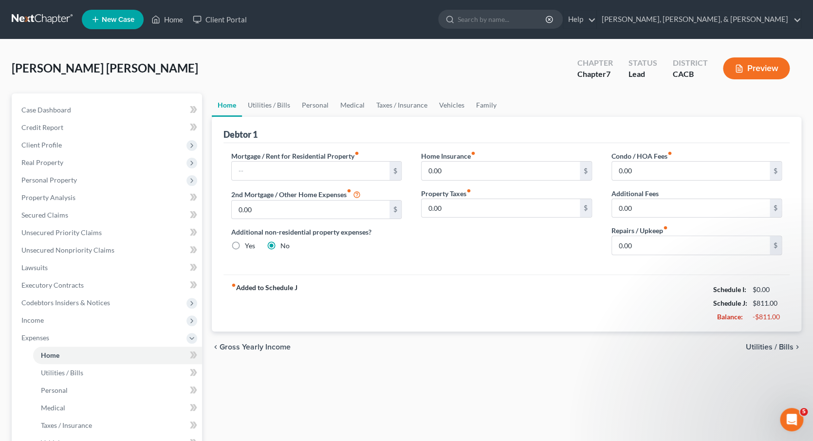
click at [759, 71] on button "Preview" at bounding box center [756, 68] width 67 height 22
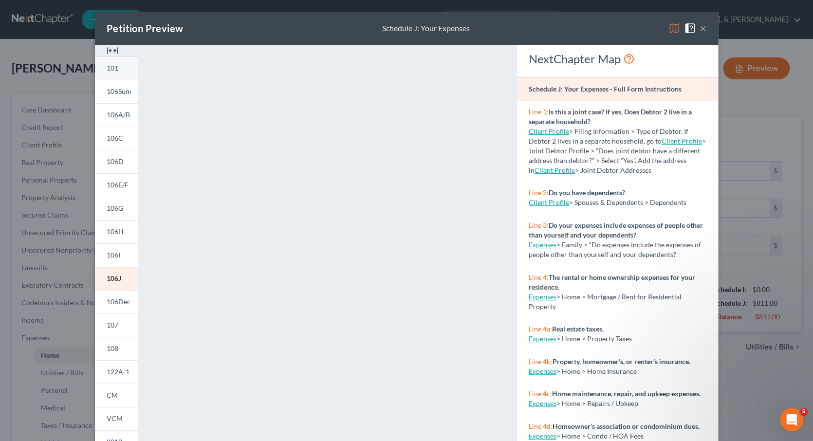
click at [118, 69] on link "101" at bounding box center [116, 67] width 43 height 23
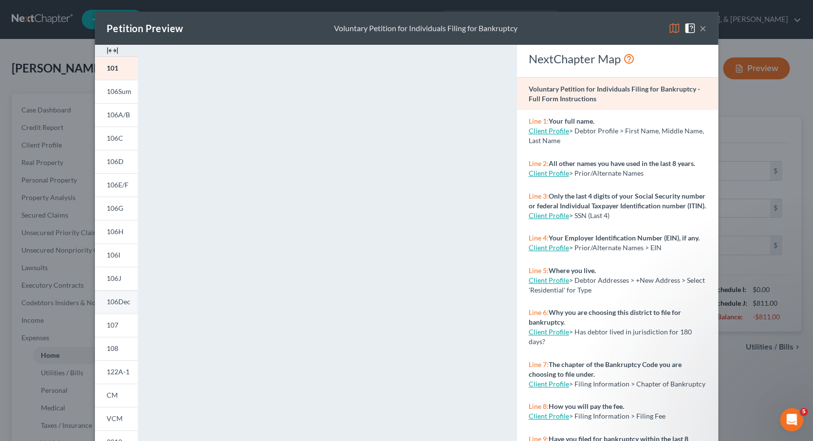
click at [114, 299] on span "106Dec" at bounding box center [119, 302] width 24 height 8
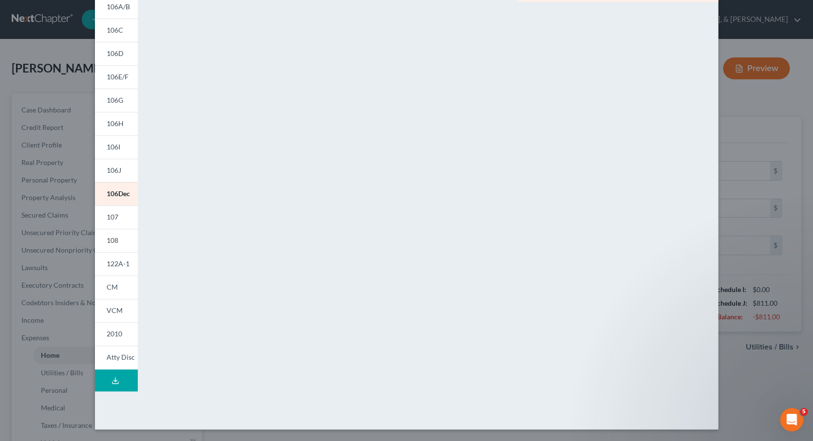
scroll to position [108, 0]
click at [120, 222] on link "107" at bounding box center [116, 217] width 43 height 23
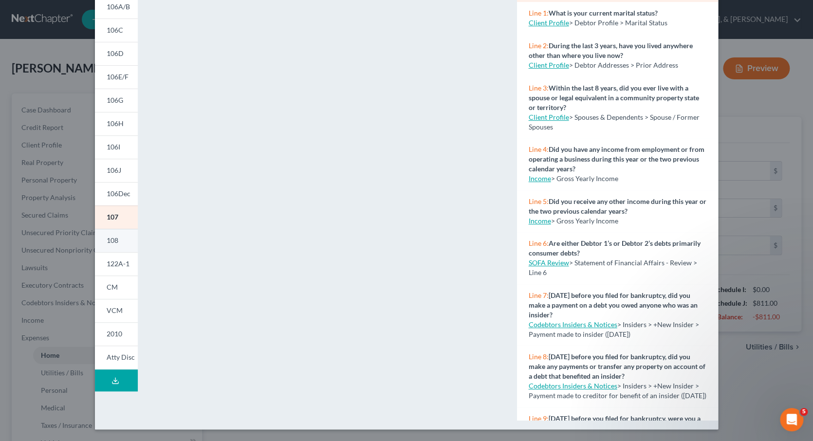
click at [122, 241] on link "108" at bounding box center [116, 240] width 43 height 23
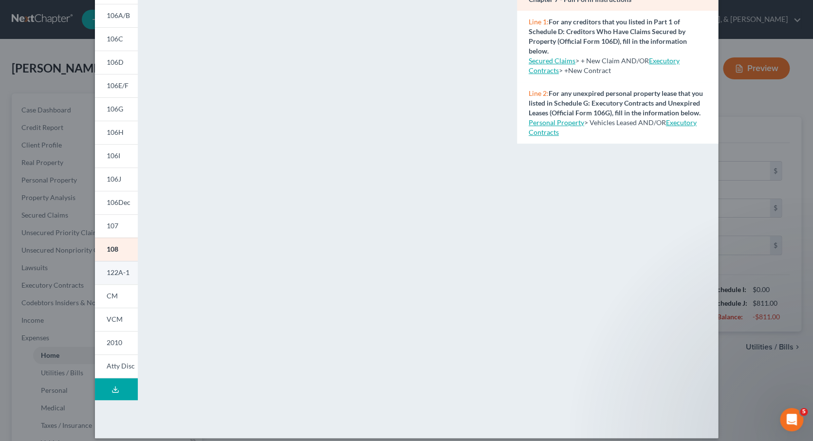
click at [120, 277] on link "122A-1" at bounding box center [116, 272] width 43 height 23
